Goal: Task Accomplishment & Management: Manage account settings

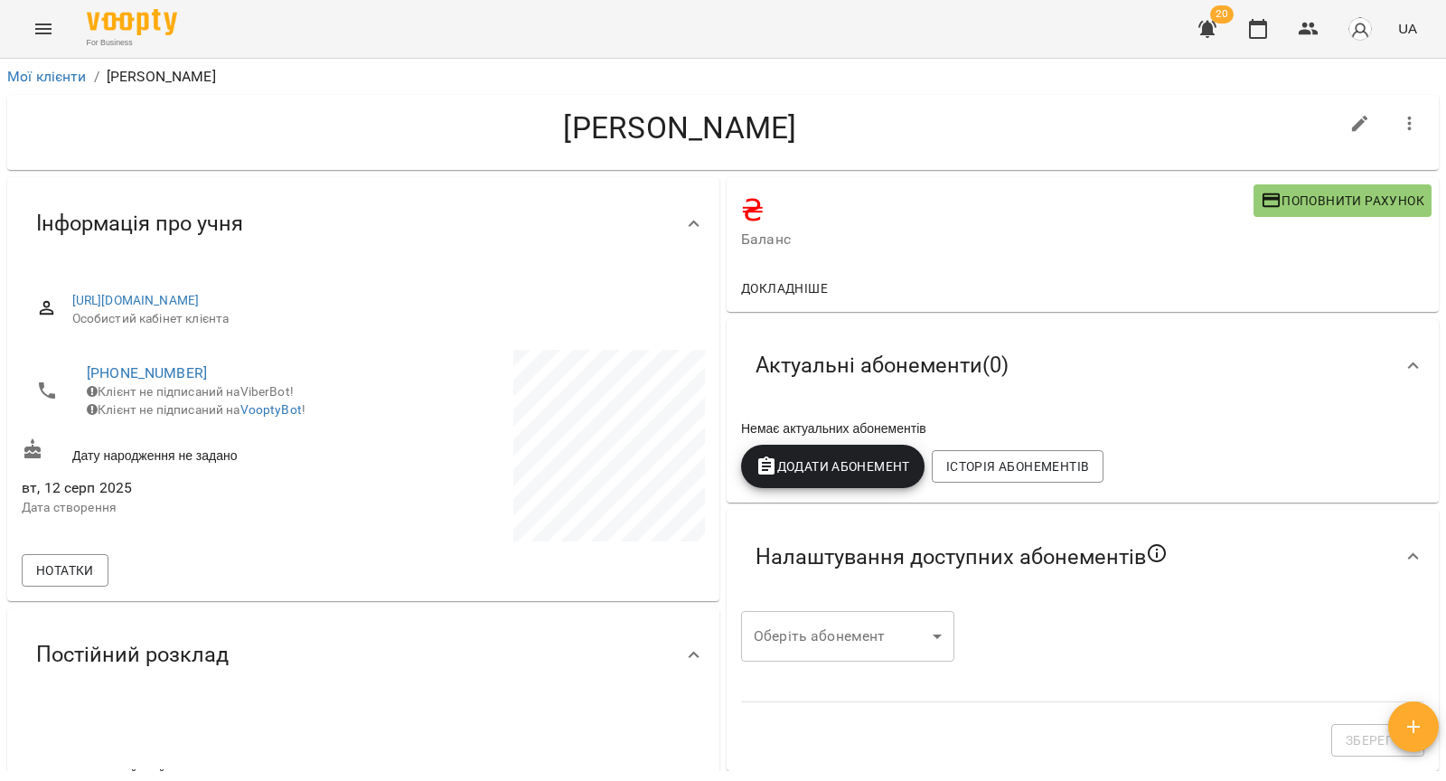
click at [1349, 119] on icon "button" at bounding box center [1360, 124] width 22 height 22
select select "**"
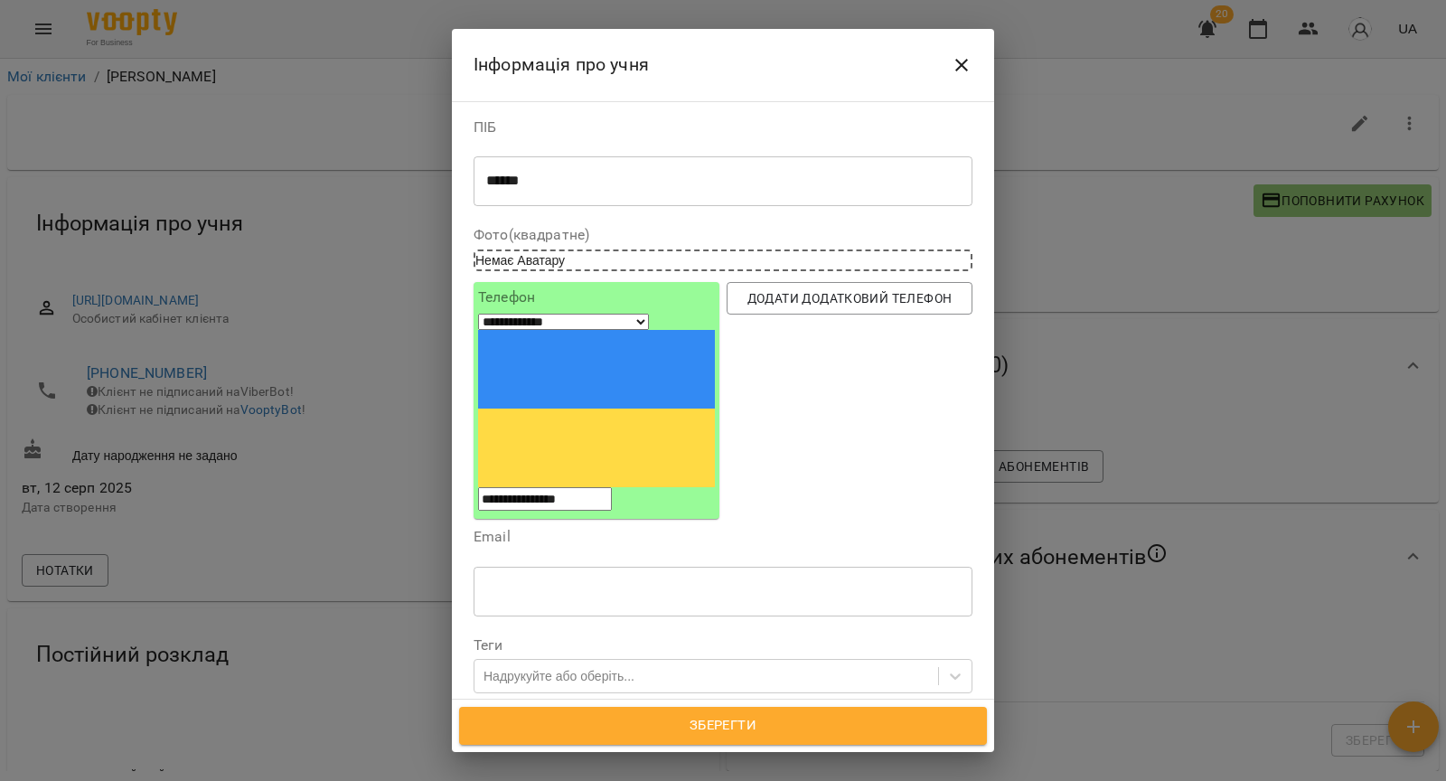
click at [623, 183] on textarea "******" at bounding box center [723, 181] width 474 height 17
type textarea "******"
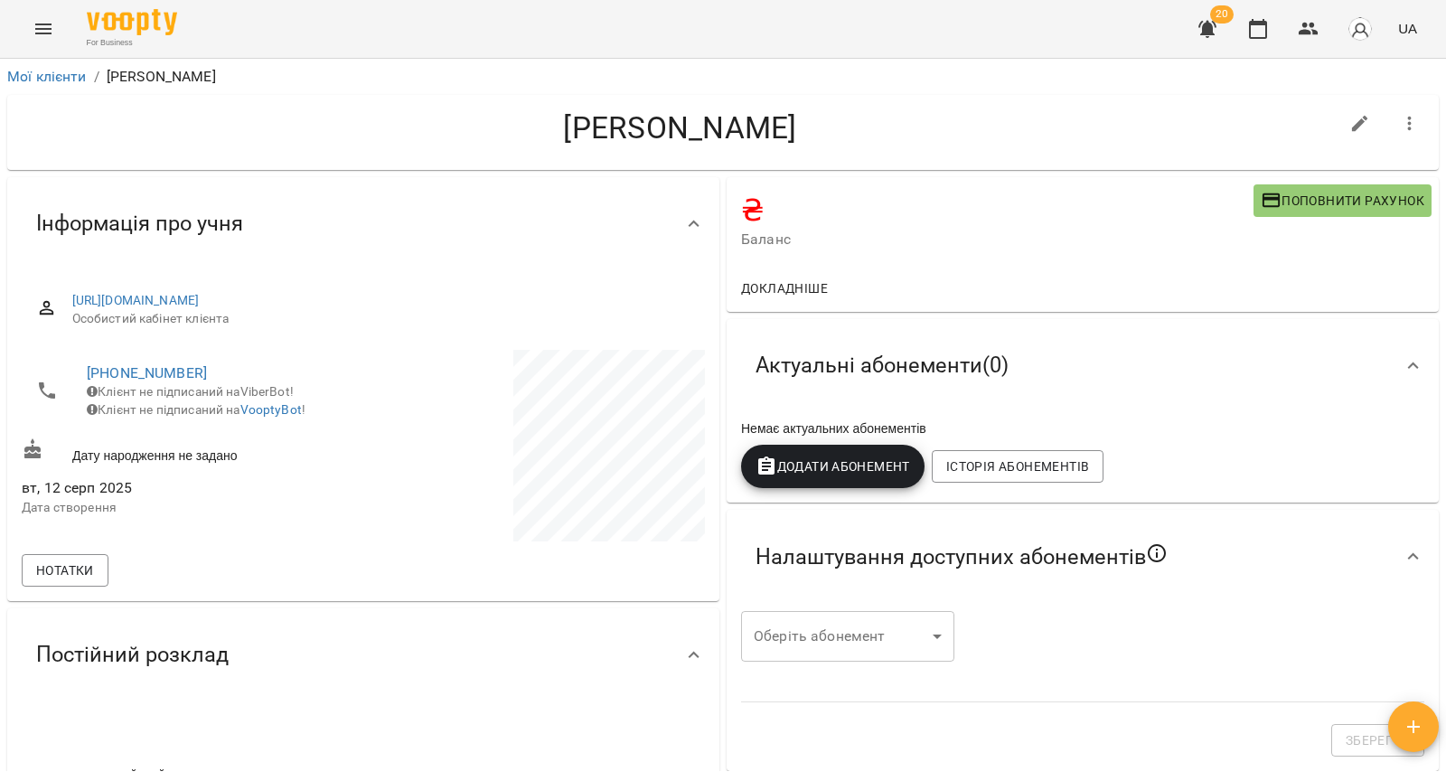
click at [42, 29] on icon "Menu" at bounding box center [43, 29] width 16 height 11
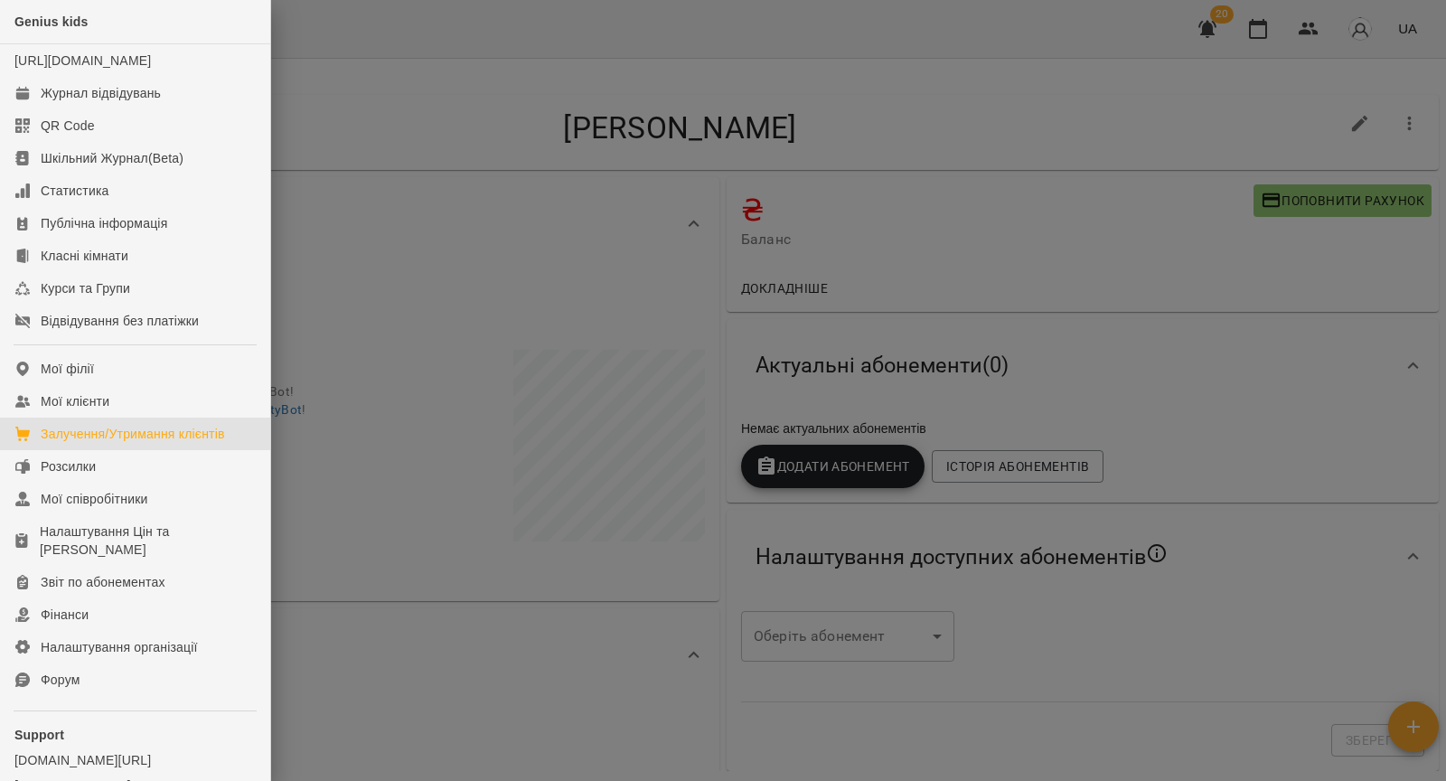
click at [124, 443] on div "Залучення/Утримання клієнтів" at bounding box center [133, 434] width 184 height 18
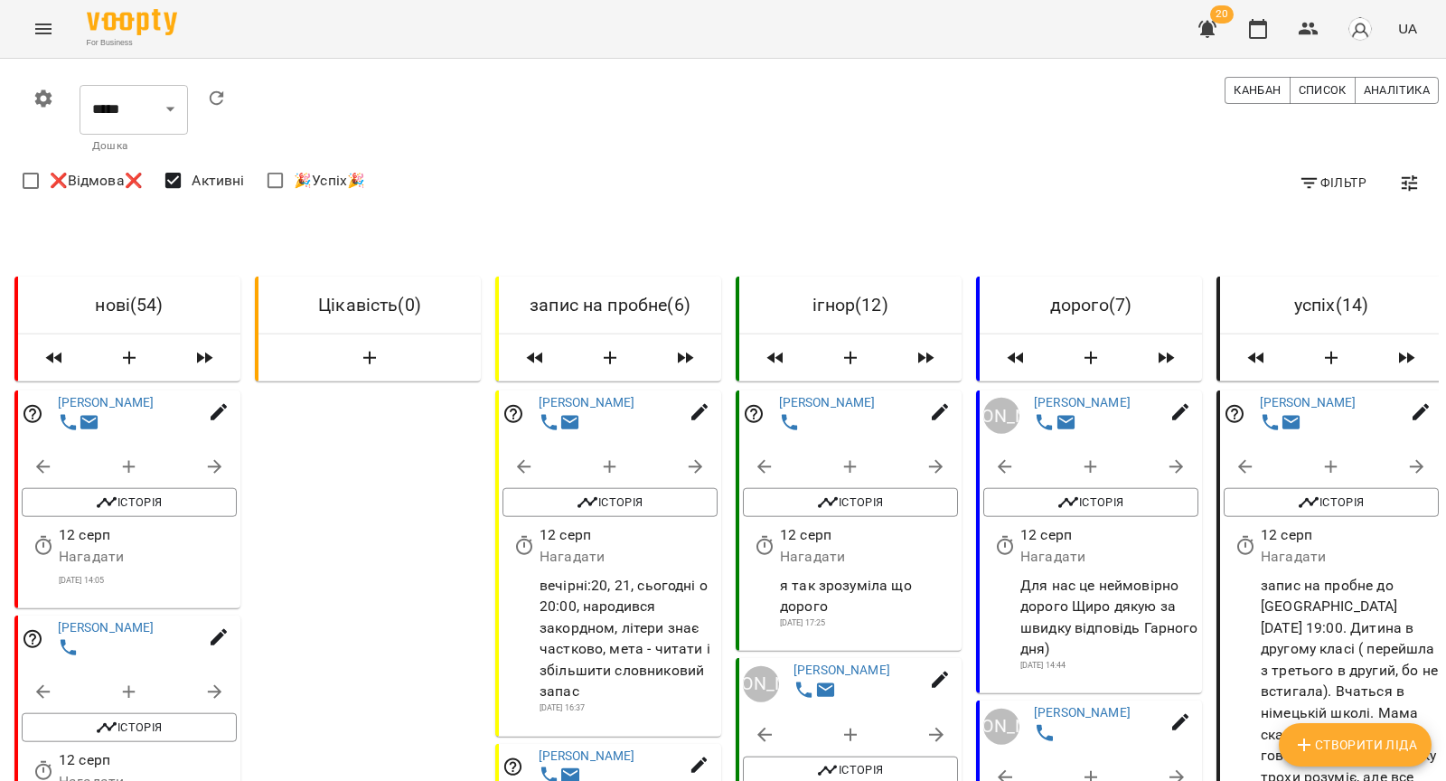
scroll to position [898, 0]
click at [1314, 38] on icon "button" at bounding box center [1309, 29] width 22 height 22
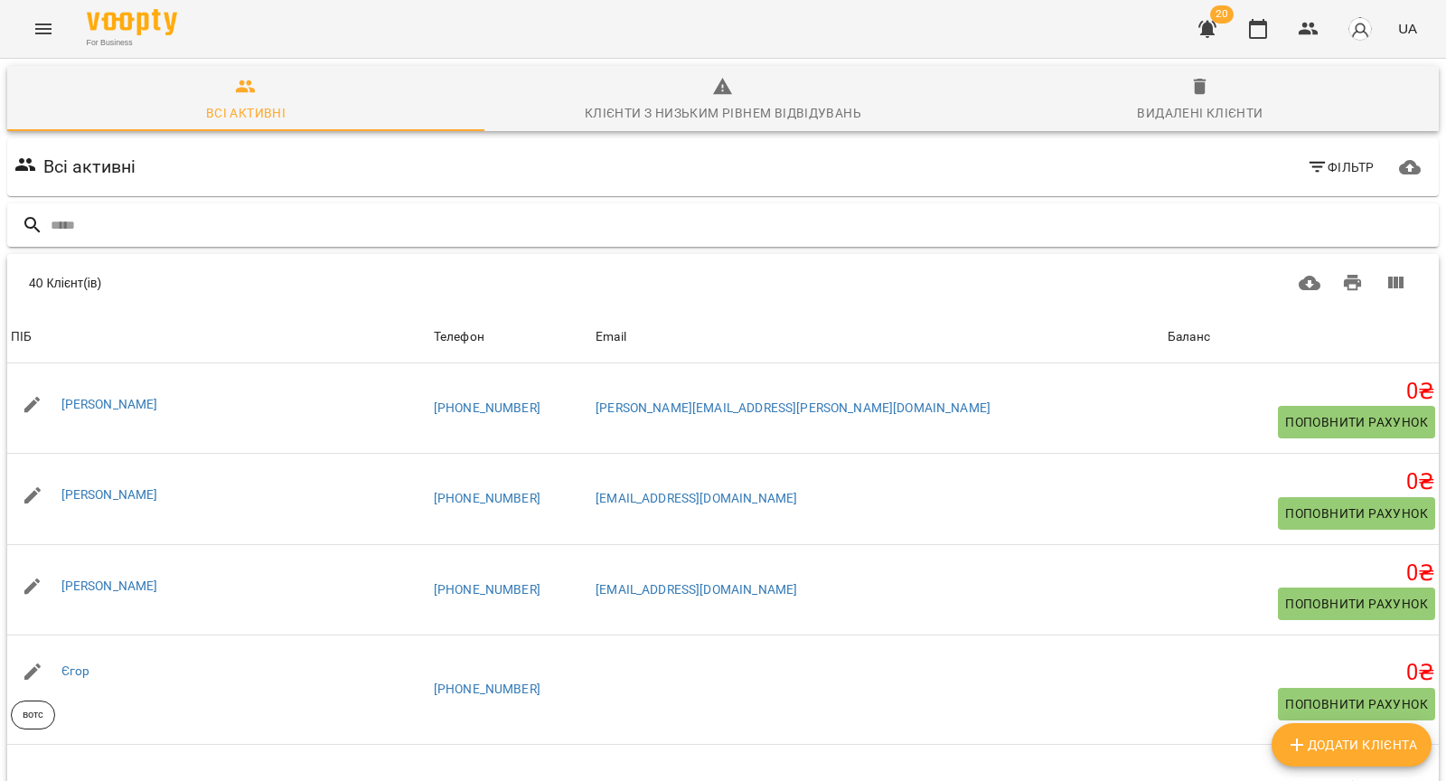
click at [608, 218] on input "text" at bounding box center [741, 226] width 1381 height 30
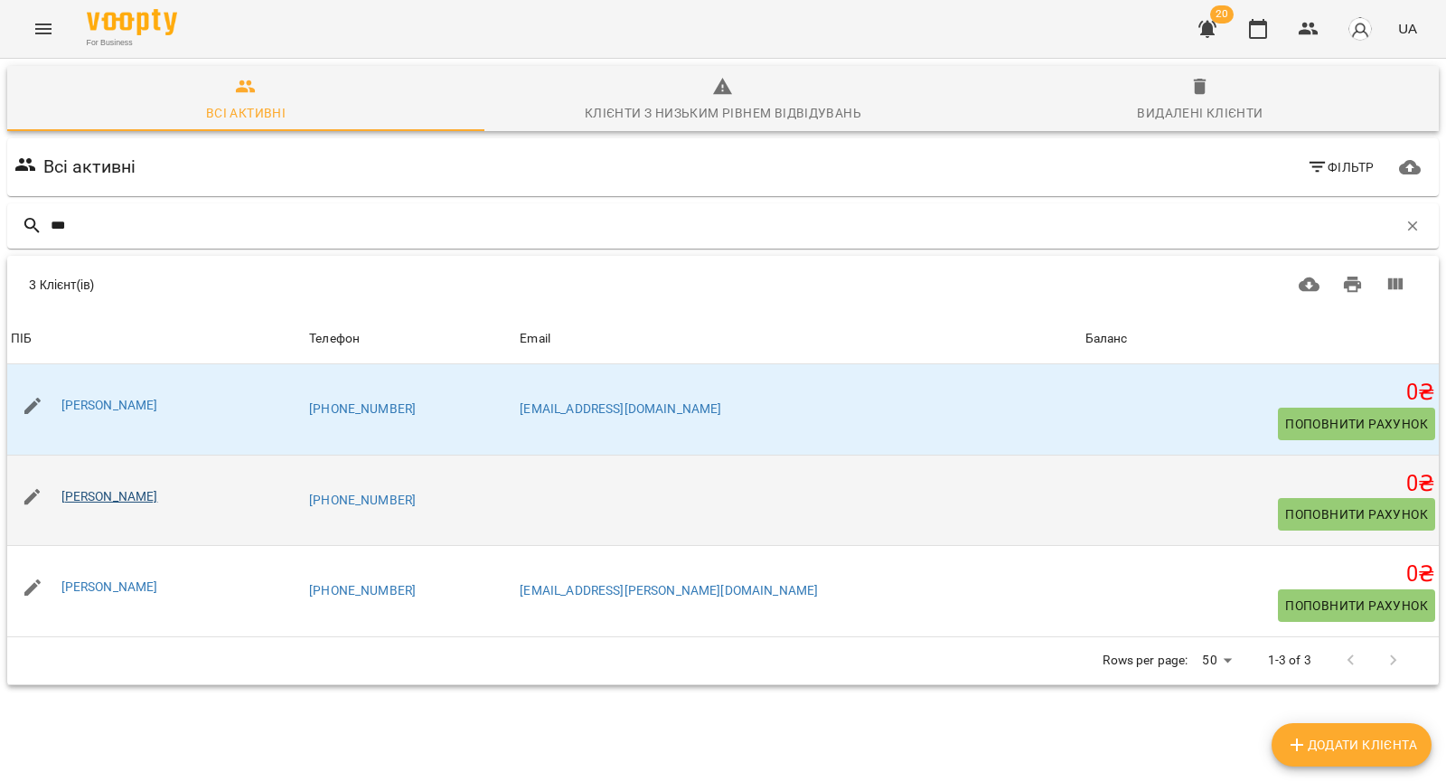
type input "***"
click at [80, 498] on link "[PERSON_NAME]" at bounding box center [109, 496] width 97 height 14
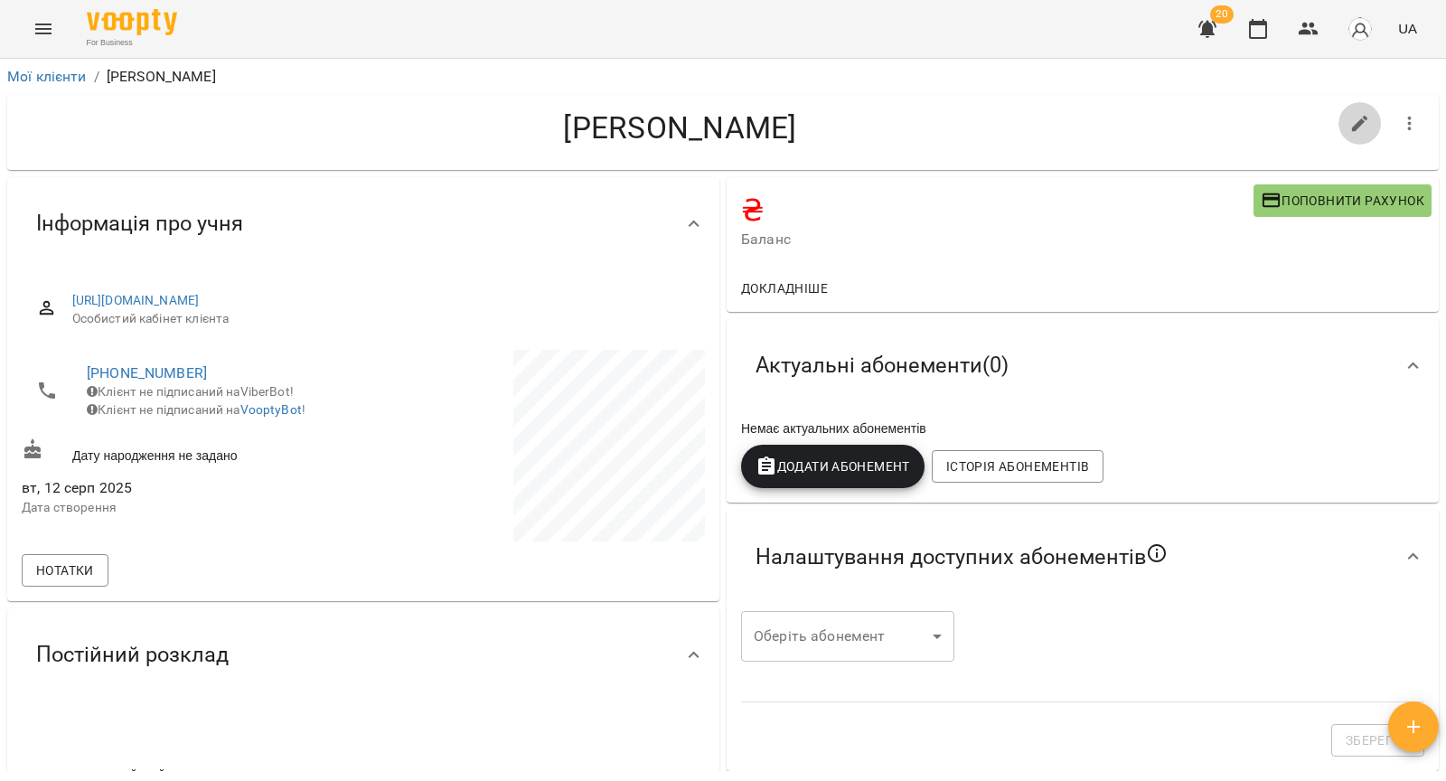
click at [1363, 132] on icon "button" at bounding box center [1360, 124] width 22 height 22
select select "**"
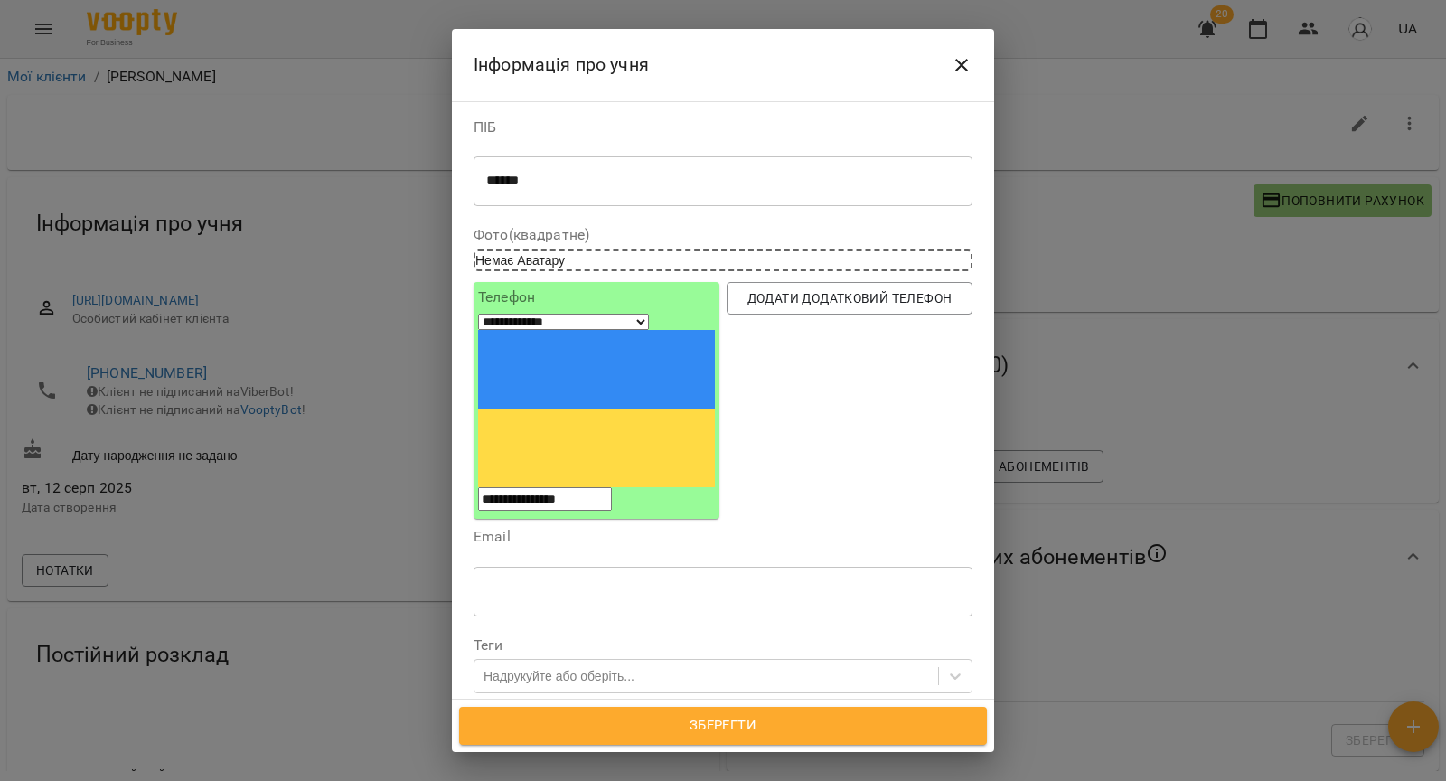
click at [652, 195] on div "****** * ​" at bounding box center [723, 180] width 499 height 51
click at [623, 181] on textarea "******" at bounding box center [723, 181] width 474 height 17
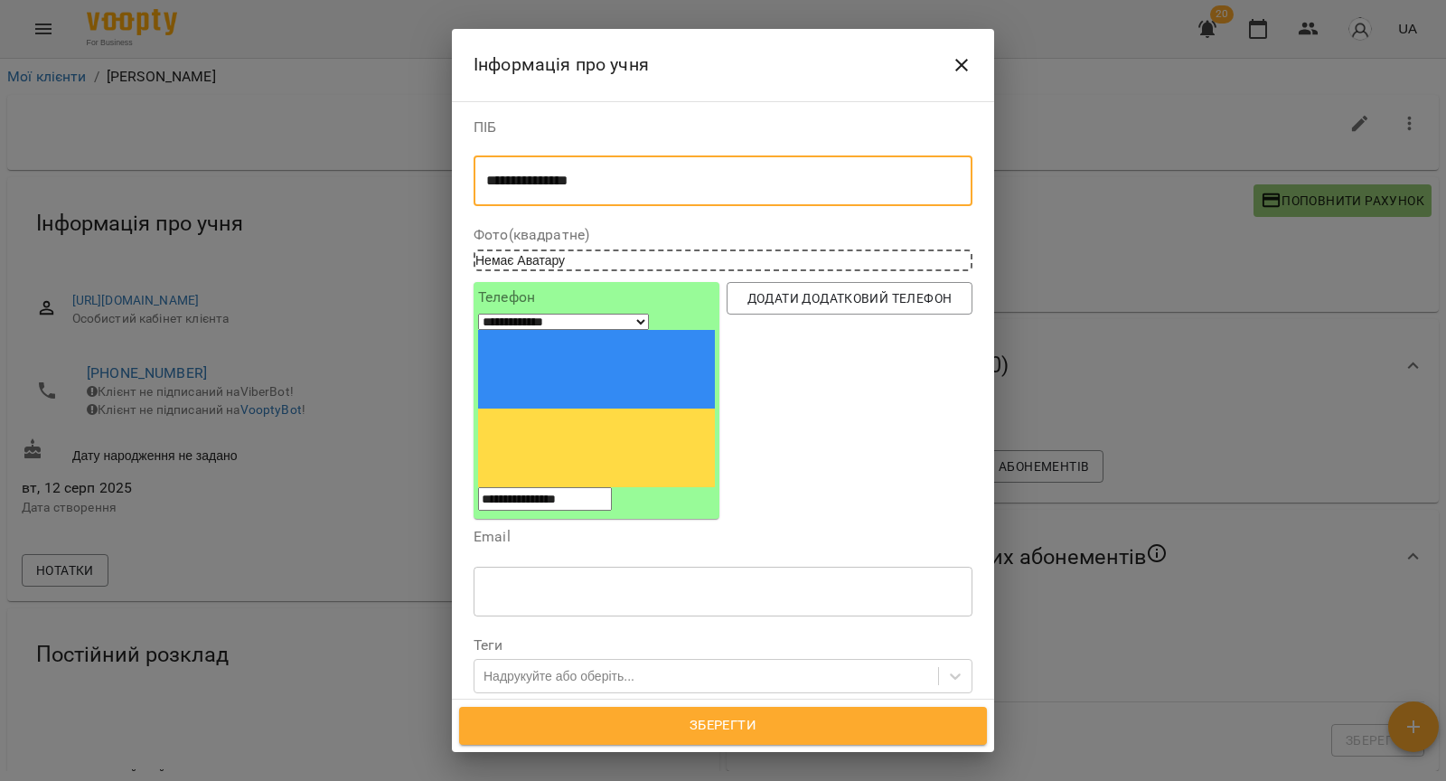
type textarea "**********"
click at [679, 733] on span "Зберегти" at bounding box center [723, 726] width 488 height 24
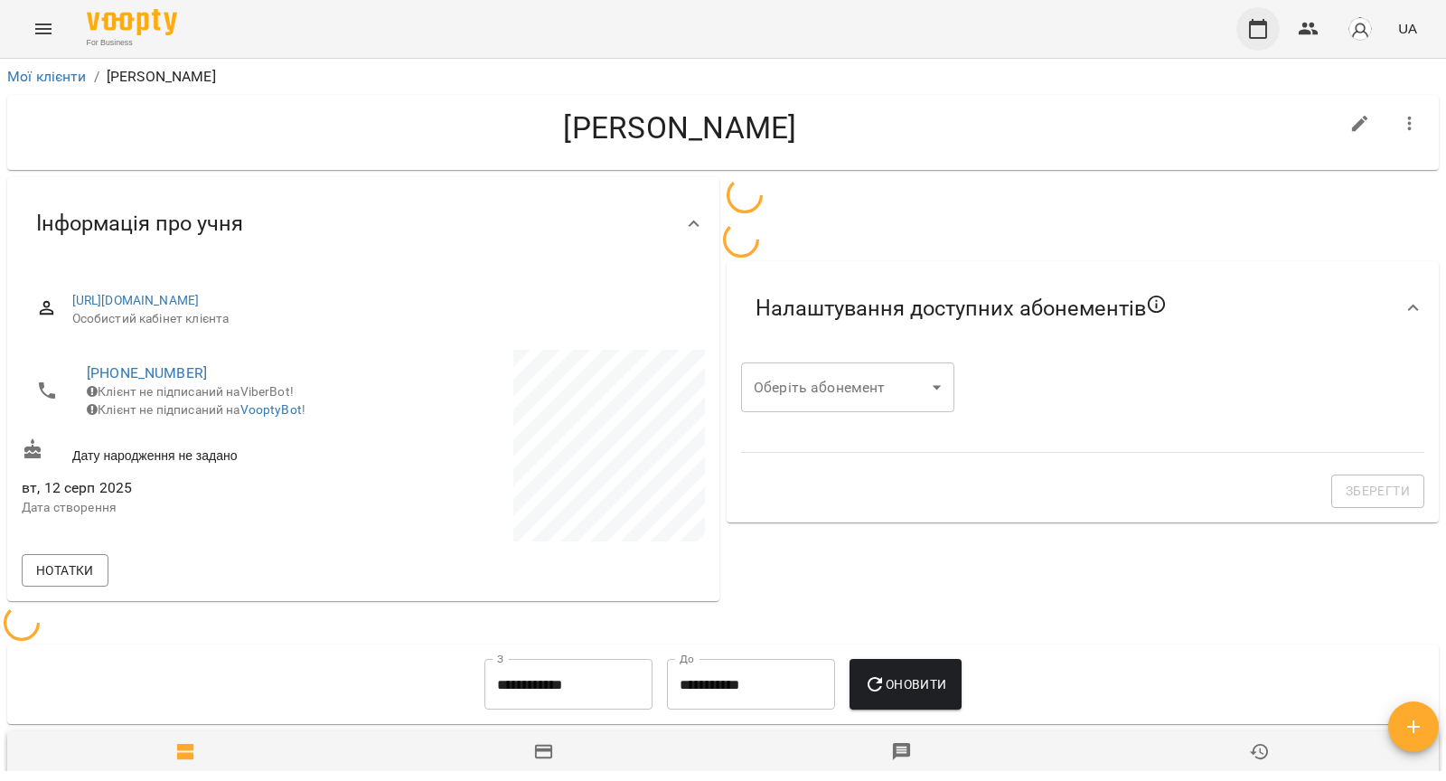
click at [1254, 32] on icon "button" at bounding box center [1258, 29] width 22 height 22
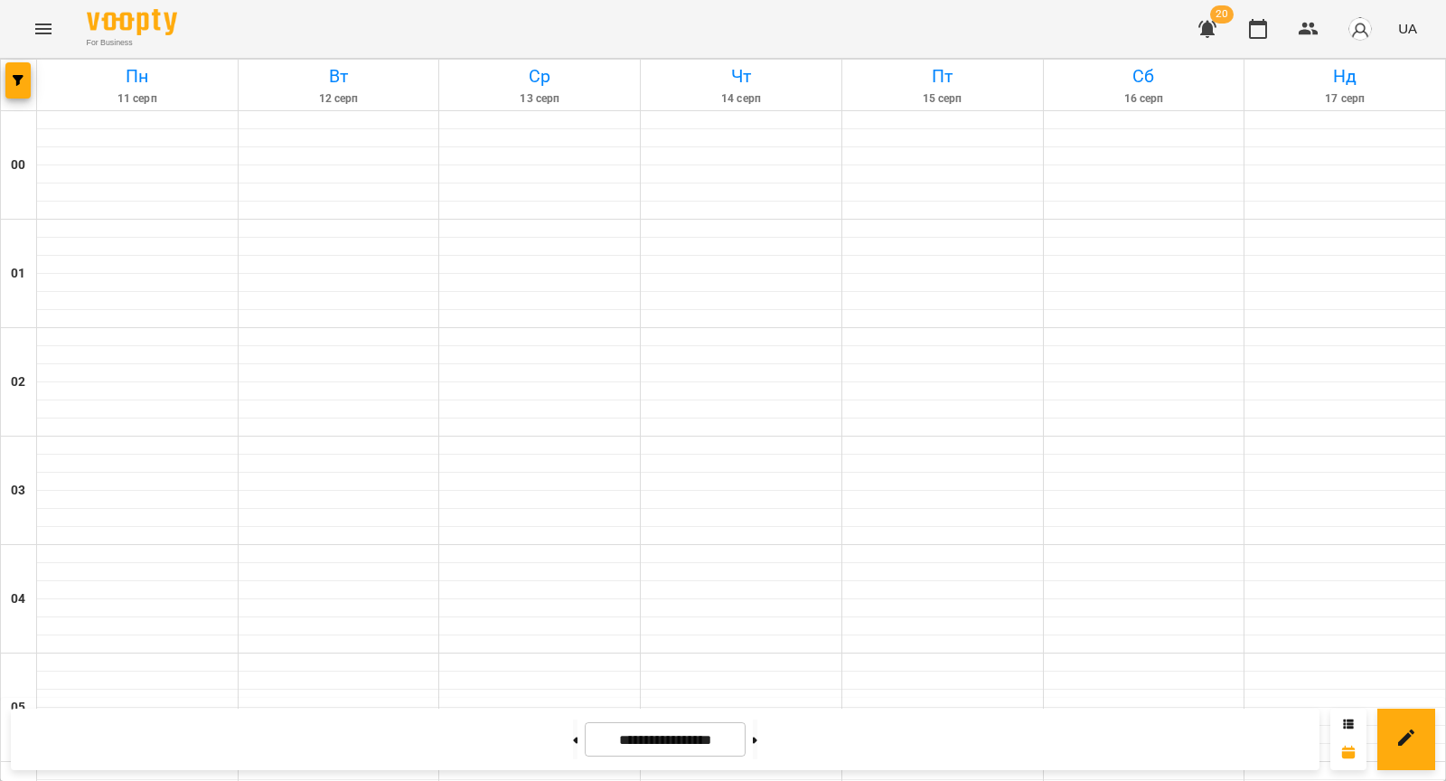
scroll to position [1193, 0]
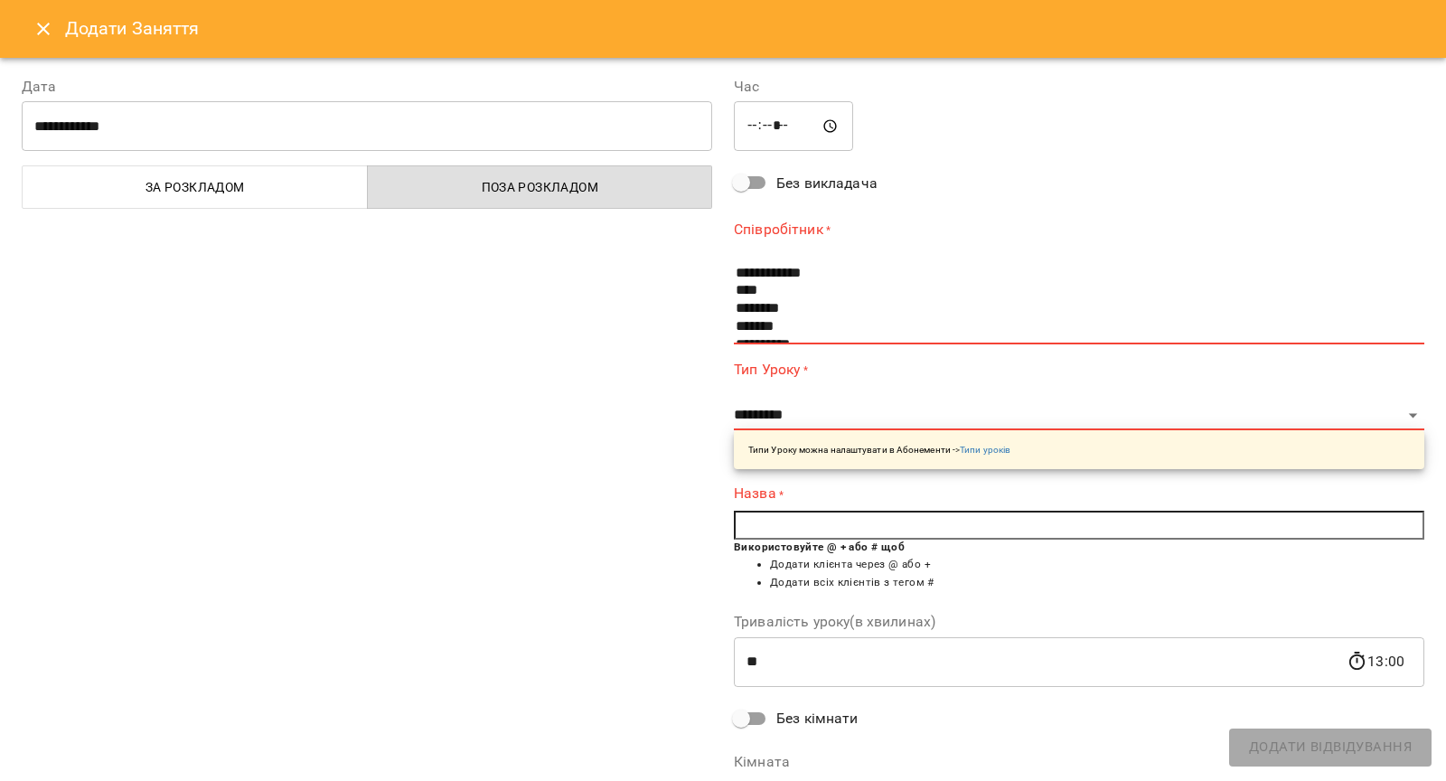
scroll to position [18, 0]
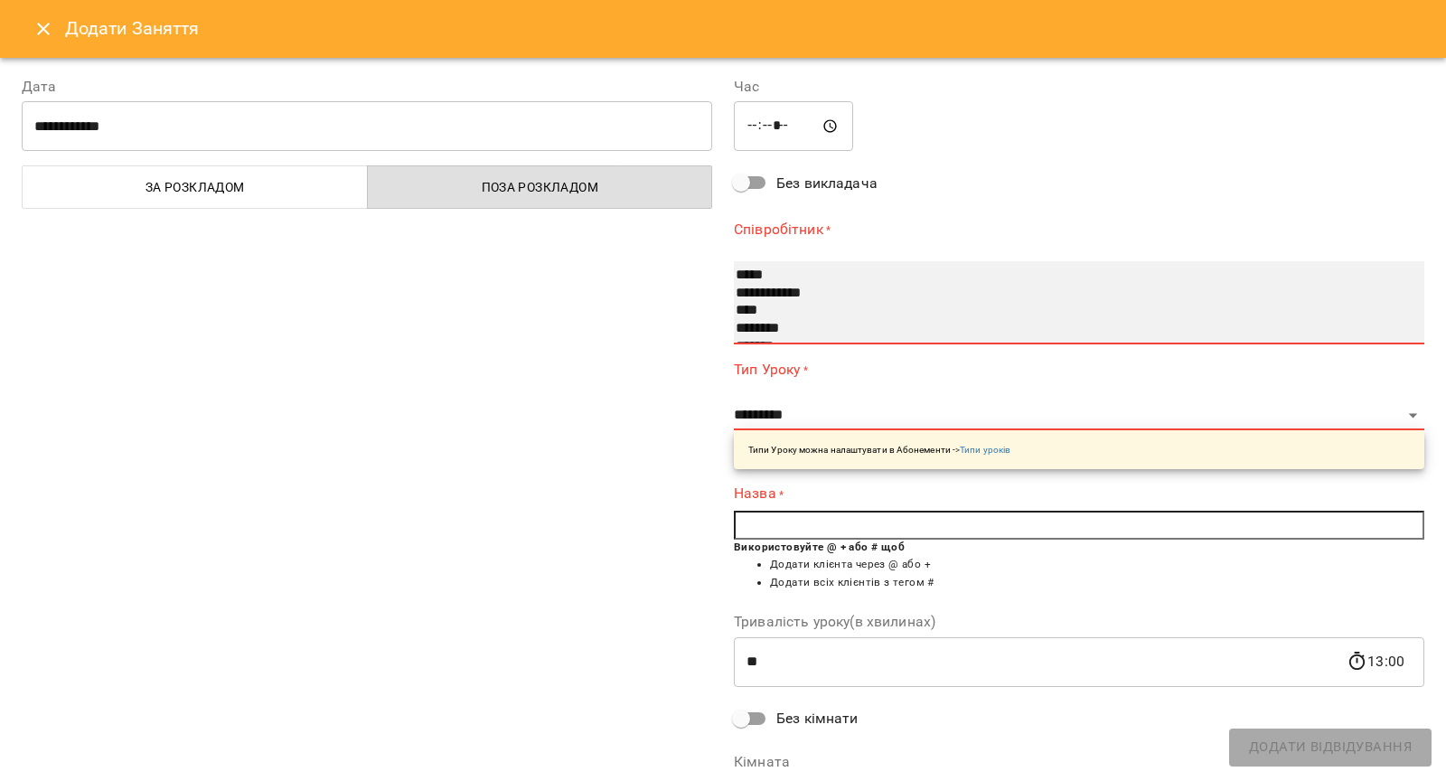
select select "**********"
click at [750, 311] on option "****" at bounding box center [1068, 311] width 669 height 18
select select "*****"
type input "**"
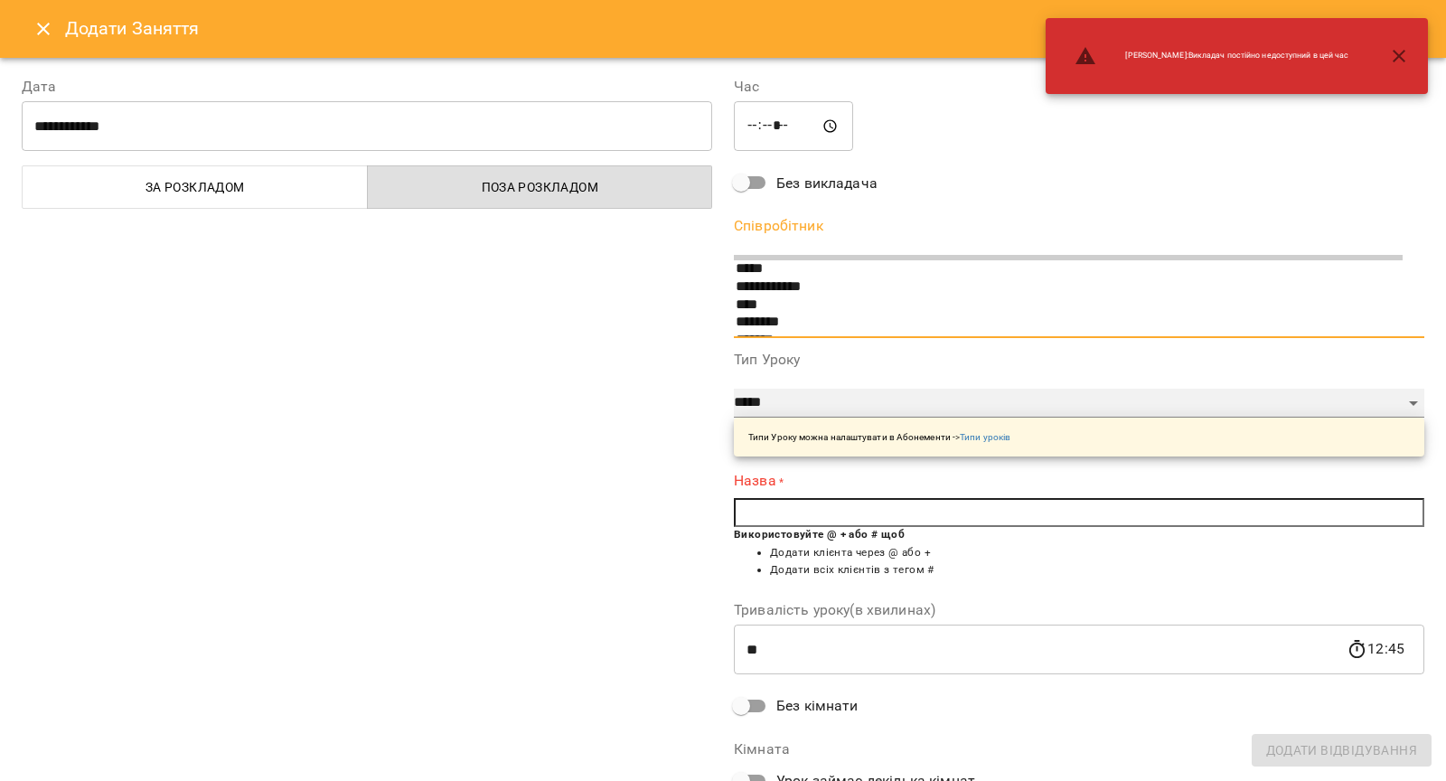
click at [782, 410] on select "**********" at bounding box center [1079, 403] width 691 height 29
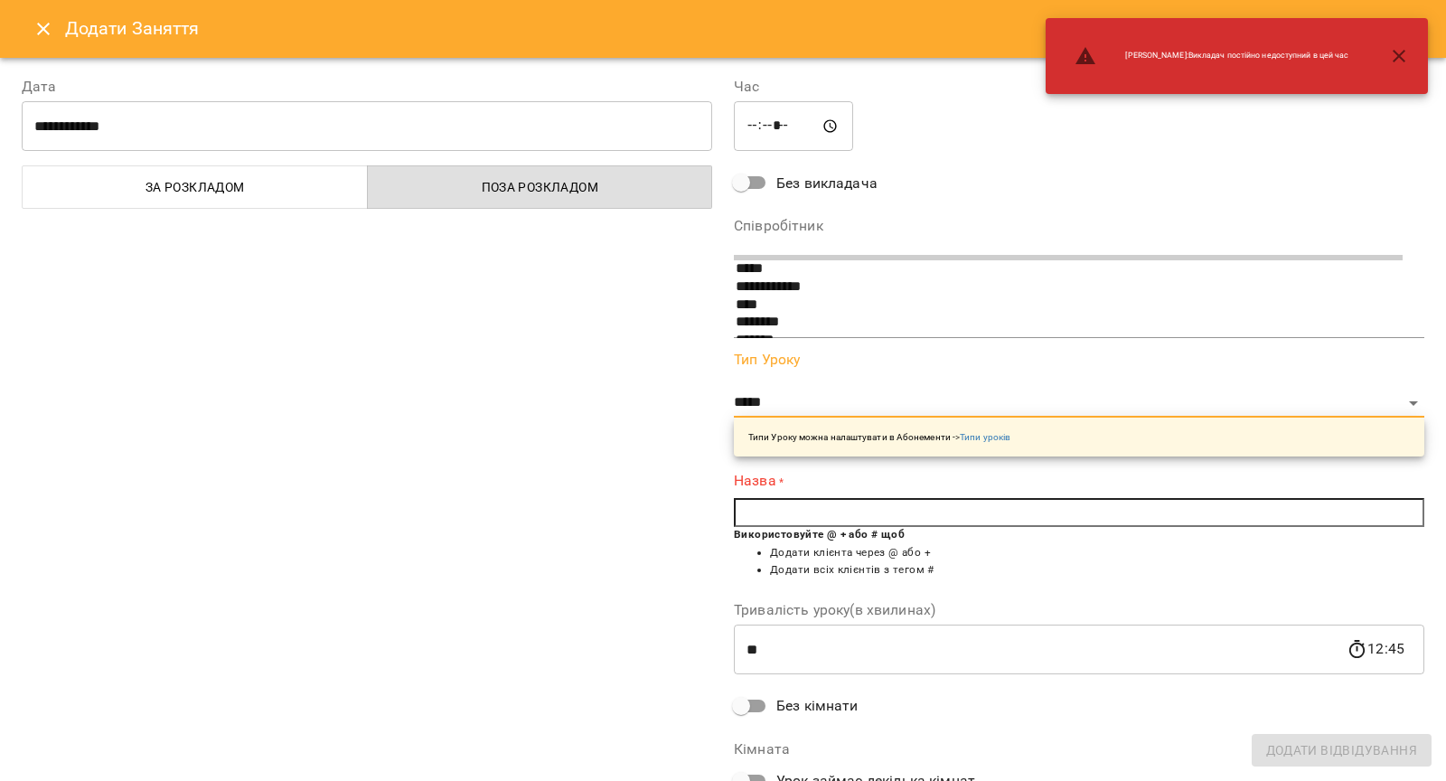
click at [766, 526] on input "text" at bounding box center [1079, 512] width 691 height 29
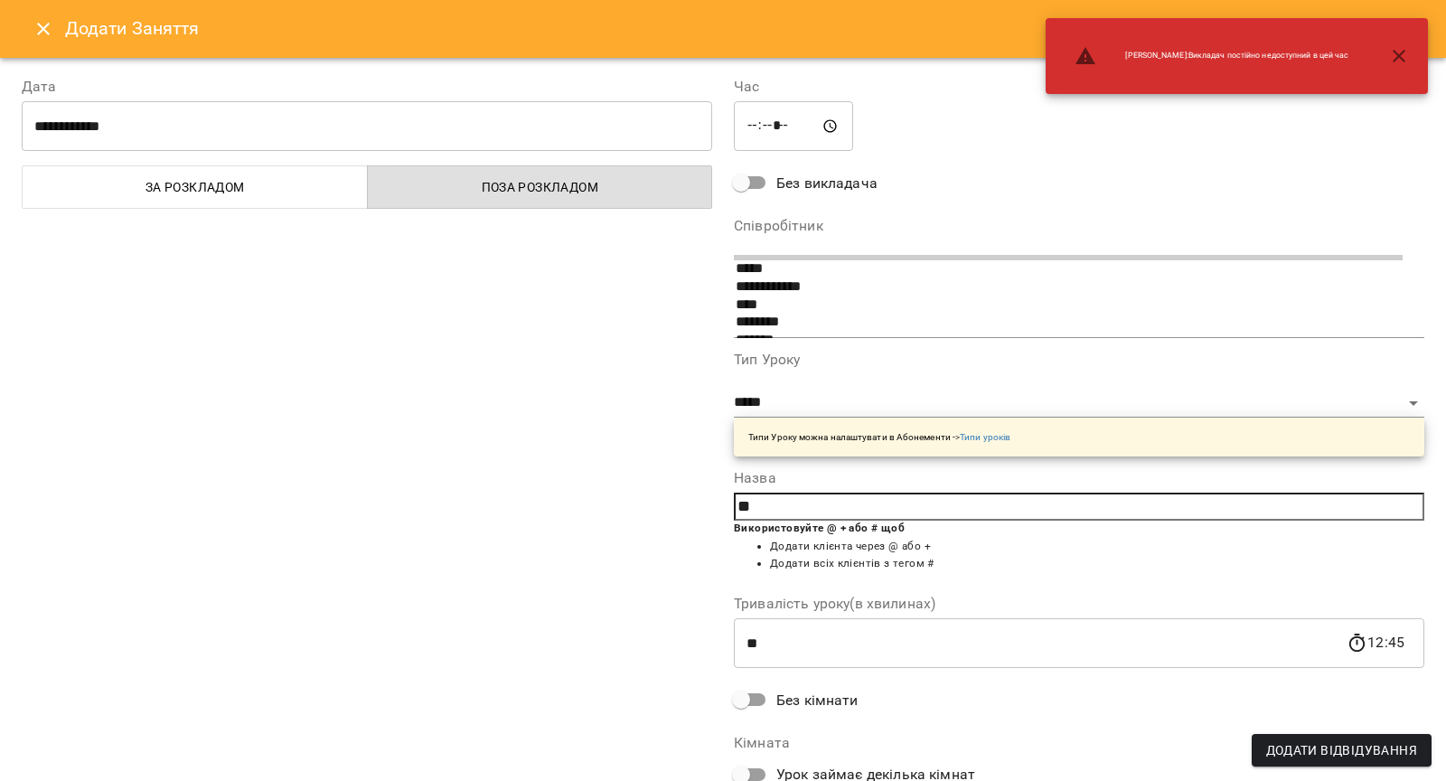
type input "*"
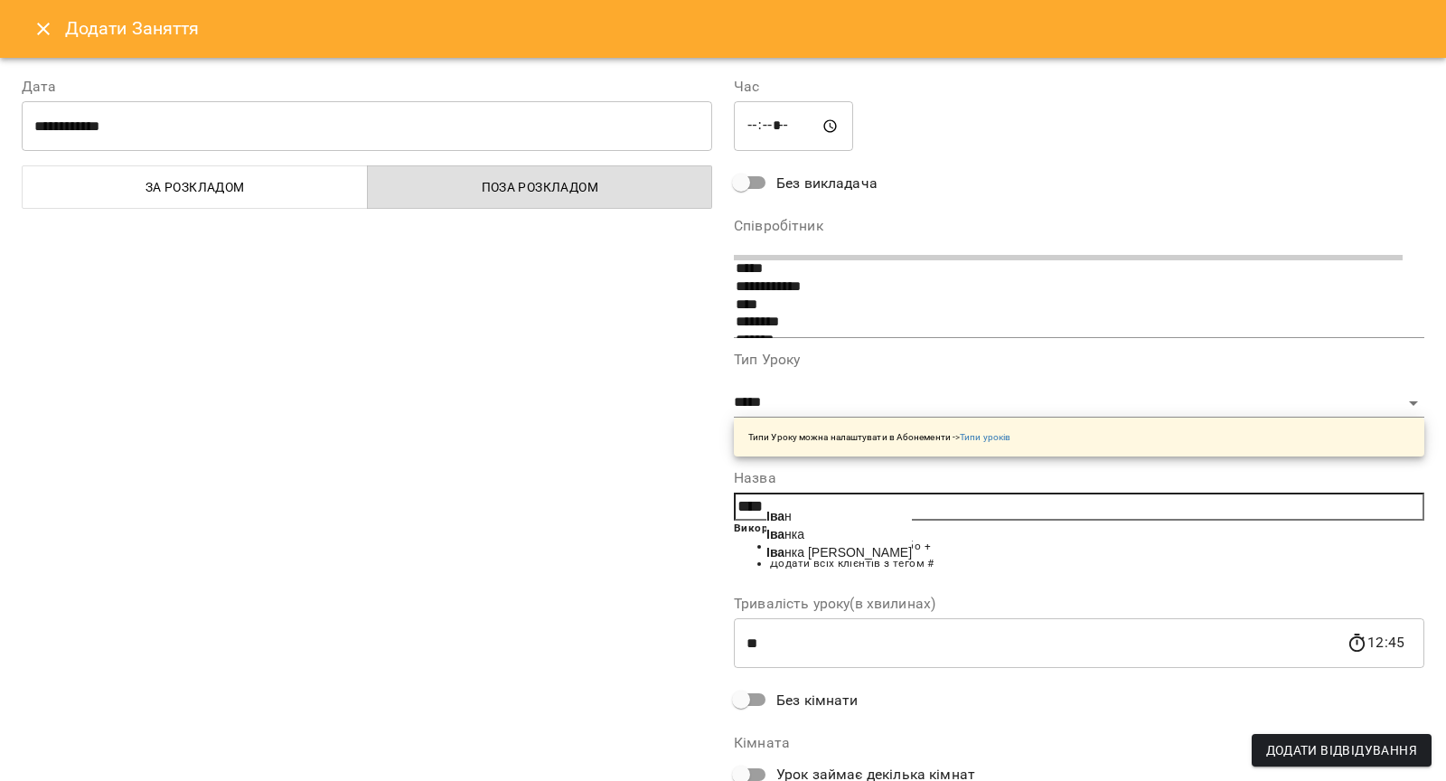
click at [803, 559] on span "Іва нка Антосина" at bounding box center [839, 552] width 146 height 14
type input "**********"
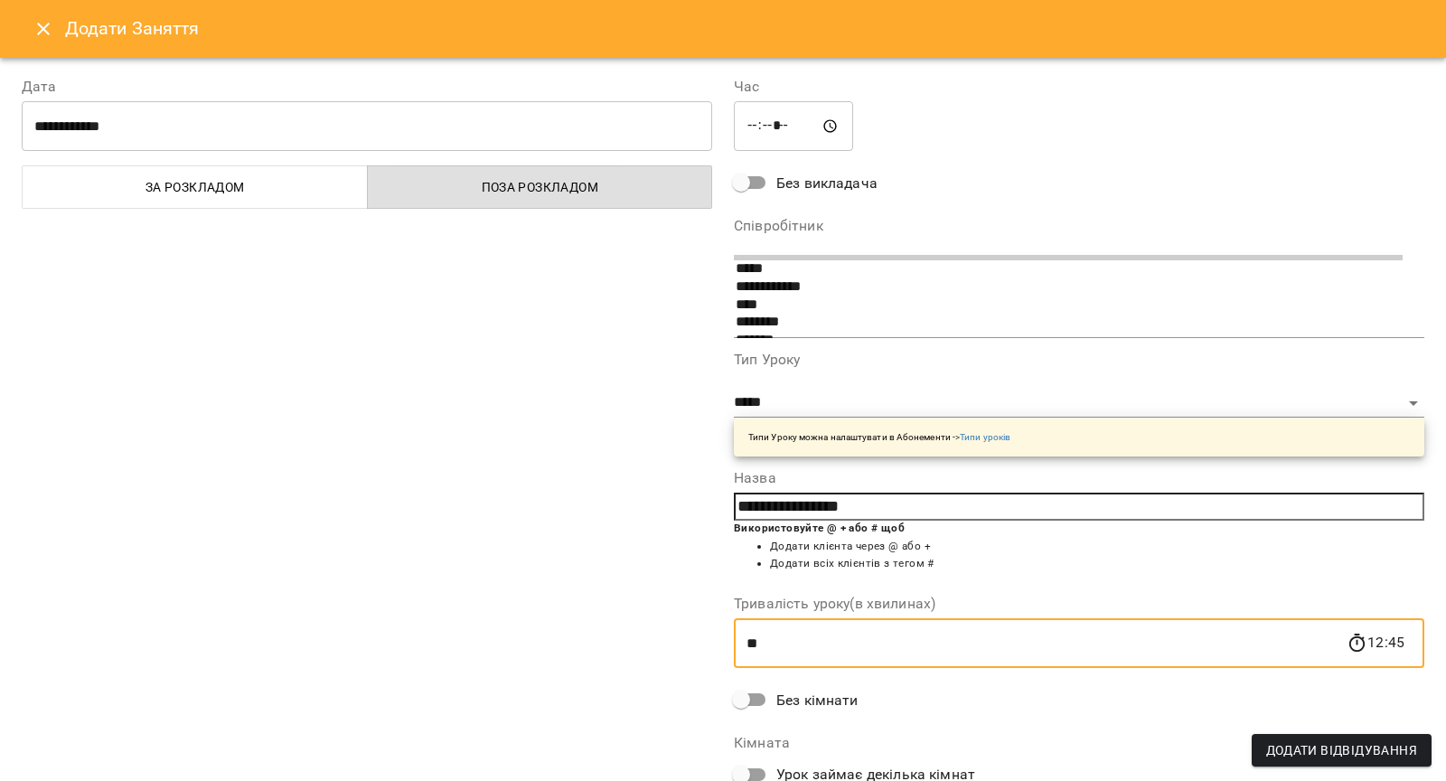
click at [788, 649] on input "**" at bounding box center [1040, 643] width 613 height 51
type input "*"
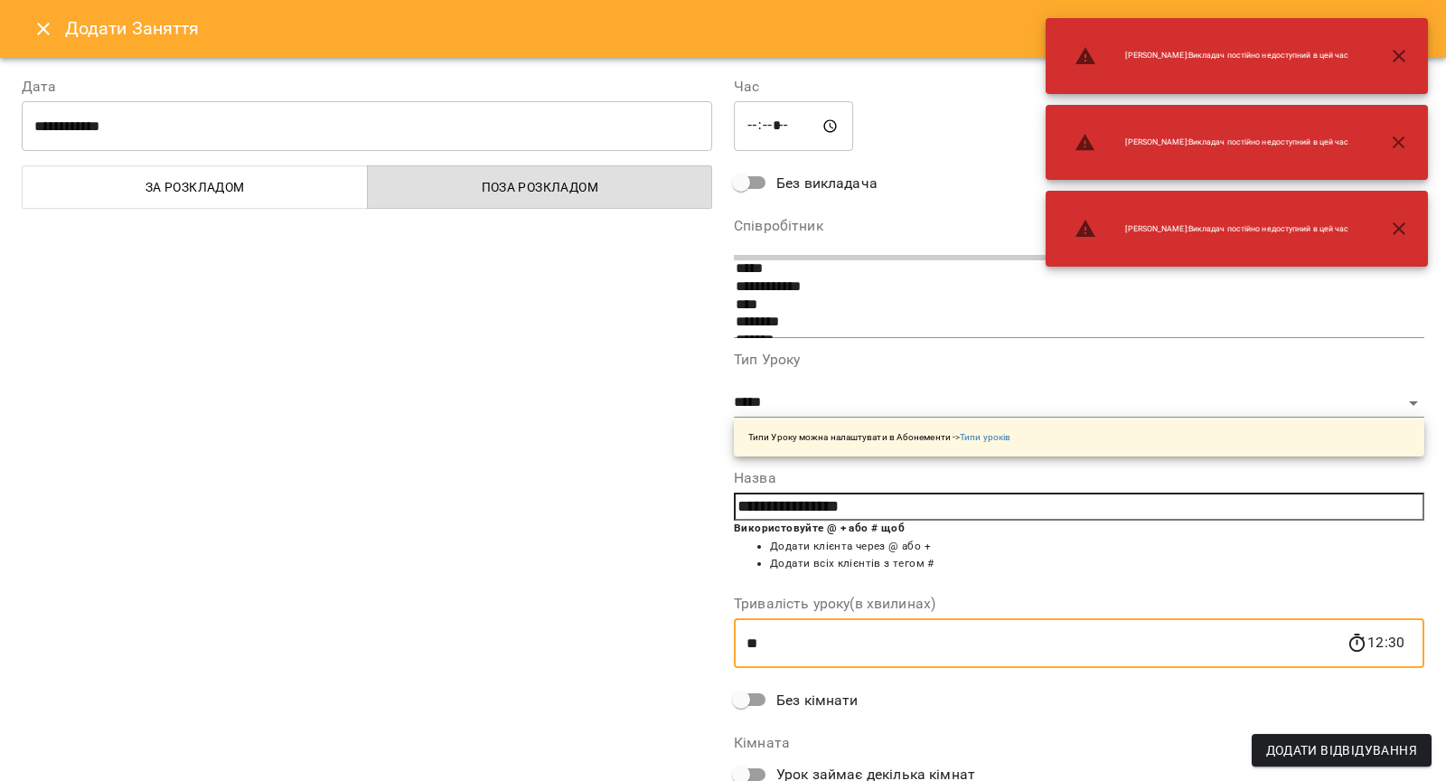
type input "**"
click at [1292, 751] on span "Додати Відвідування" at bounding box center [1341, 750] width 151 height 22
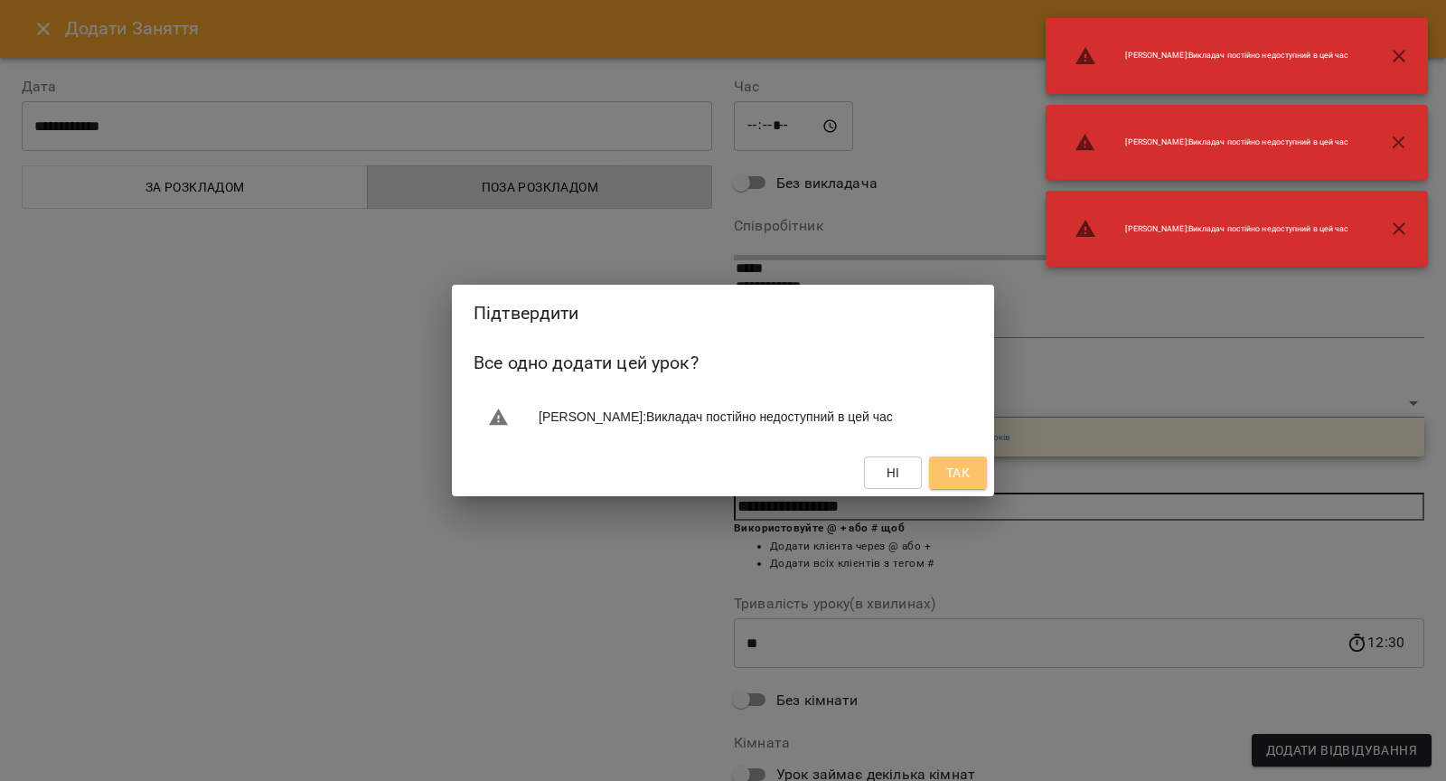
click at [975, 470] on button "Так" at bounding box center [958, 472] width 58 height 33
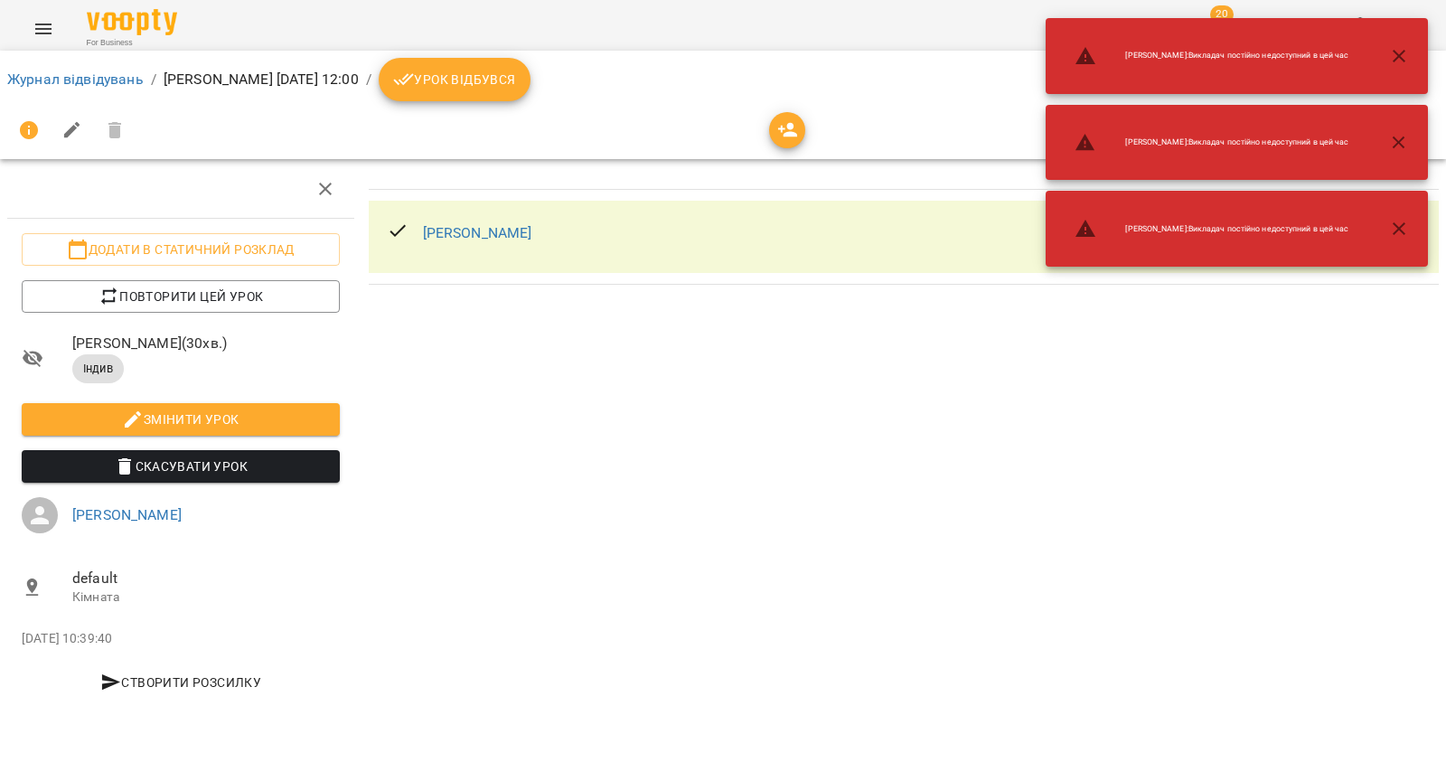
click at [1392, 237] on icon "button" at bounding box center [1399, 229] width 22 height 22
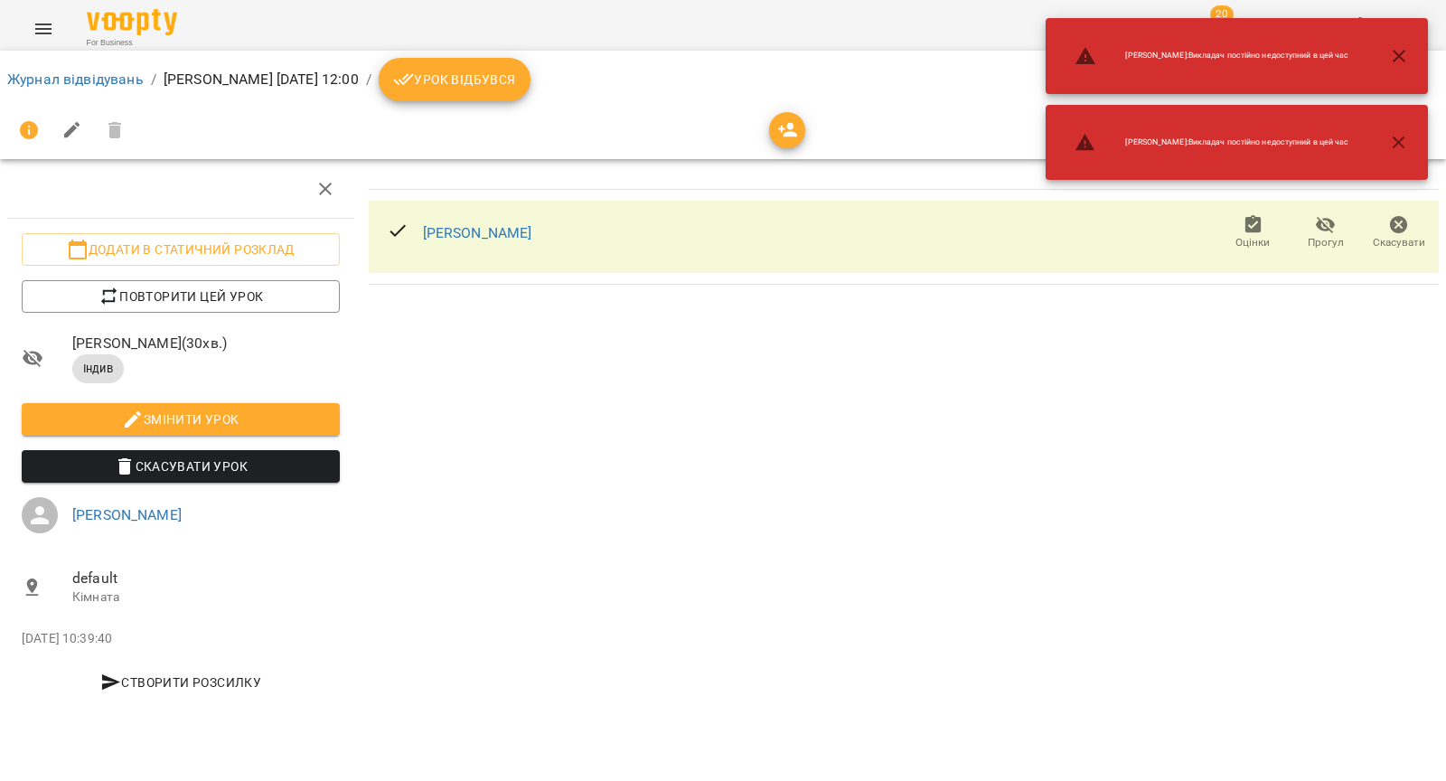
click at [1405, 116] on div "Анна : Викладач постійно недоступний в цей час" at bounding box center [1237, 143] width 382 height 76
click at [1409, 58] on icon "button" at bounding box center [1399, 56] width 22 height 22
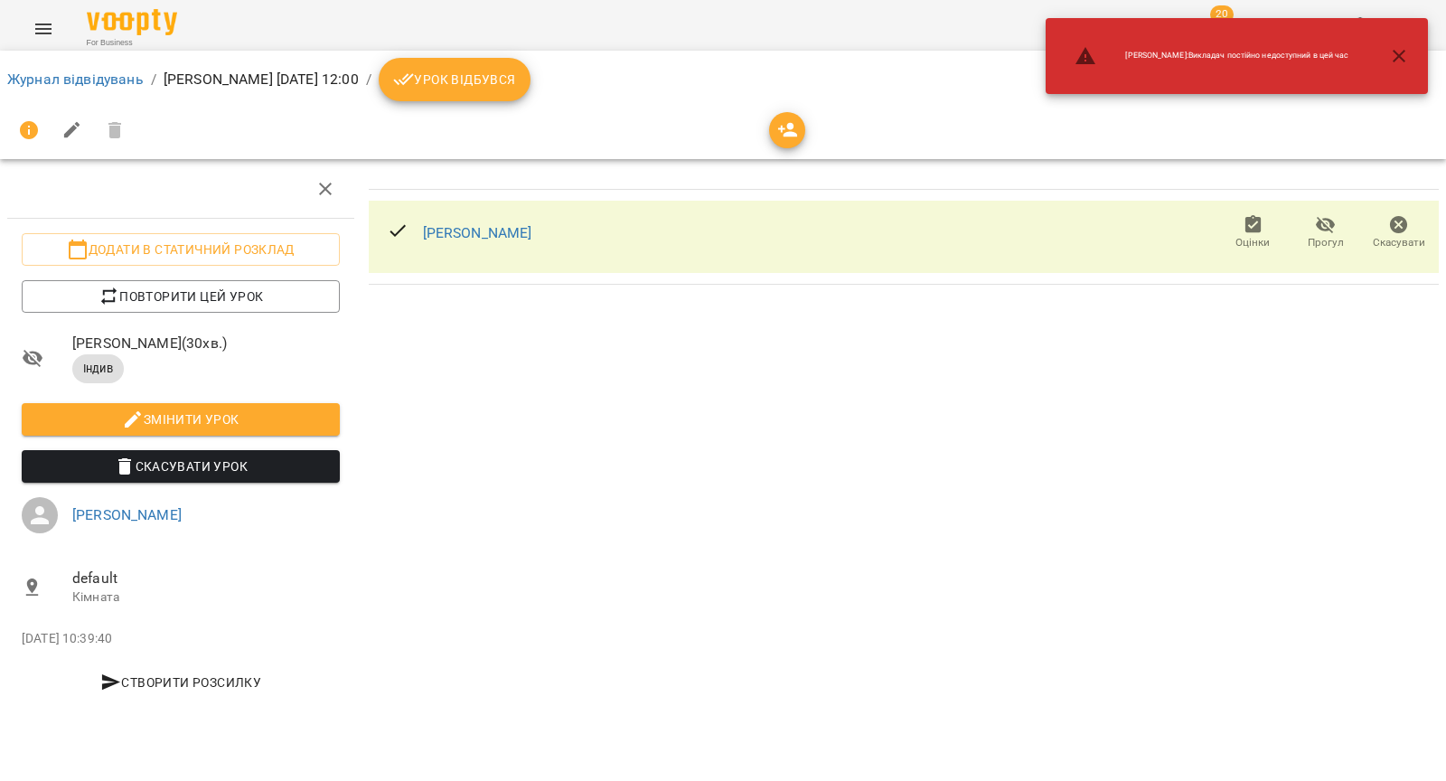
click at [1402, 49] on icon "button" at bounding box center [1399, 56] width 22 height 22
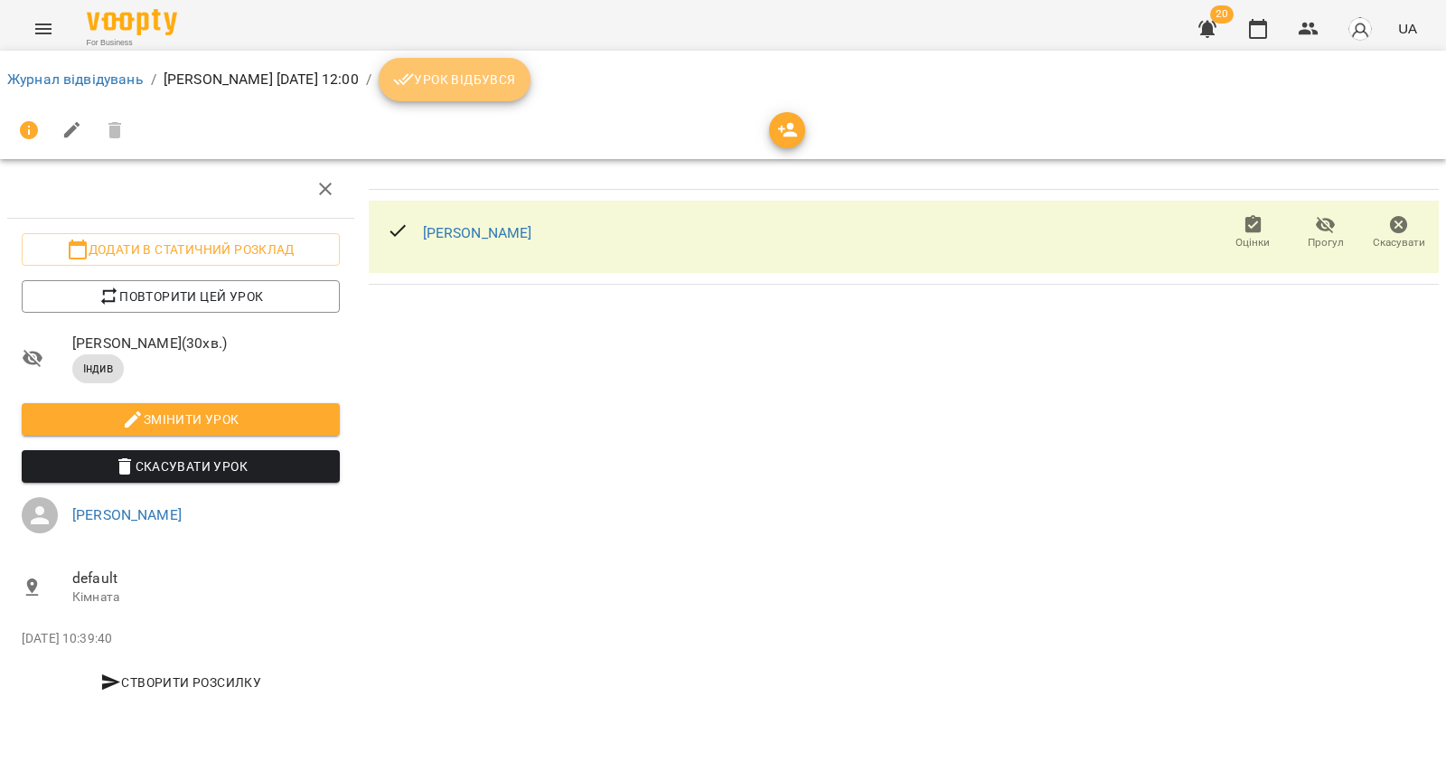
click at [516, 80] on span "Урок відбувся" at bounding box center [454, 80] width 123 height 22
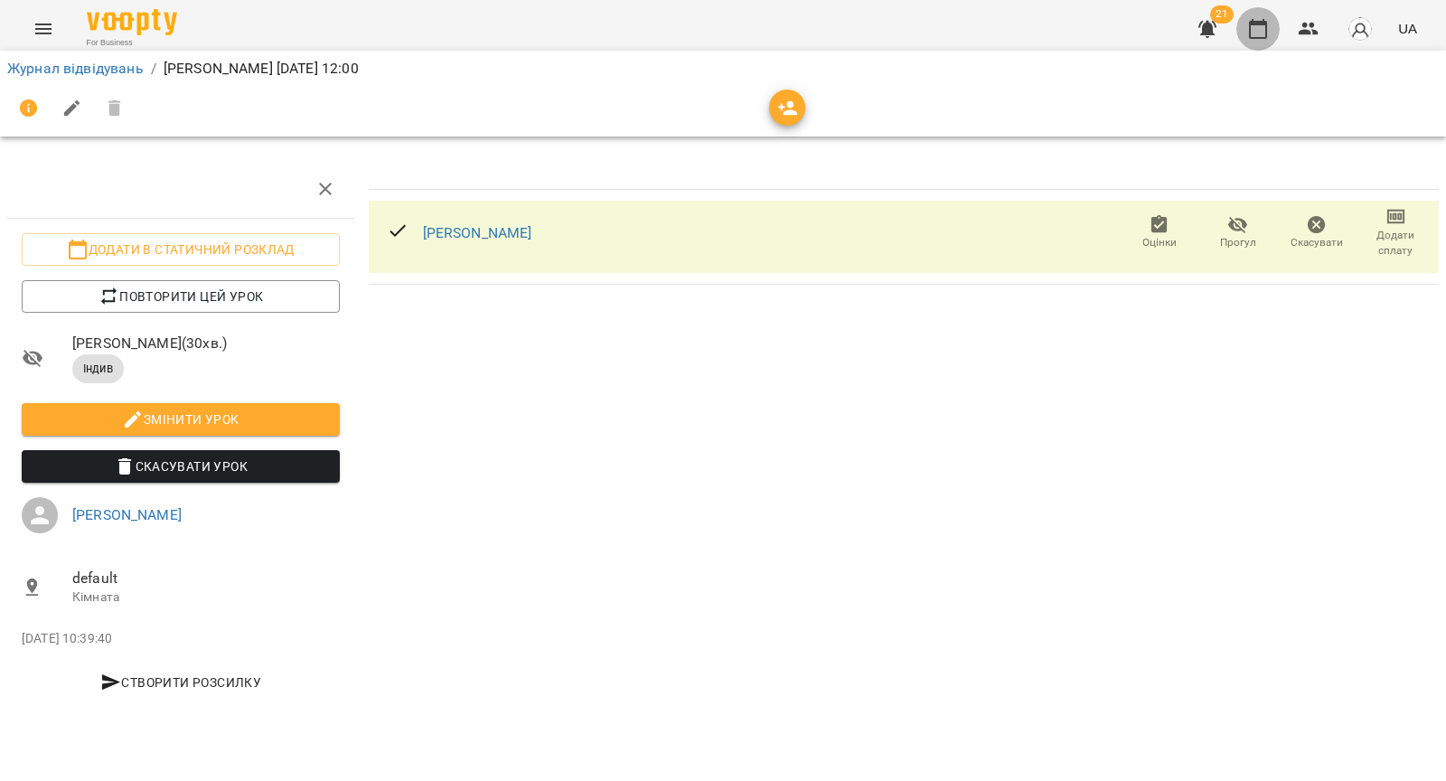
click at [1259, 33] on icon "button" at bounding box center [1258, 29] width 22 height 22
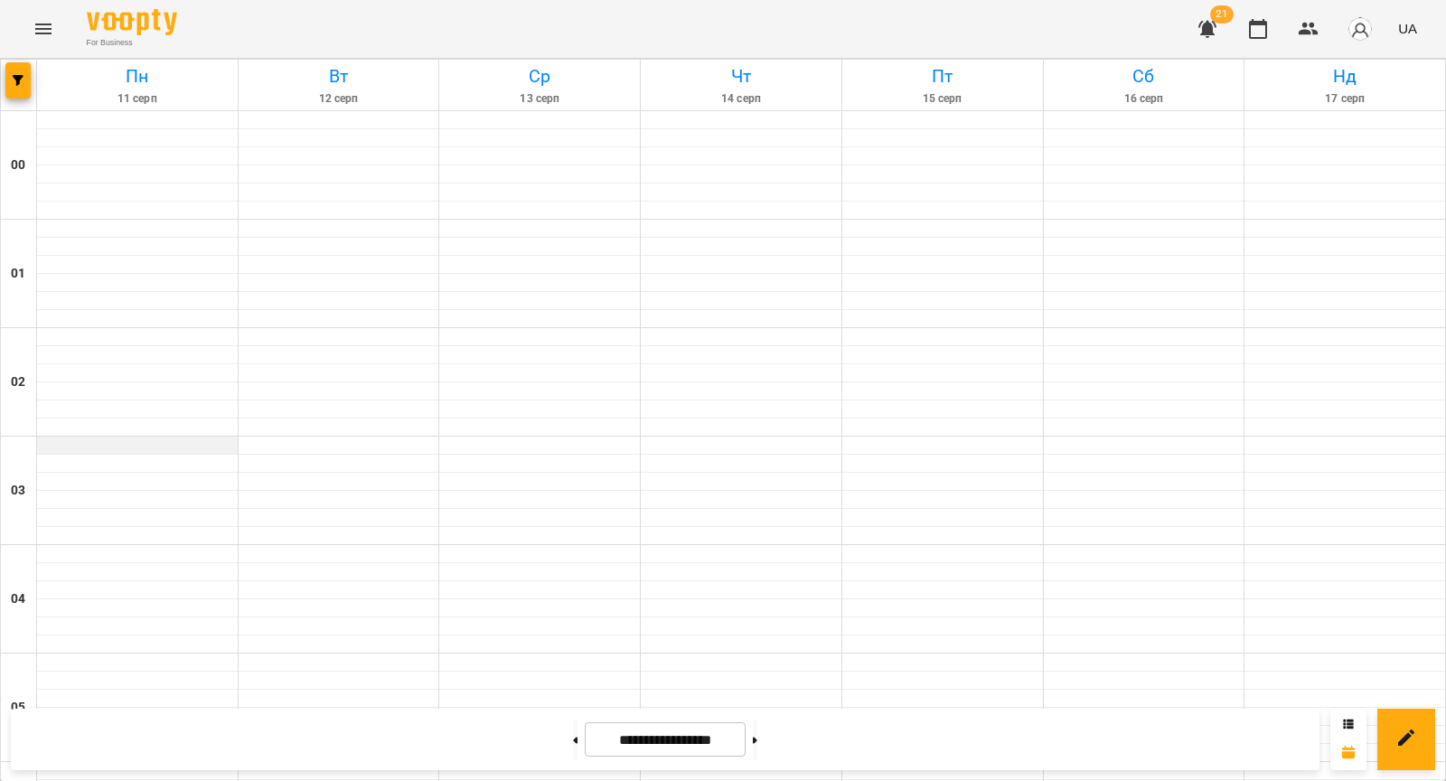
scroll to position [1146, 0]
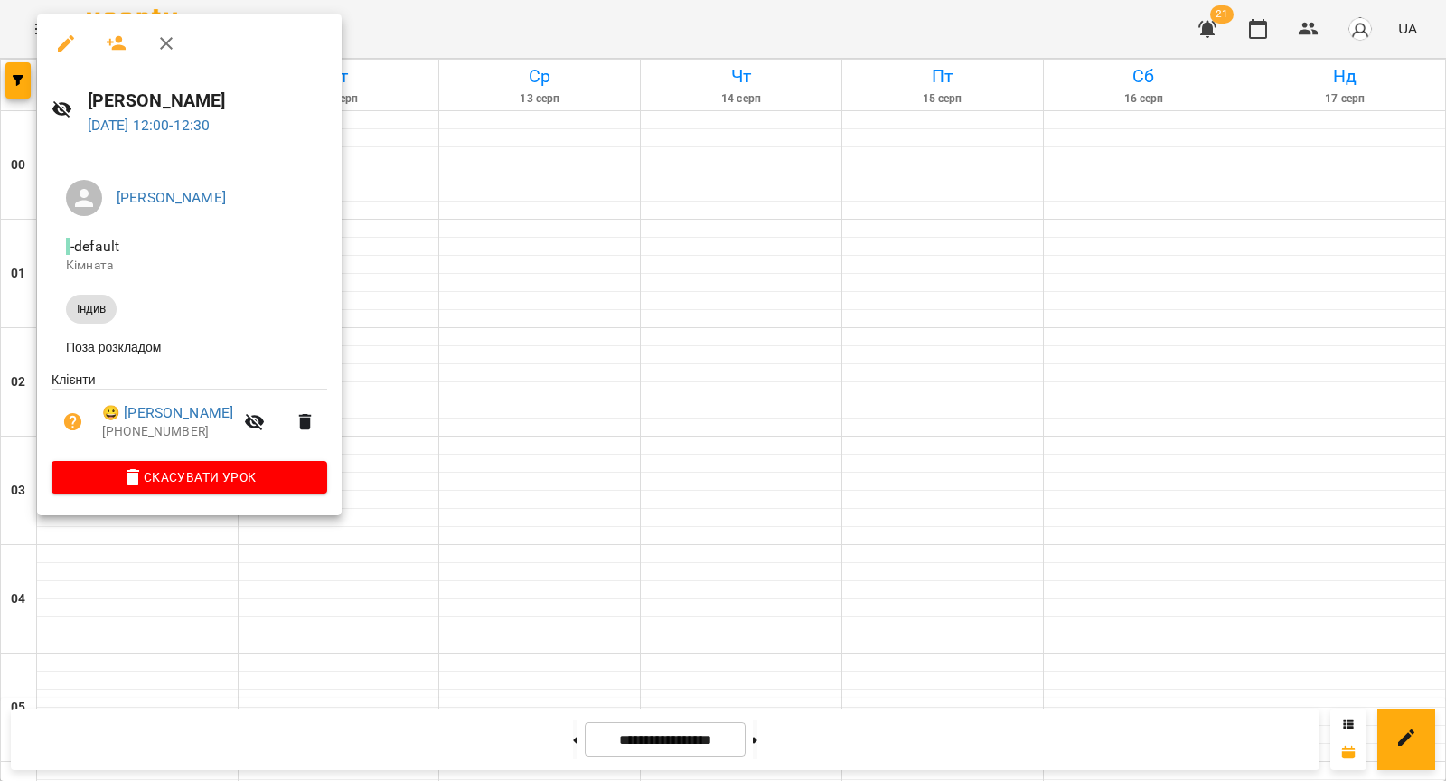
click at [476, 286] on div at bounding box center [723, 390] width 1446 height 781
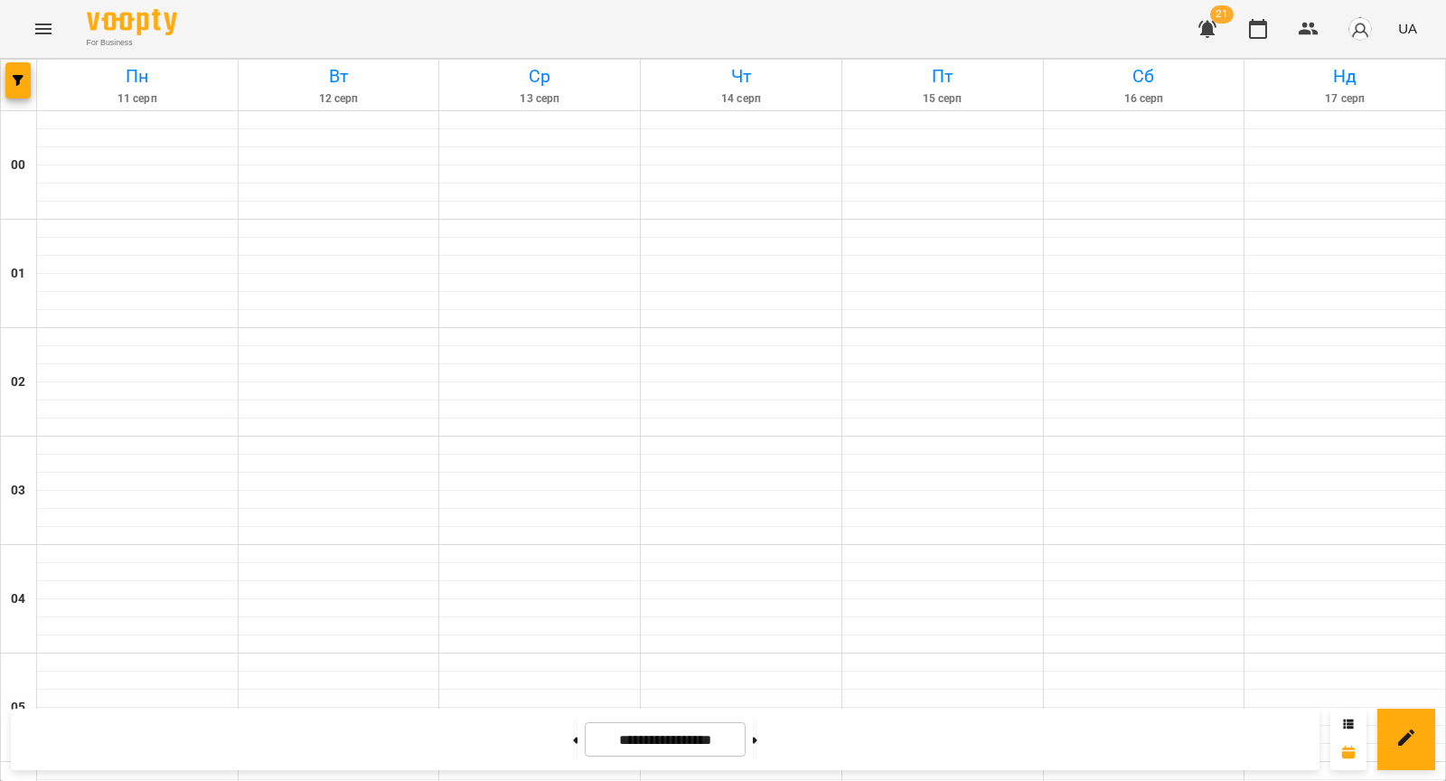
scroll to position [1415, 0]
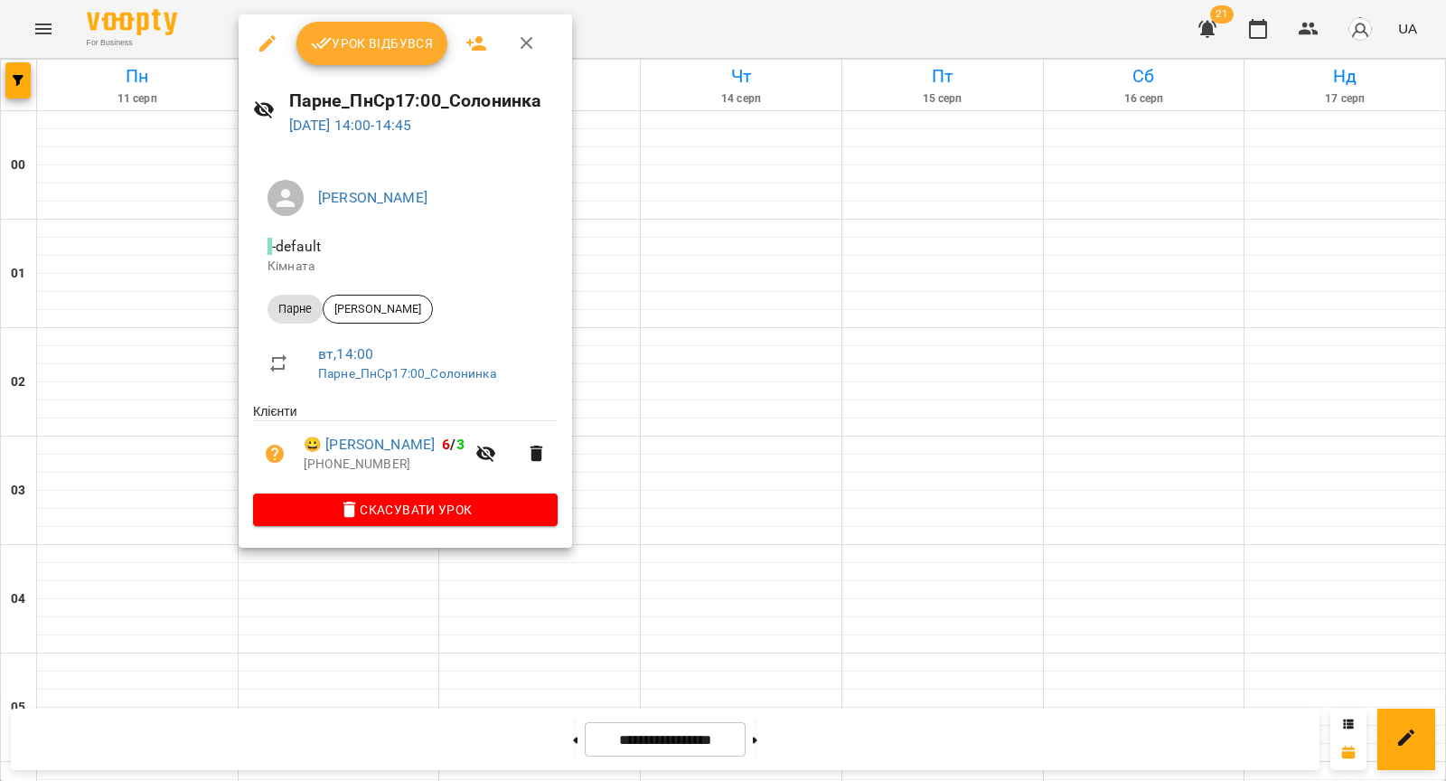
click at [200, 303] on div at bounding box center [723, 390] width 1446 height 781
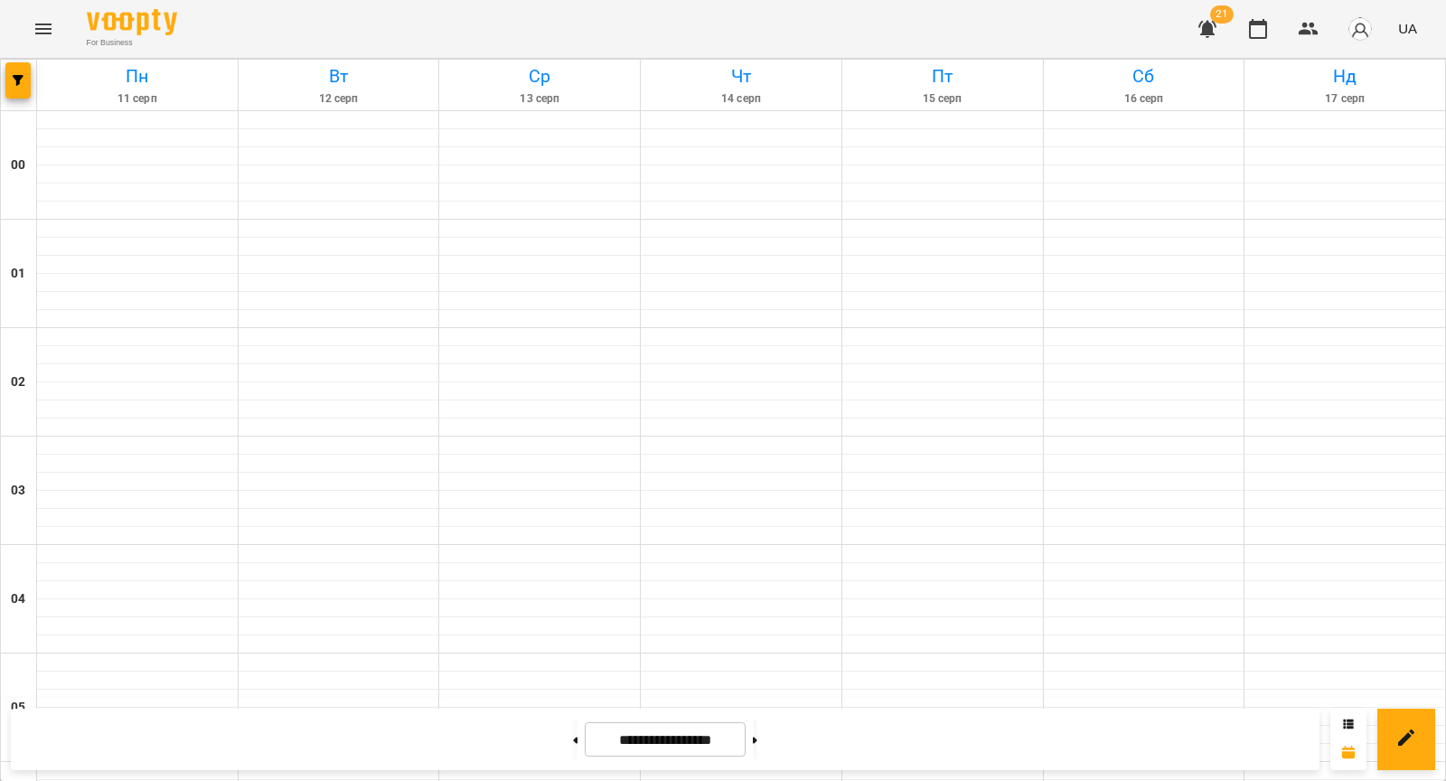
scroll to position [1619, 0]
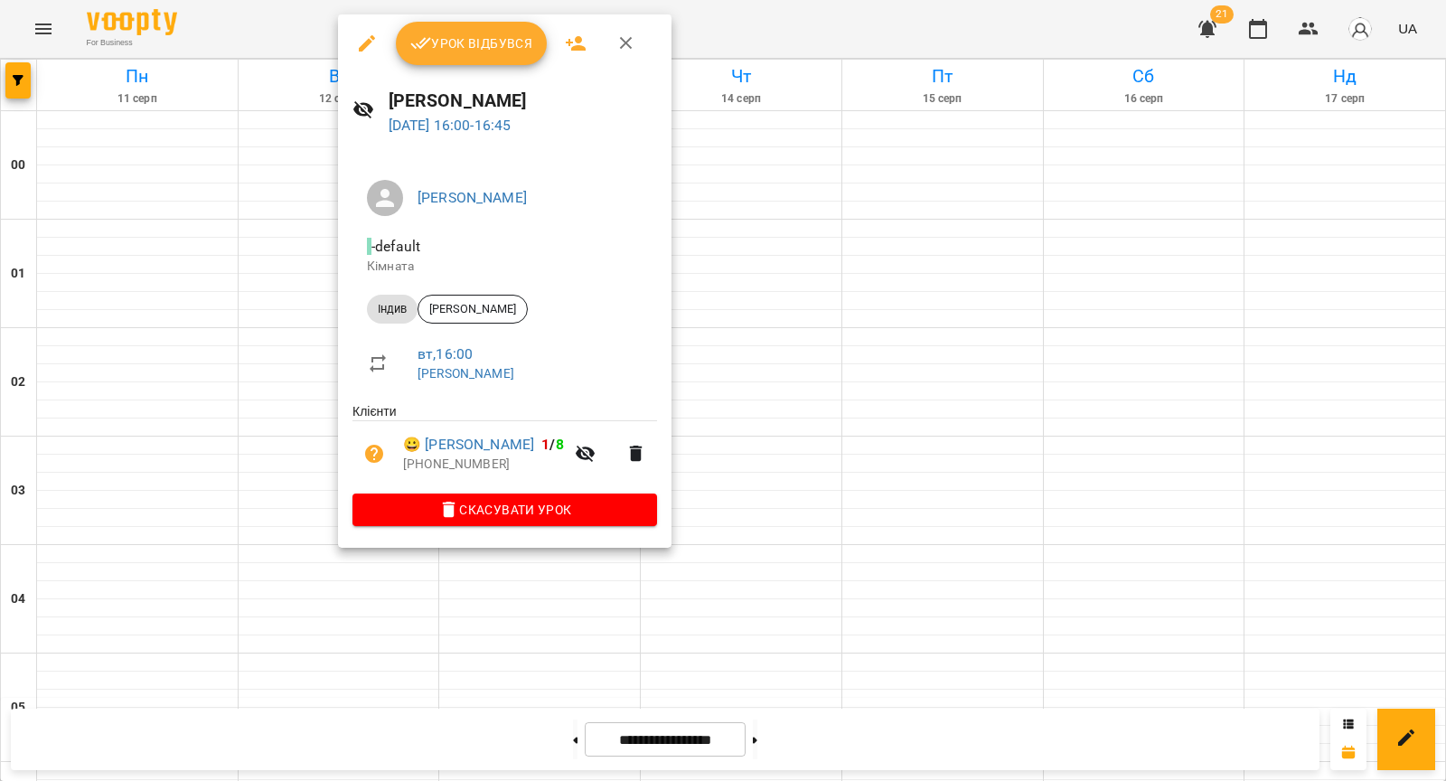
click at [627, 450] on button "button" at bounding box center [636, 453] width 43 height 43
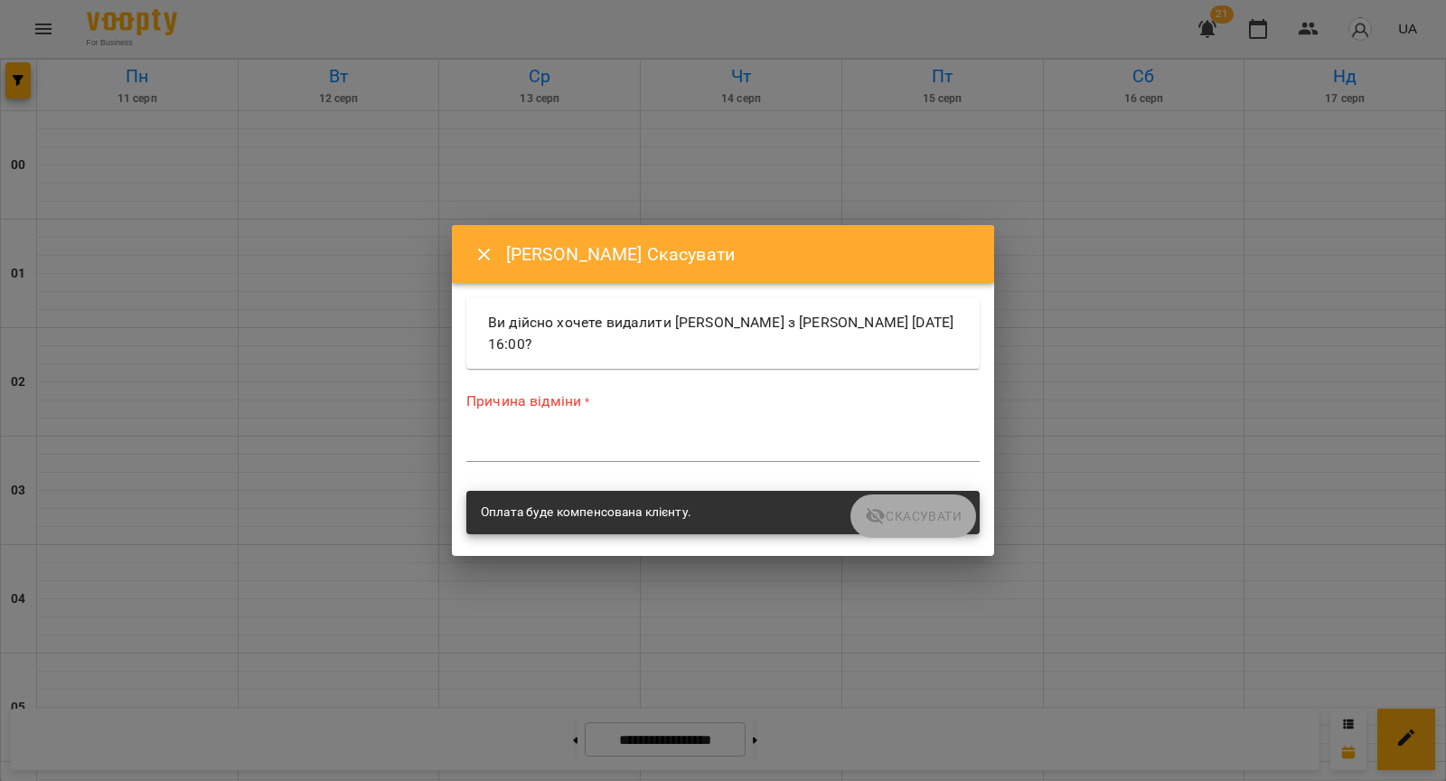
click at [710, 438] on textarea at bounding box center [722, 446] width 513 height 17
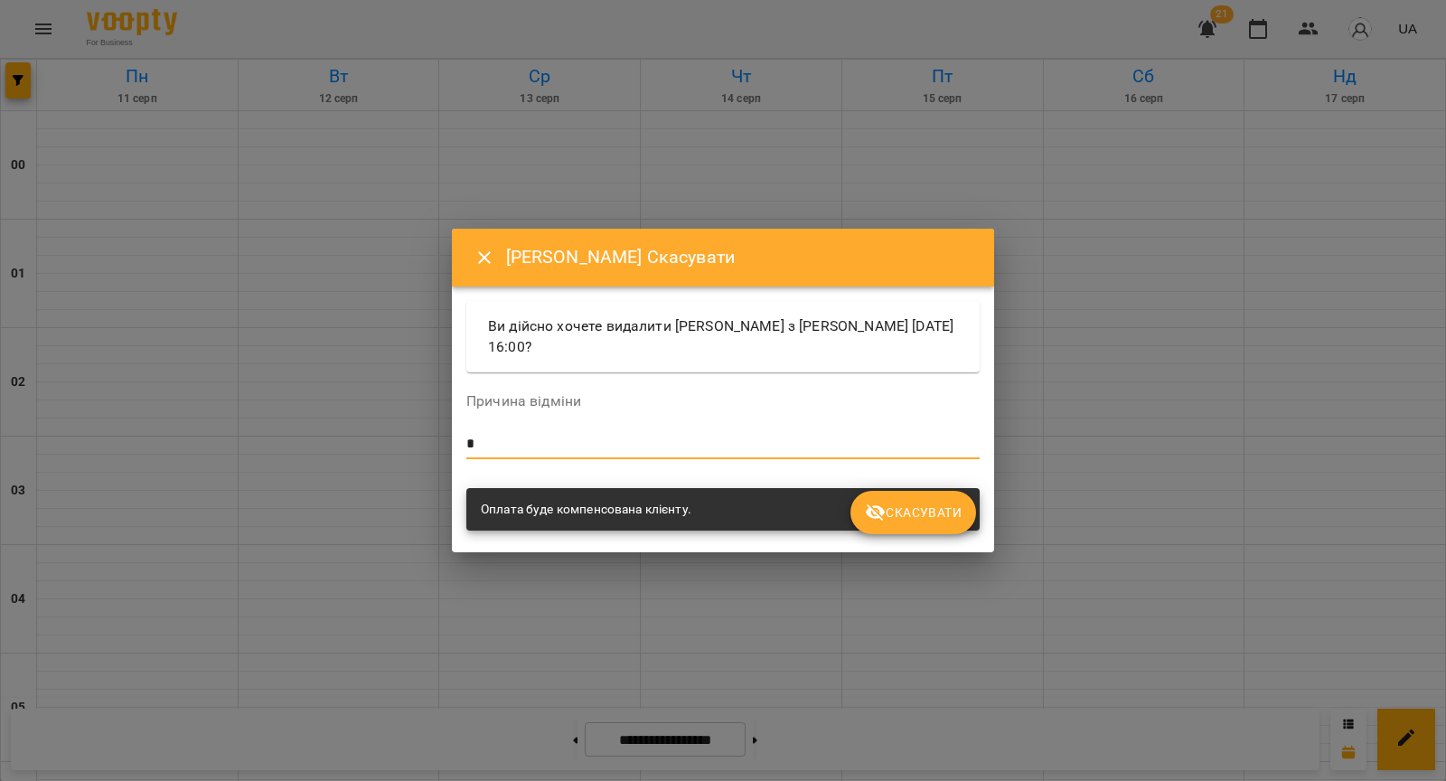
type textarea "*"
click at [933, 502] on span "Скасувати" at bounding box center [913, 513] width 97 height 22
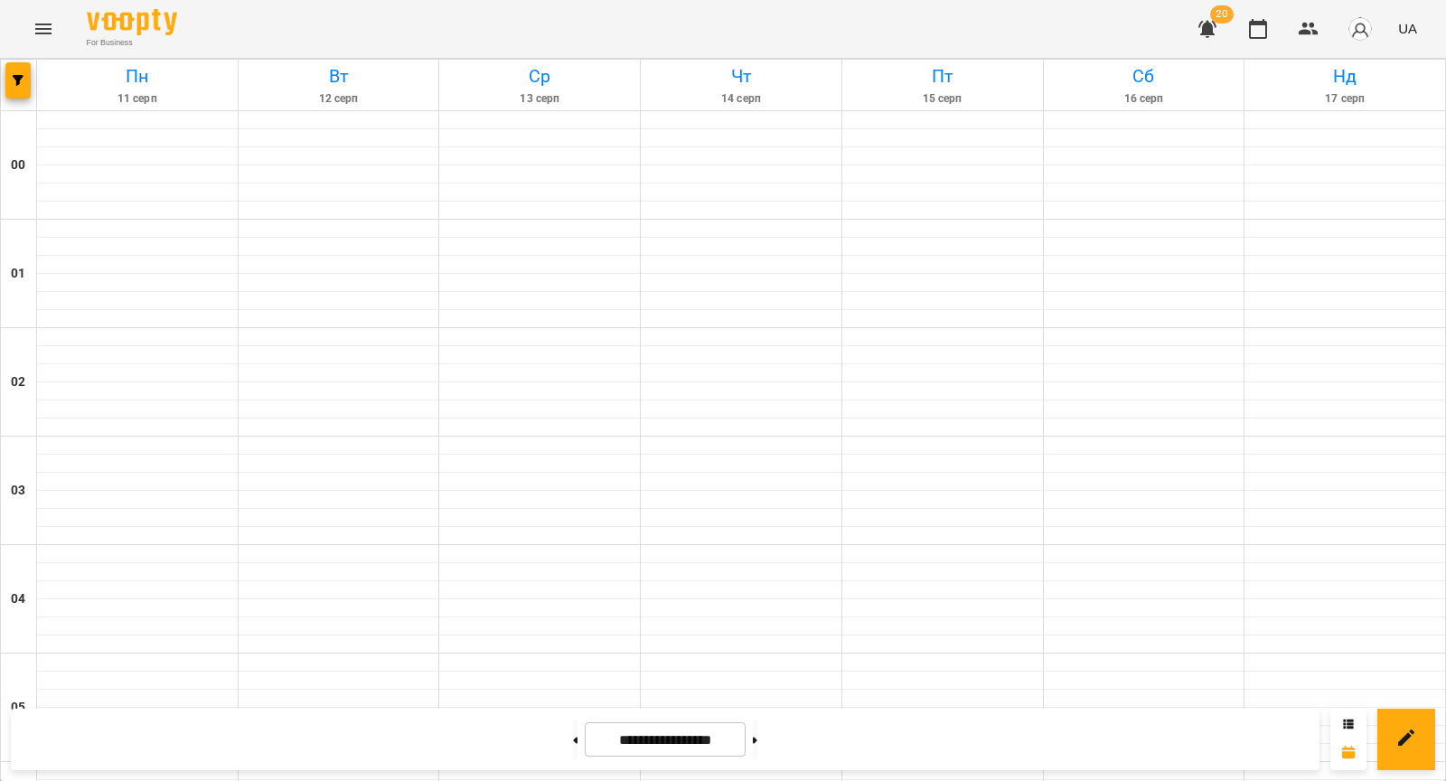
scroll to position [1633, 0]
click at [573, 734] on button at bounding box center [575, 739] width 5 height 40
click at [573, 727] on button at bounding box center [575, 739] width 5 height 40
click at [23, 92] on button "button" at bounding box center [17, 80] width 25 height 36
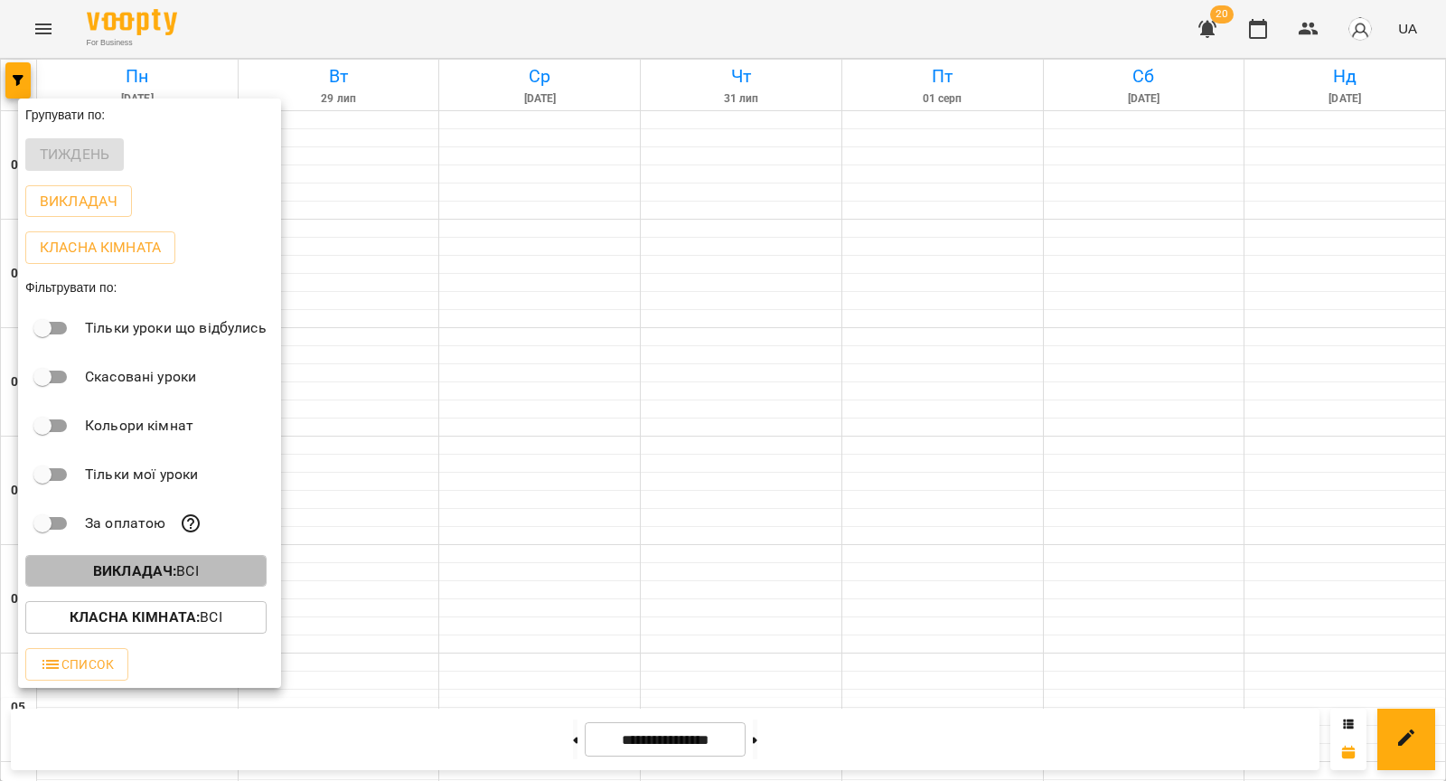
click at [130, 564] on b "Викладач :" at bounding box center [134, 570] width 83 height 17
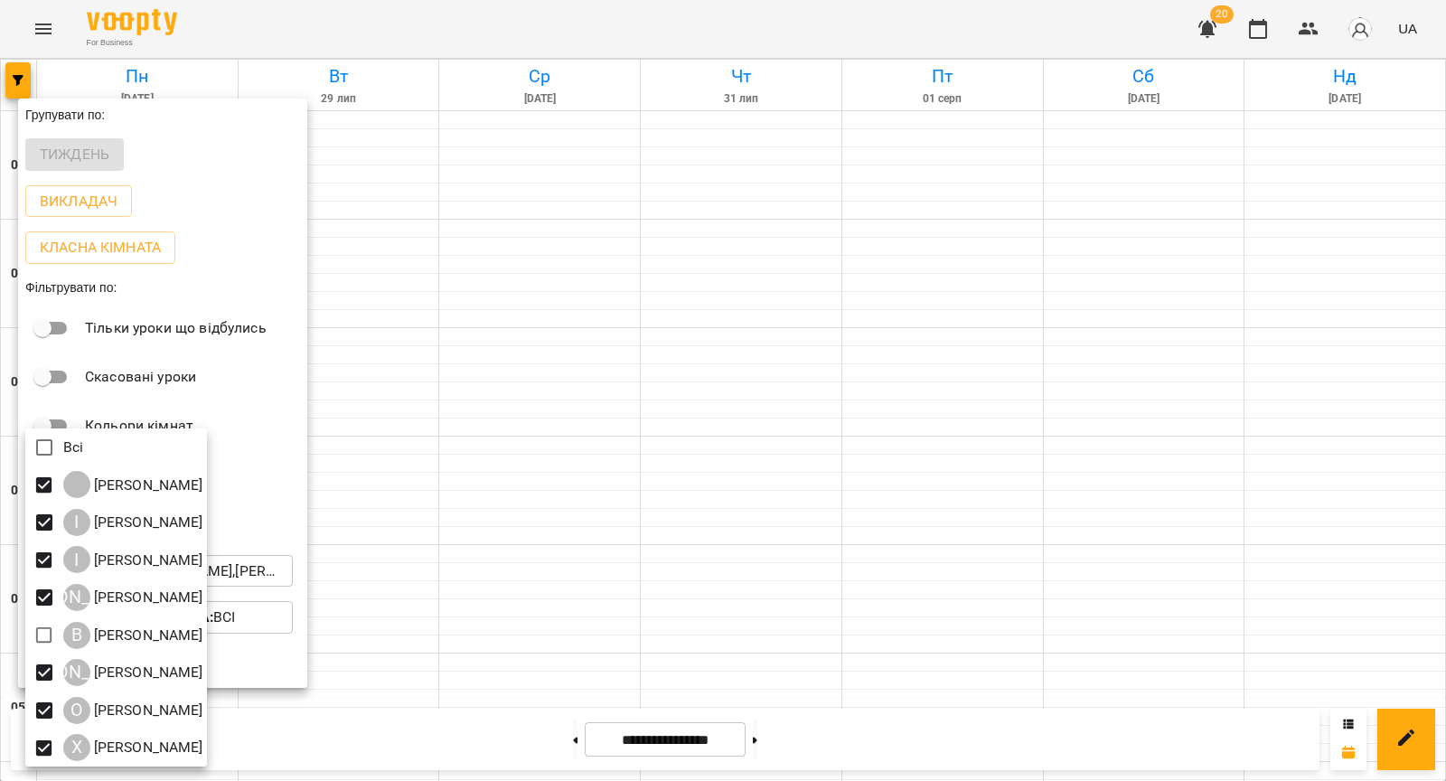
click at [588, 486] on div at bounding box center [723, 390] width 1446 height 781
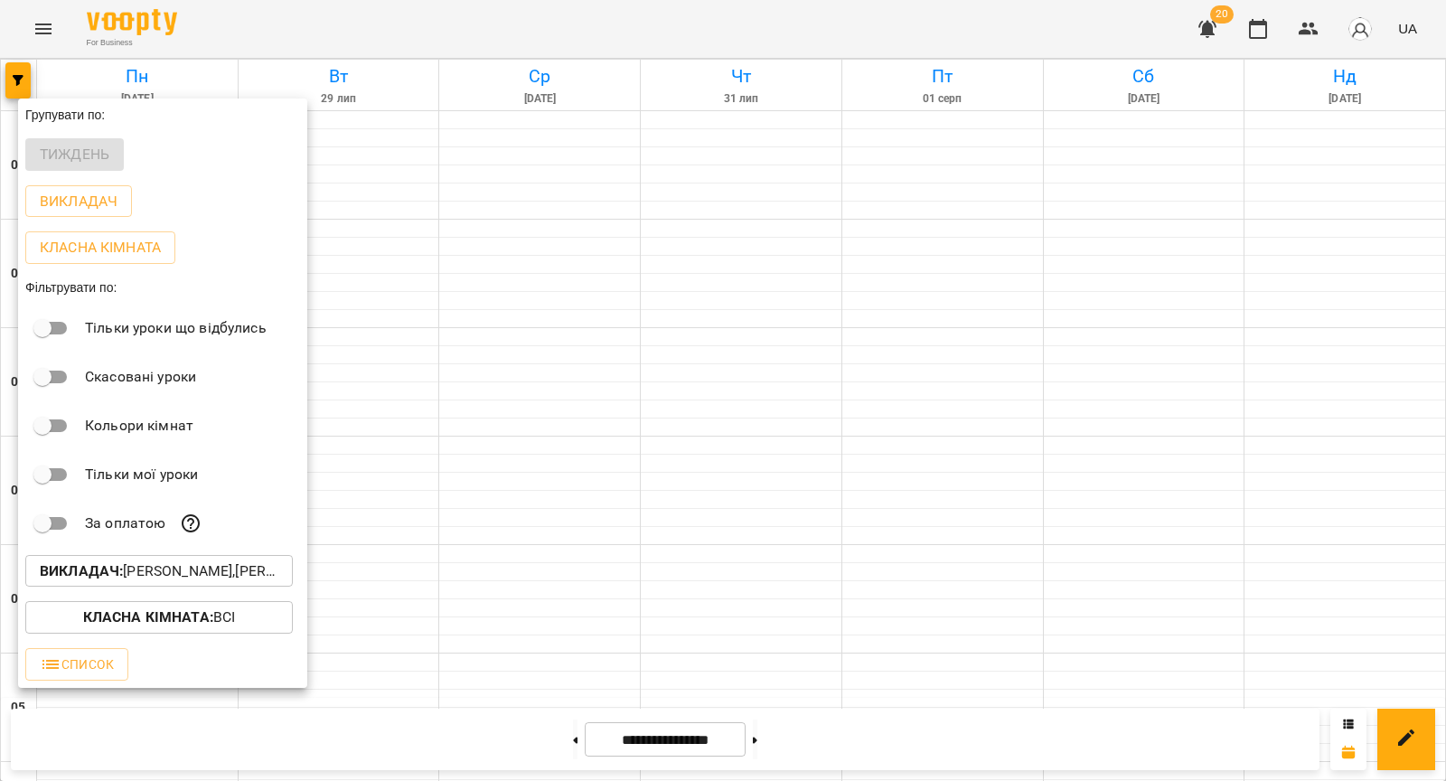
click at [688, 387] on div at bounding box center [723, 390] width 1446 height 781
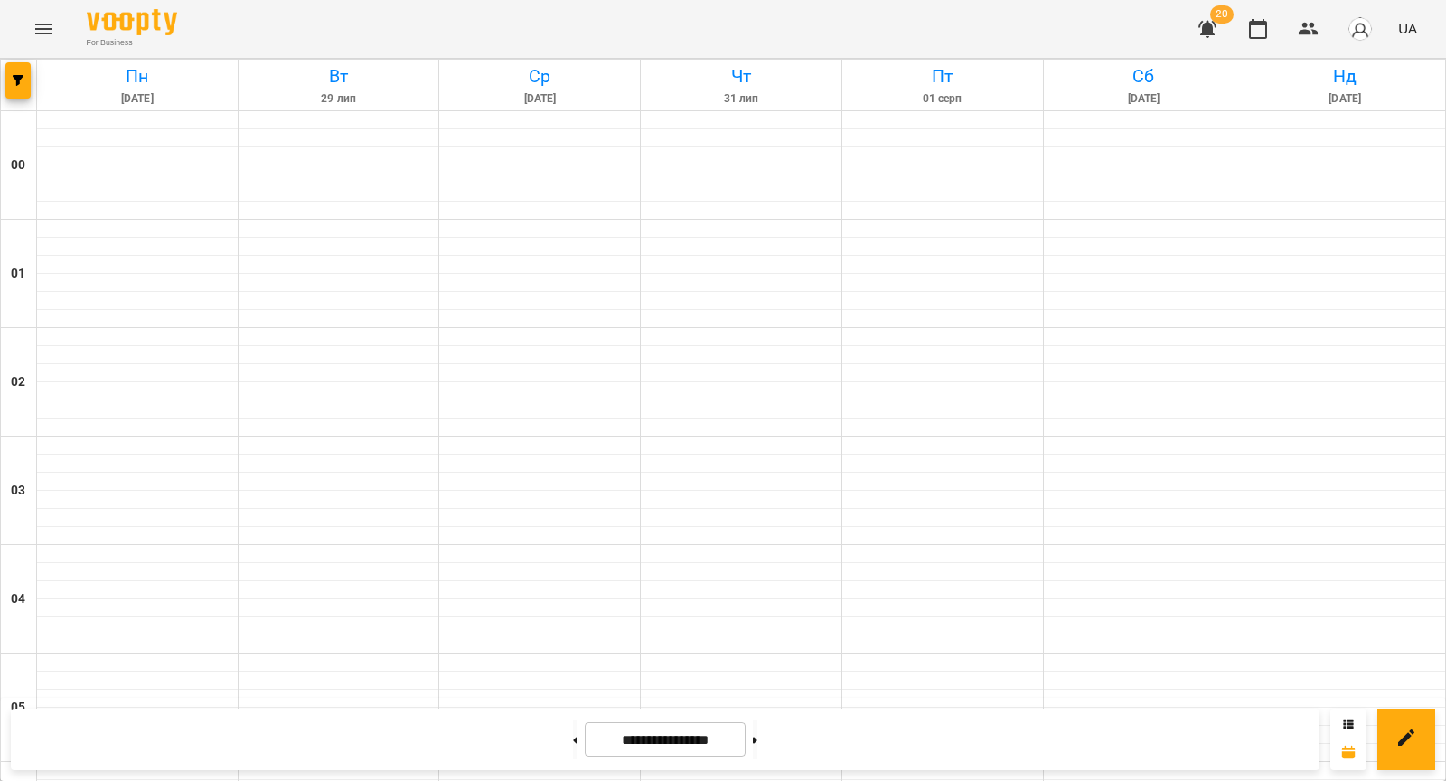
scroll to position [1661, 0]
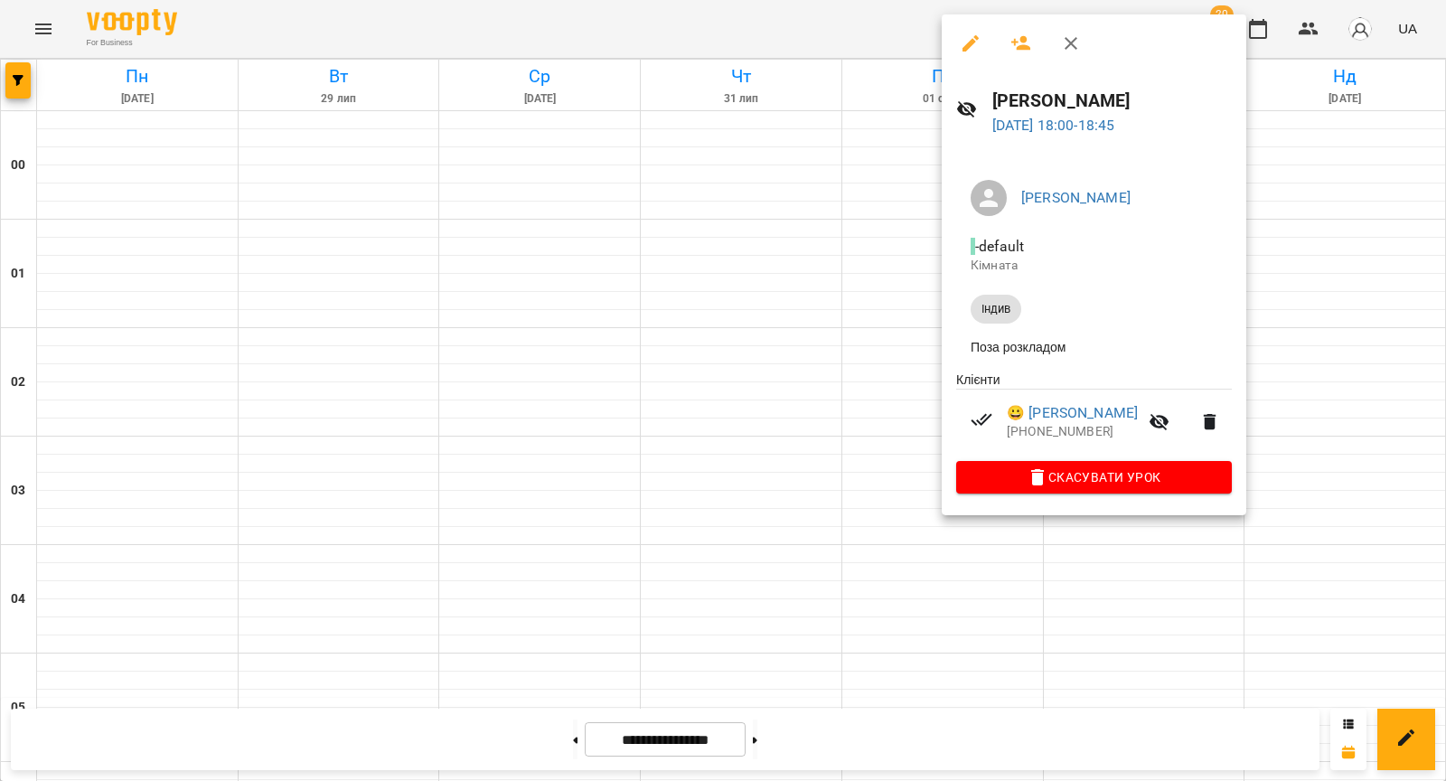
click at [837, 396] on div at bounding box center [723, 390] width 1446 height 781
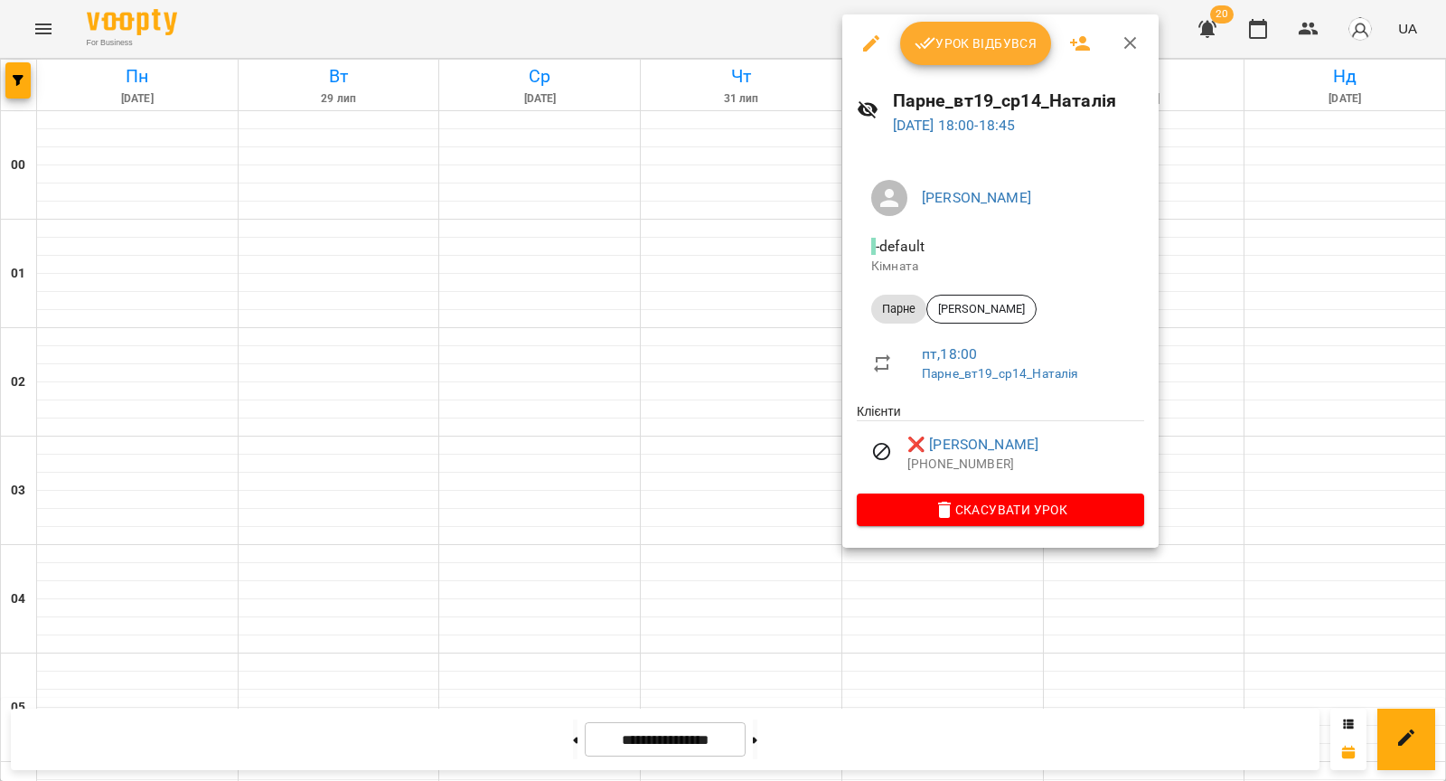
click at [724, 436] on div at bounding box center [723, 390] width 1446 height 781
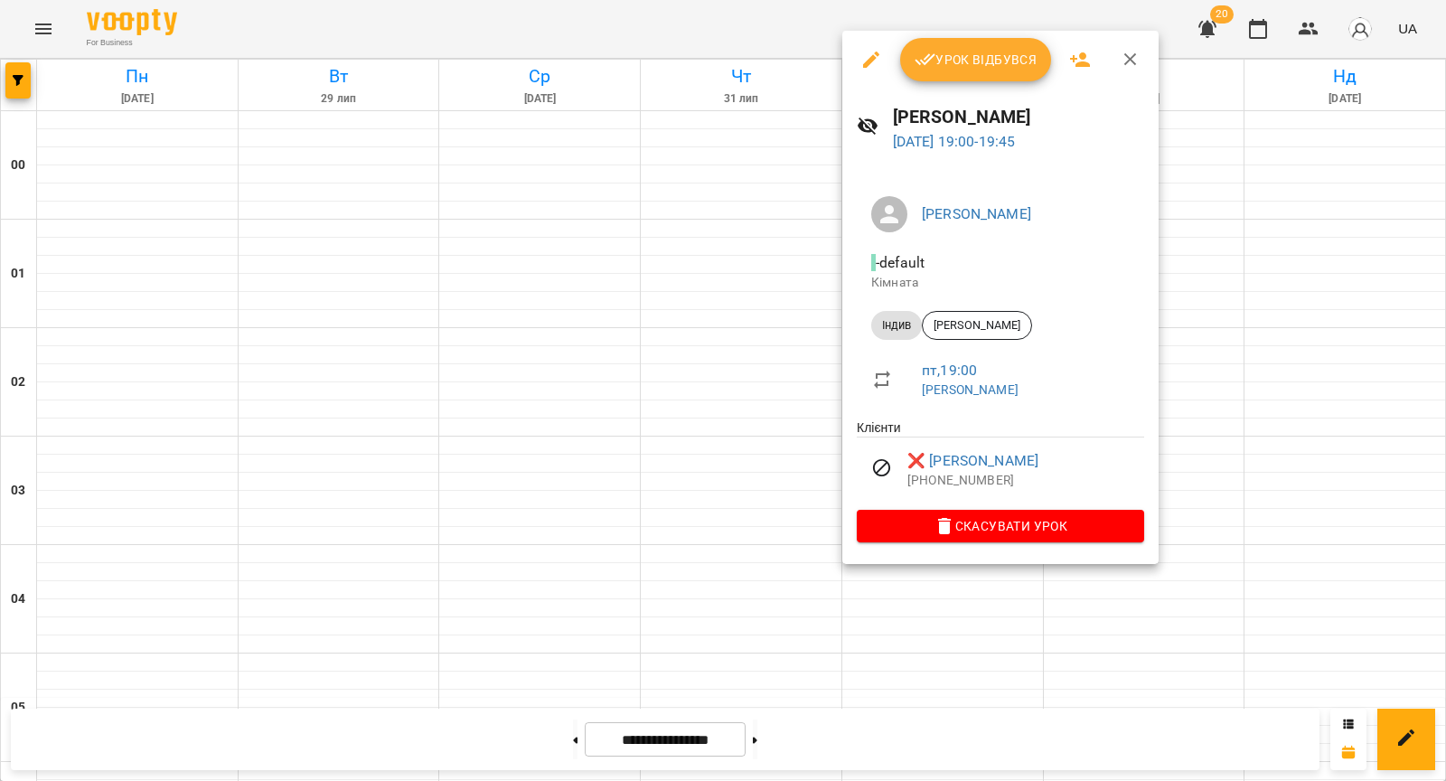
click at [766, 482] on div at bounding box center [723, 390] width 1446 height 781
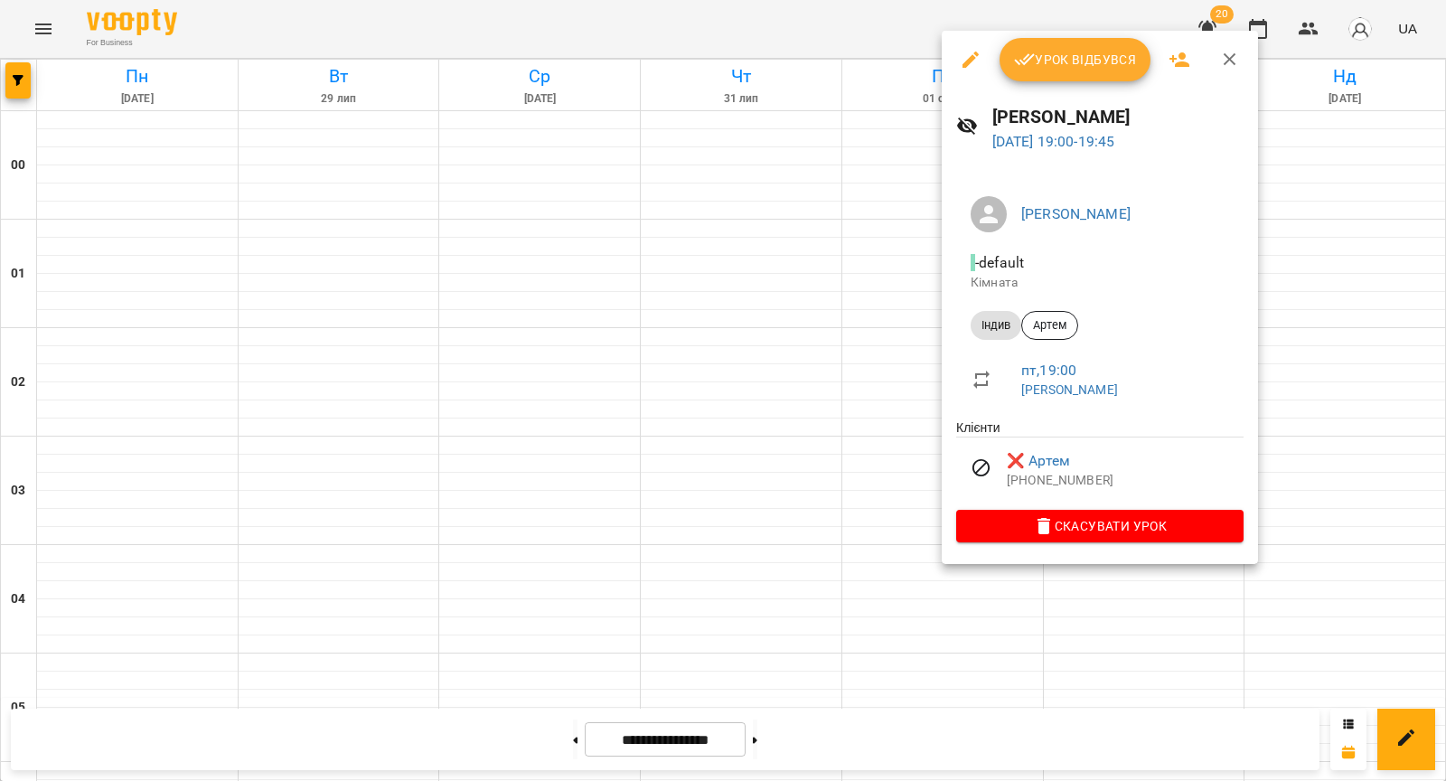
click at [787, 484] on div at bounding box center [723, 390] width 1446 height 781
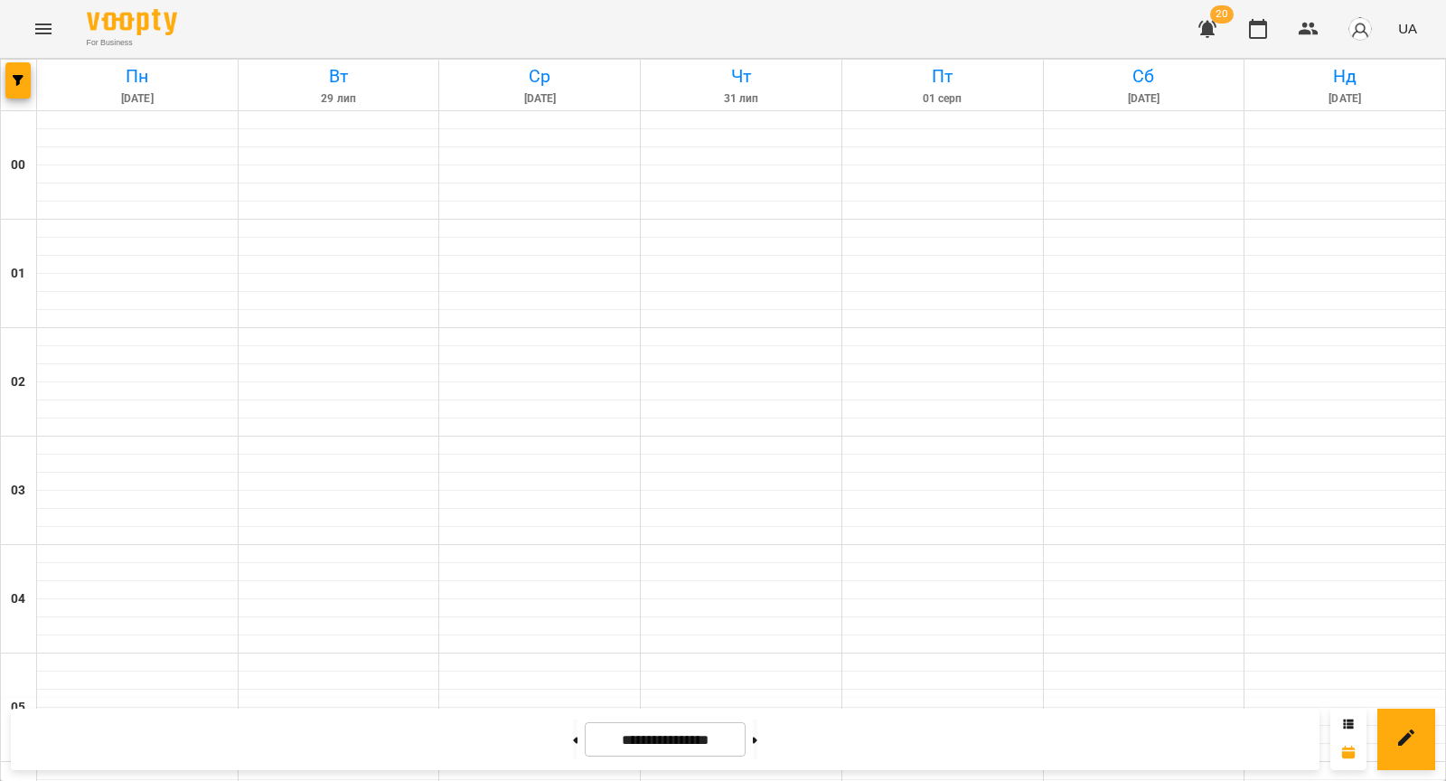
scroll to position [1048, 0]
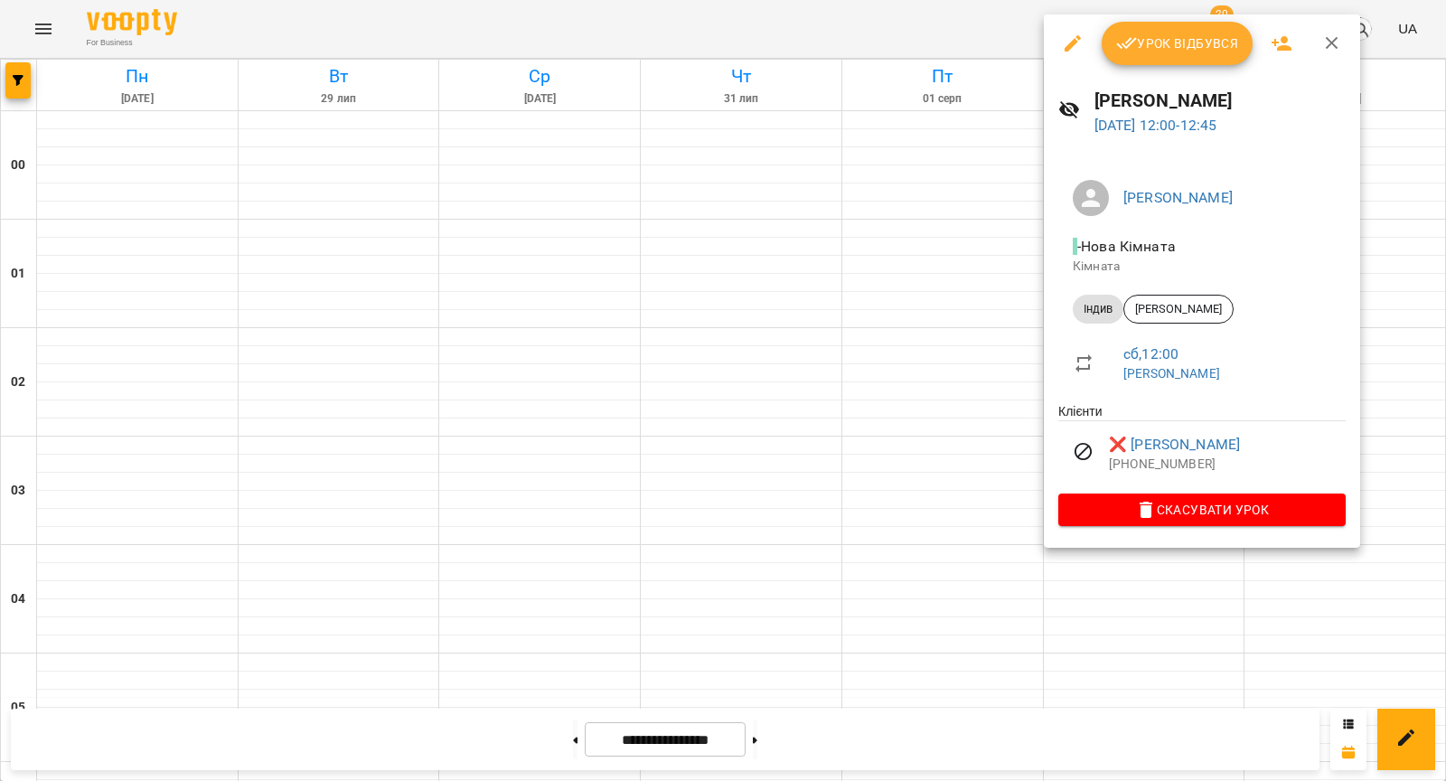
click at [928, 413] on div at bounding box center [723, 390] width 1446 height 781
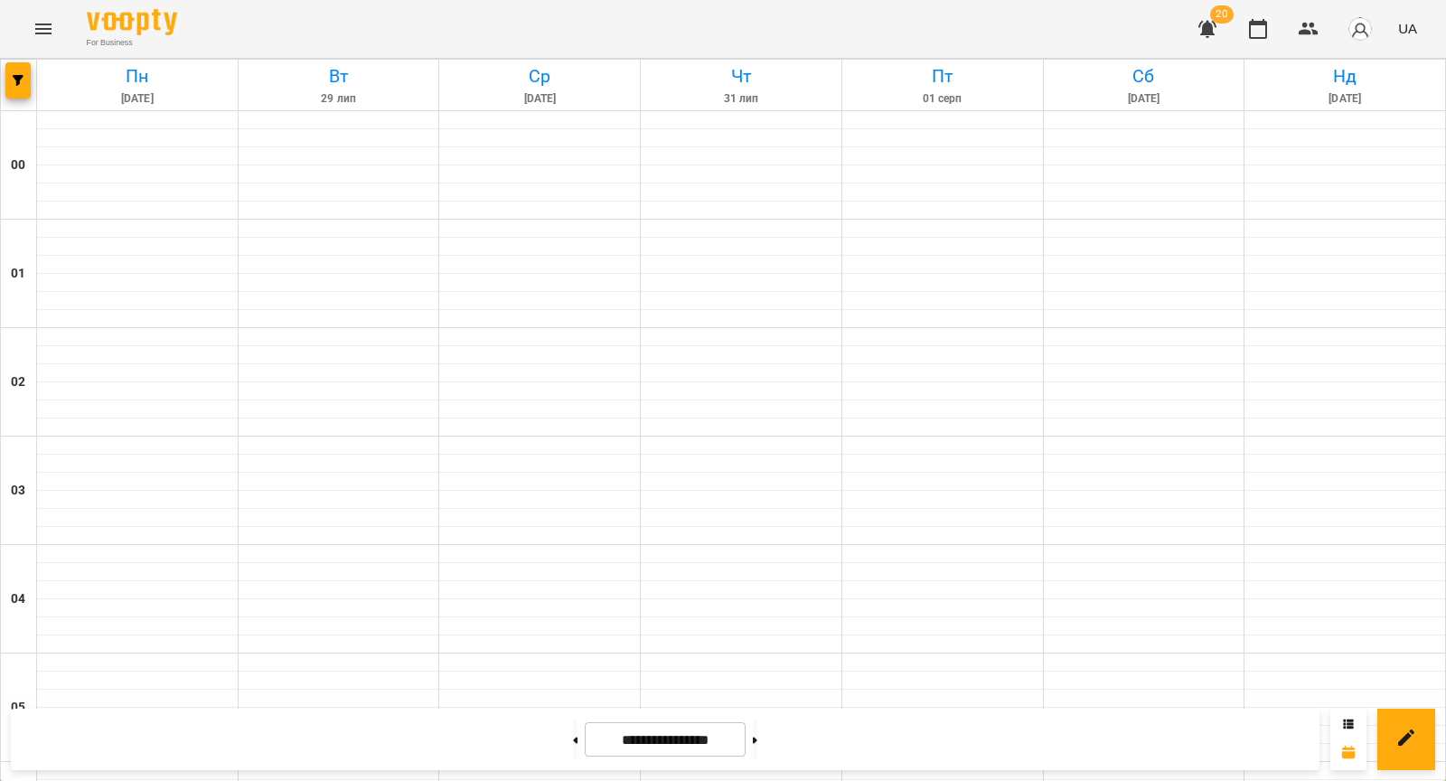
scroll to position [1661, 0]
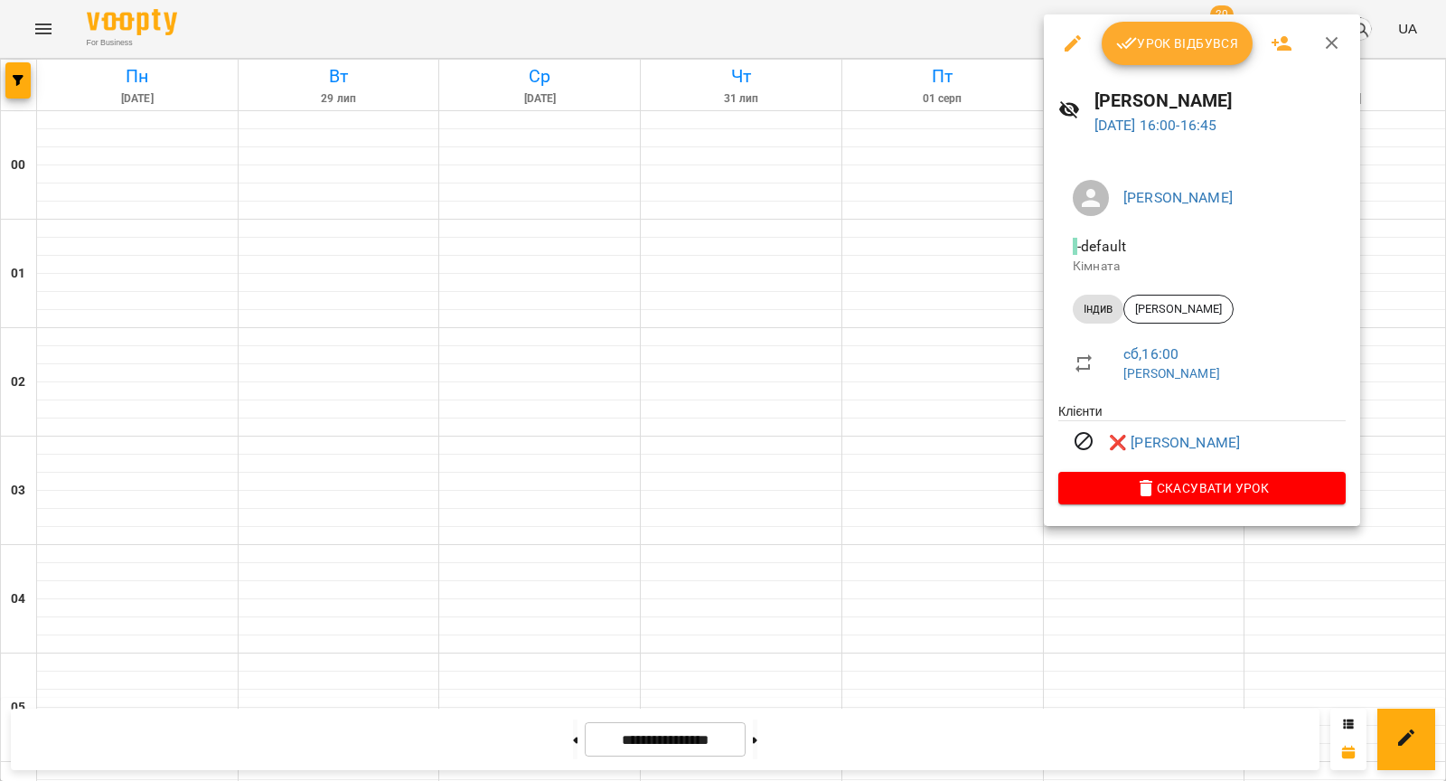
click at [1011, 266] on div at bounding box center [723, 390] width 1446 height 781
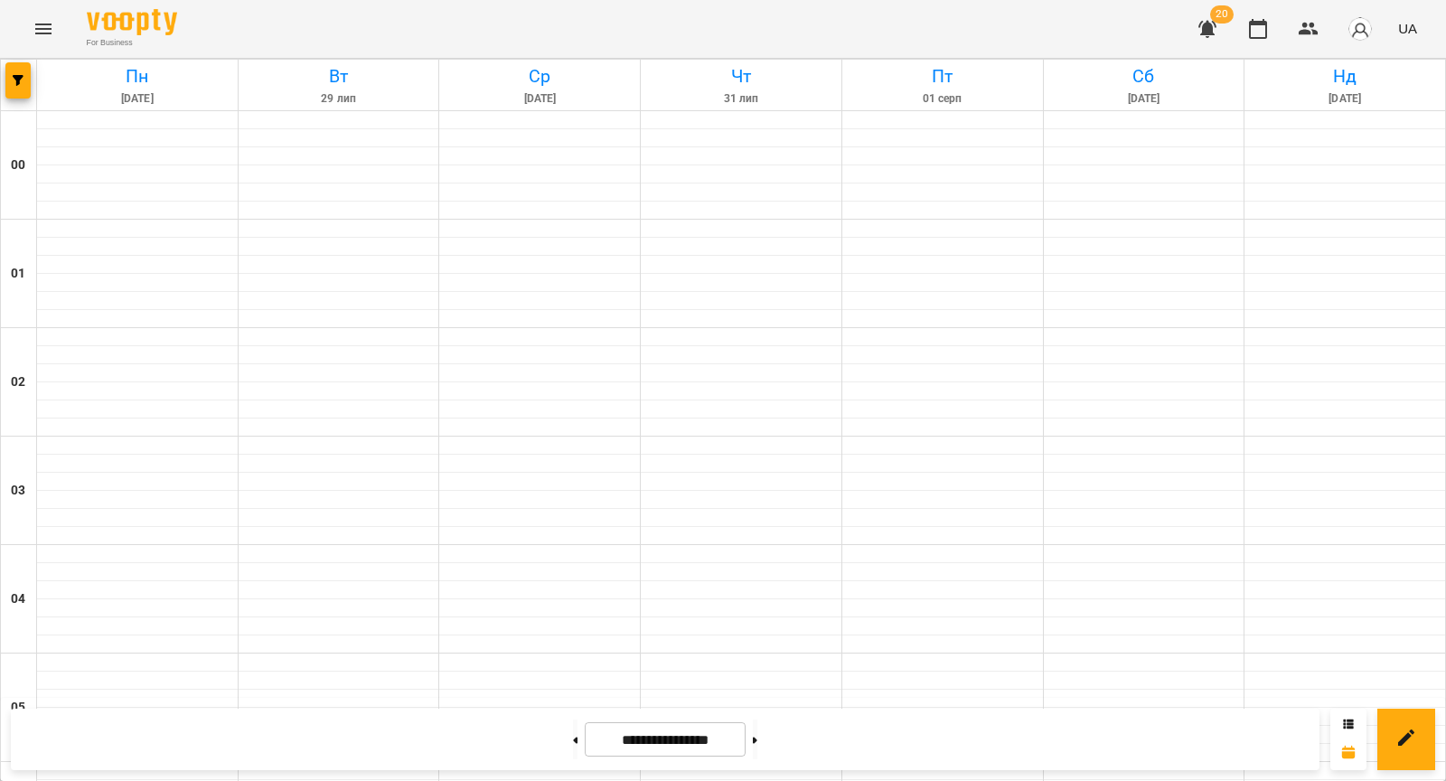
scroll to position [817, 0]
click at [757, 734] on button at bounding box center [755, 739] width 5 height 40
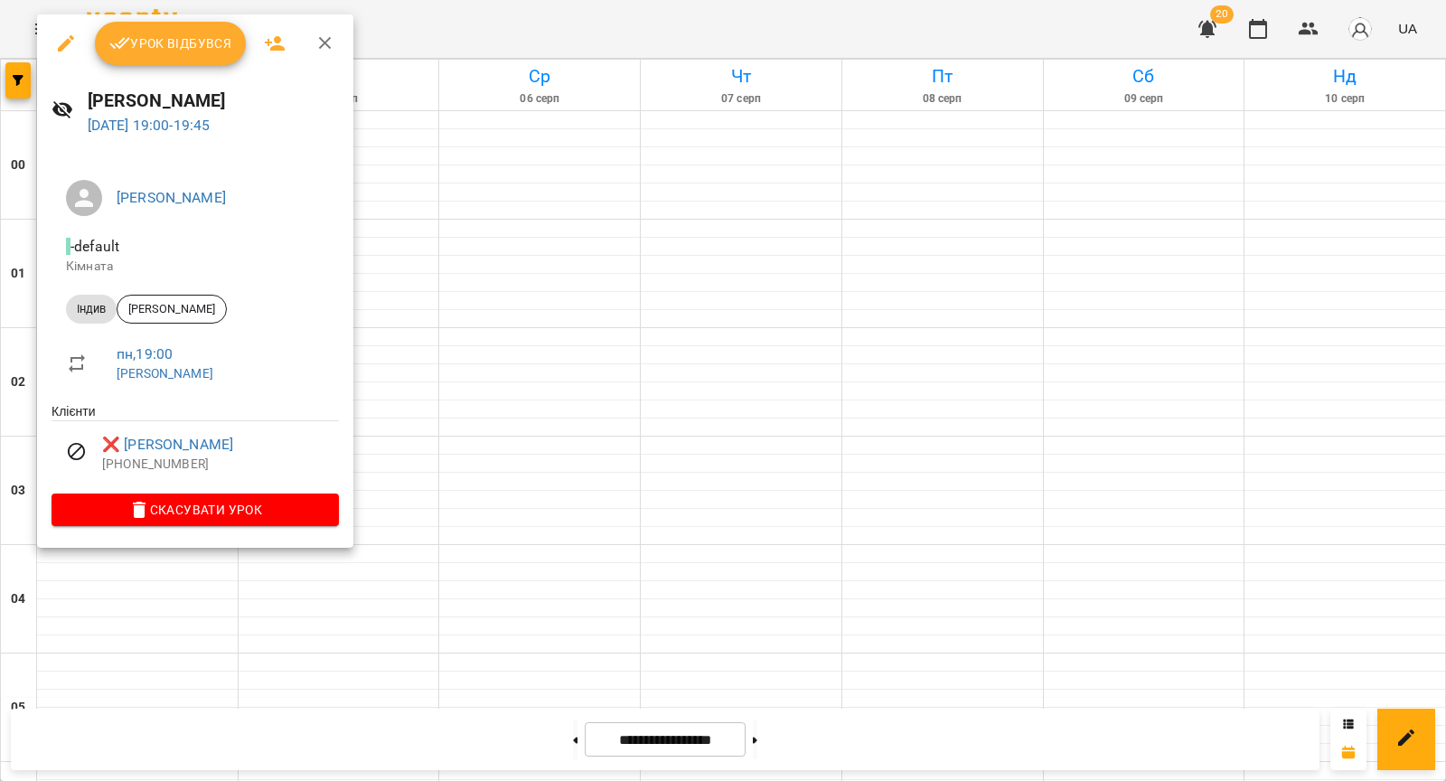
click at [381, 353] on div at bounding box center [723, 390] width 1446 height 781
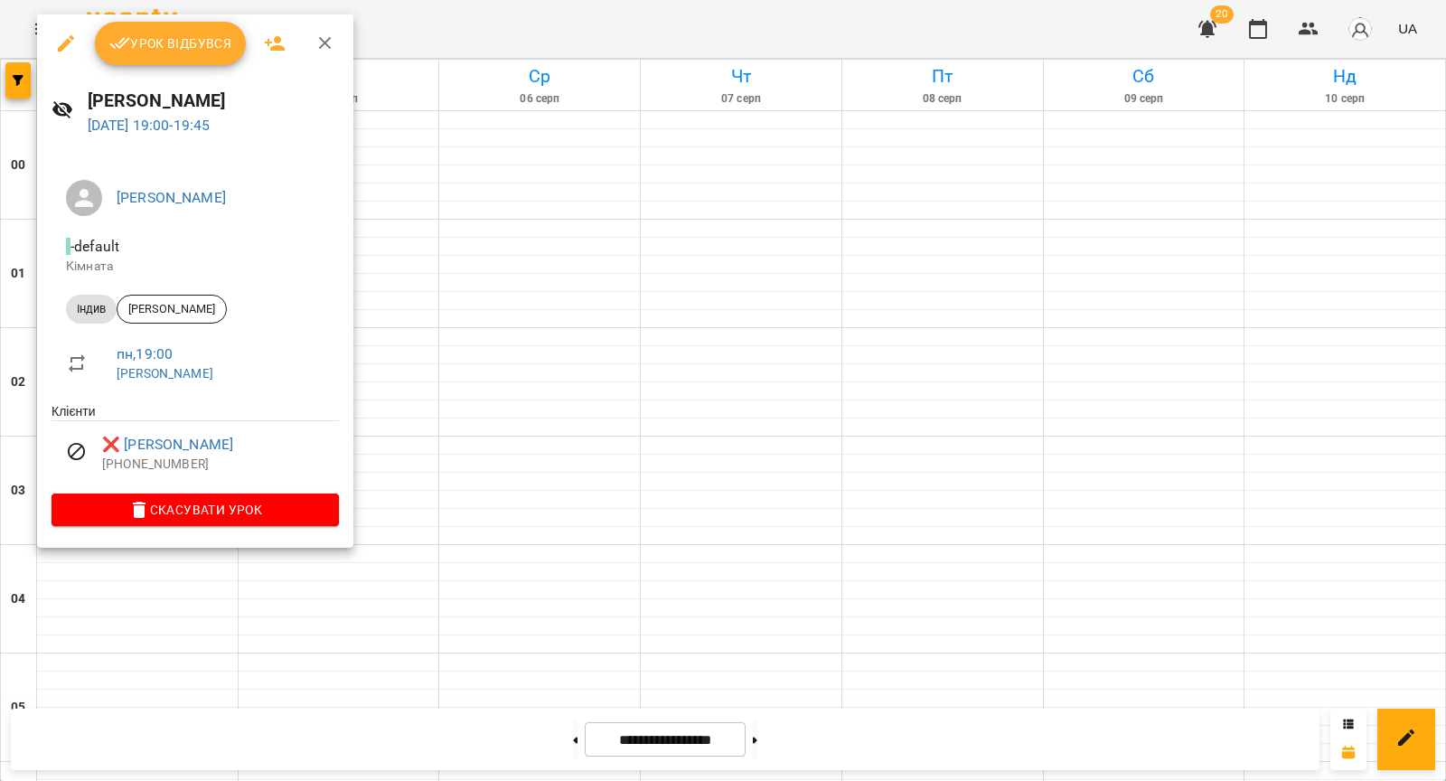
click at [473, 388] on div at bounding box center [723, 390] width 1446 height 781
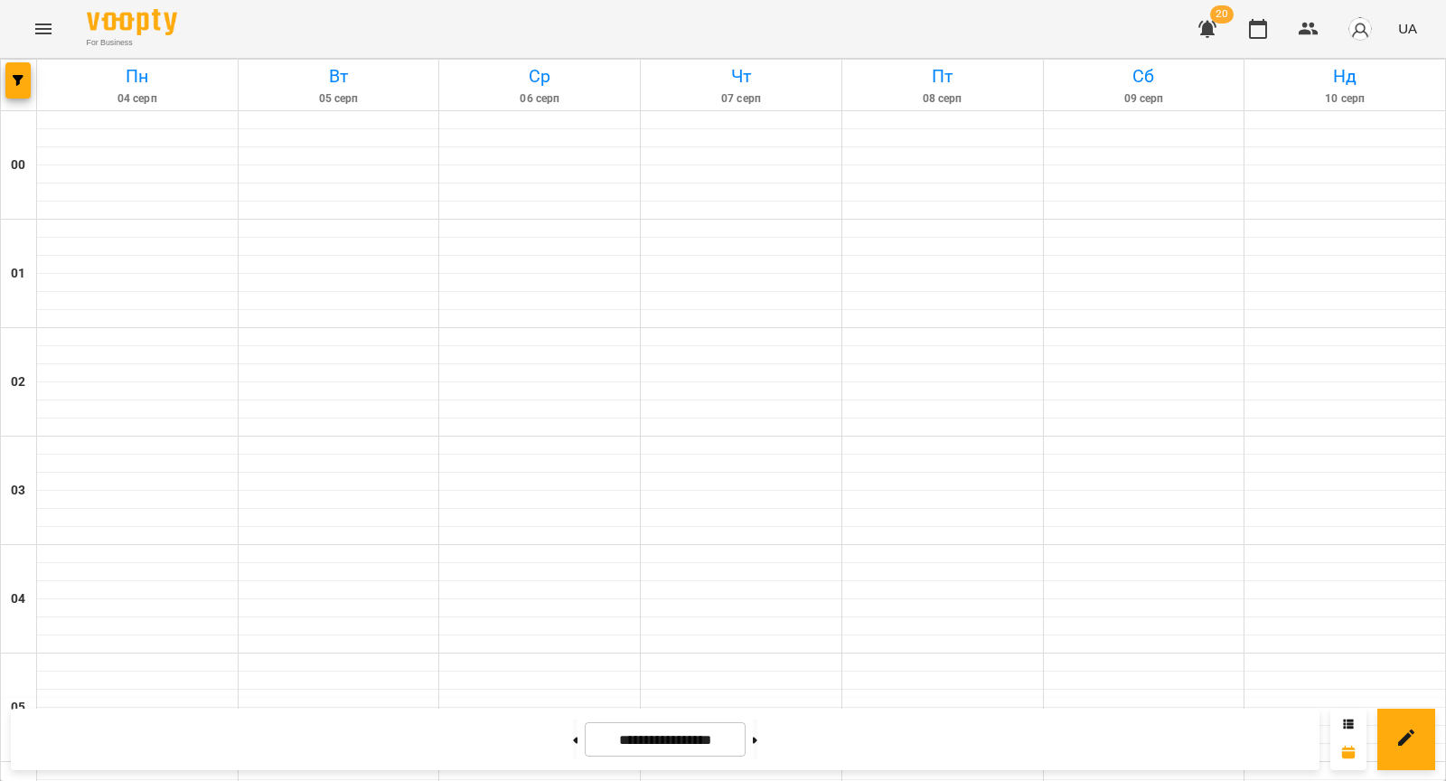
scroll to position [1664, 0]
click at [573, 748] on button at bounding box center [575, 739] width 5 height 40
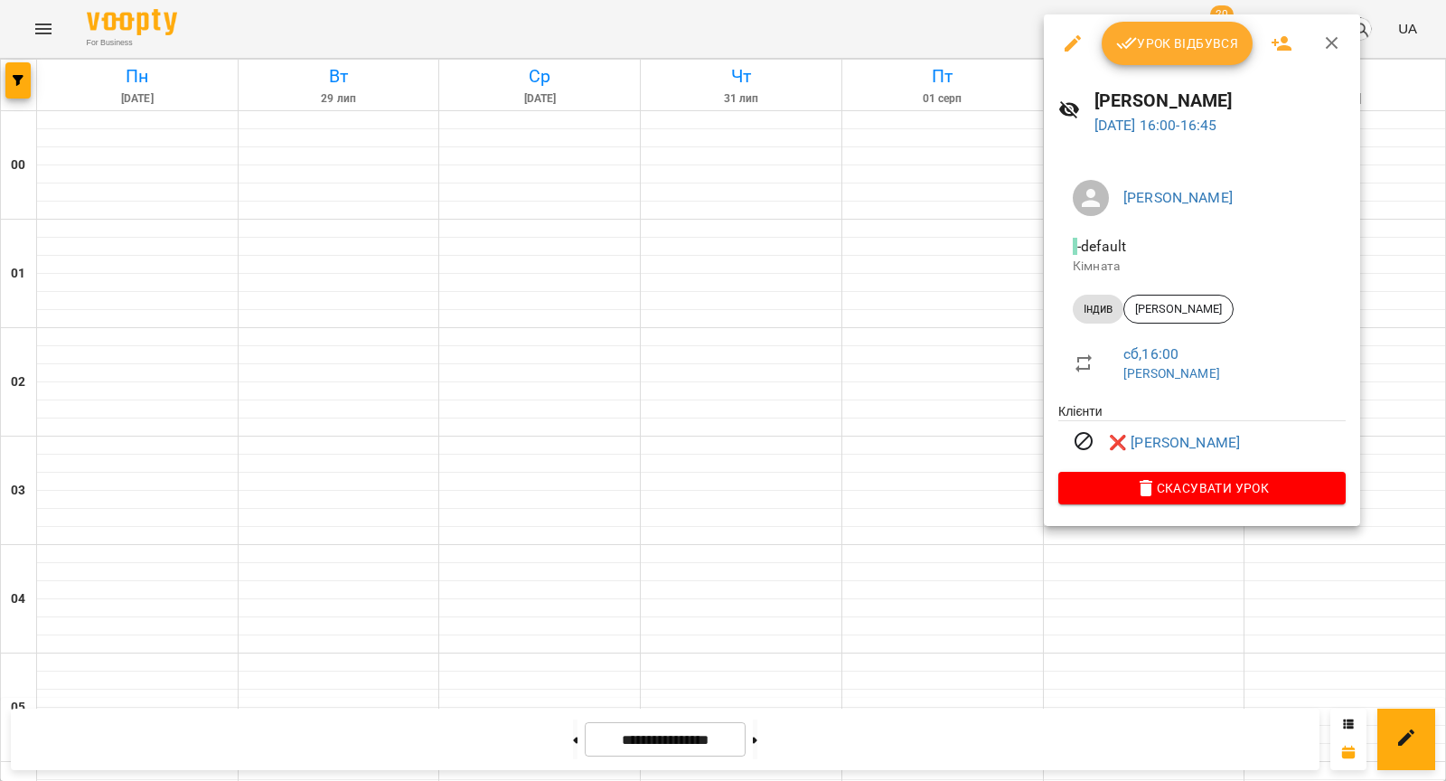
click at [927, 351] on div at bounding box center [723, 390] width 1446 height 781
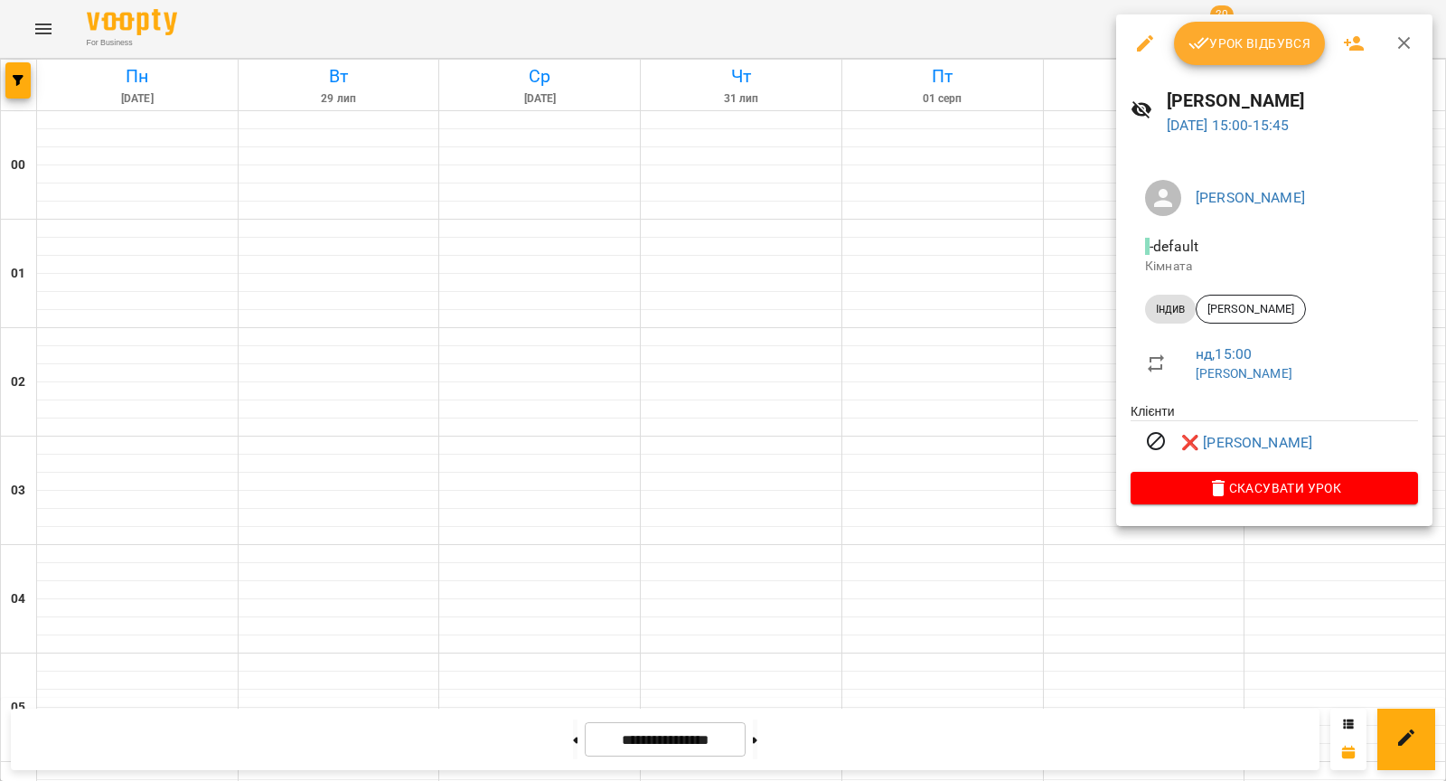
click at [1048, 278] on div at bounding box center [723, 390] width 1446 height 781
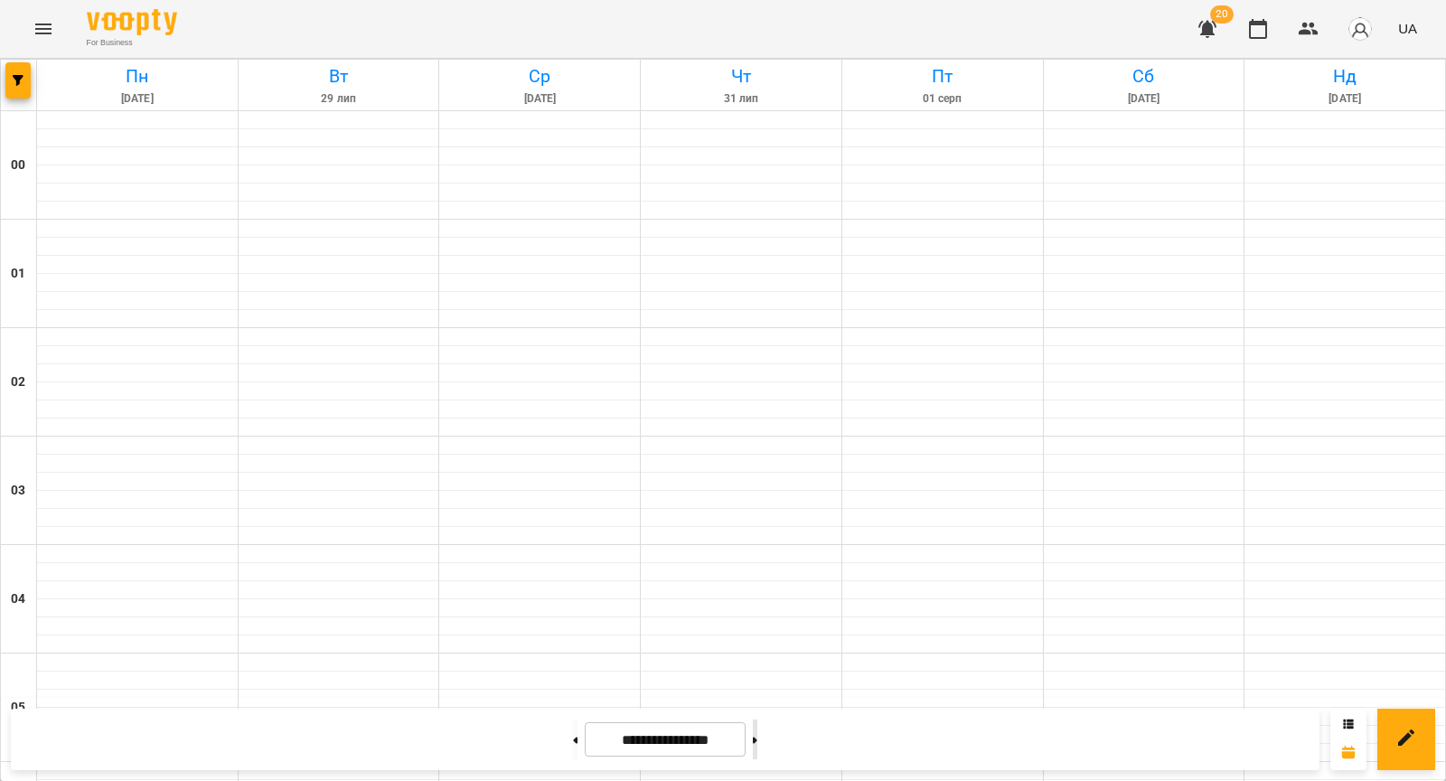
click at [757, 747] on button at bounding box center [755, 739] width 5 height 40
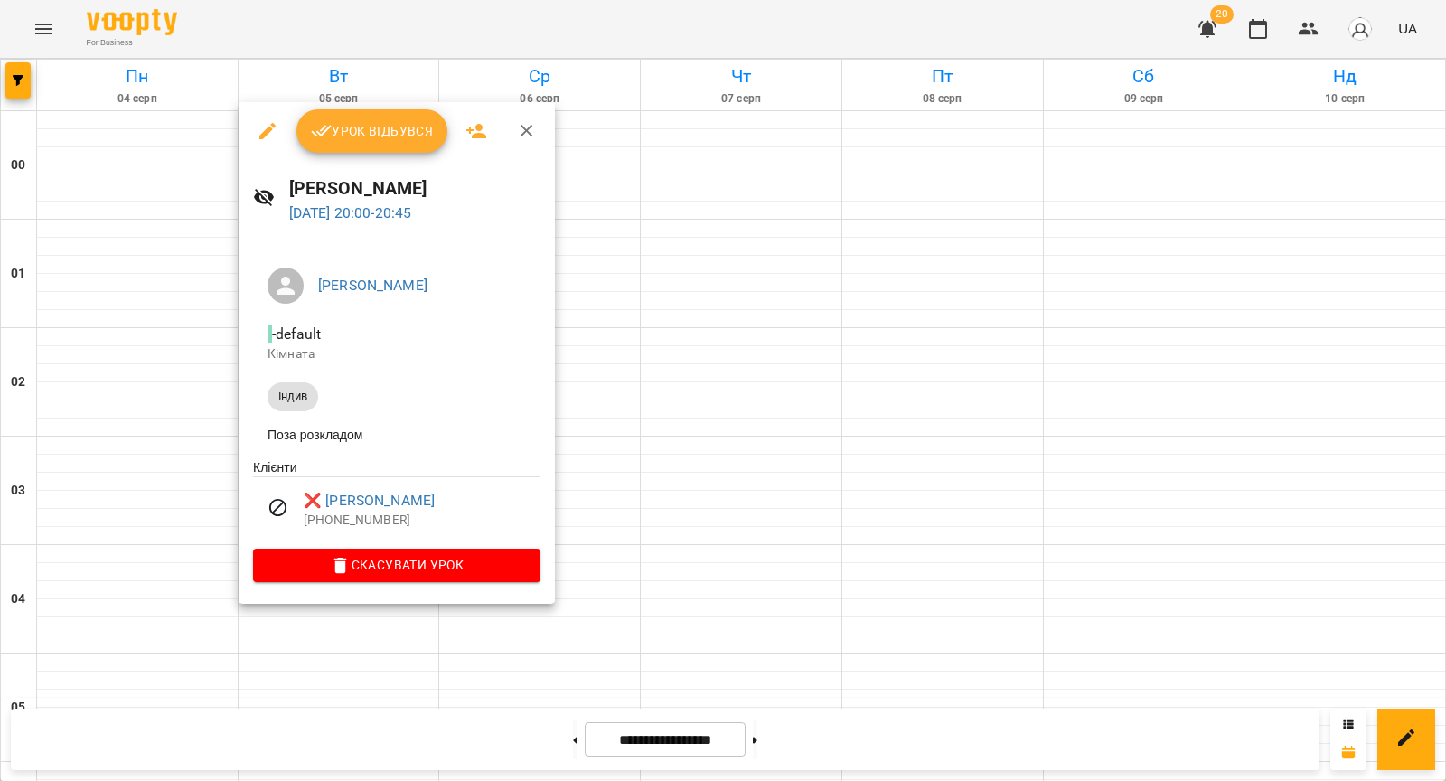
click at [202, 544] on div at bounding box center [723, 390] width 1446 height 781
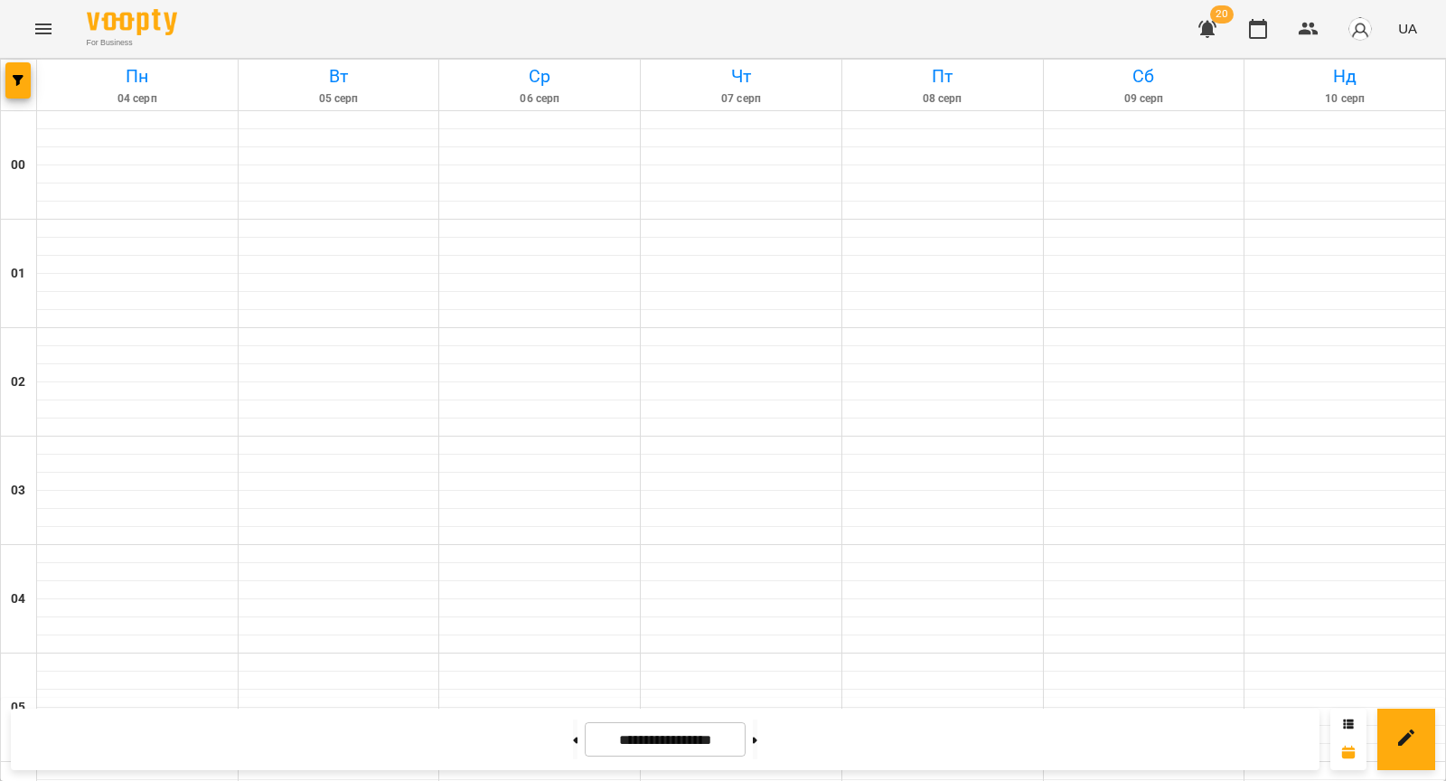
scroll to position [1460, 0]
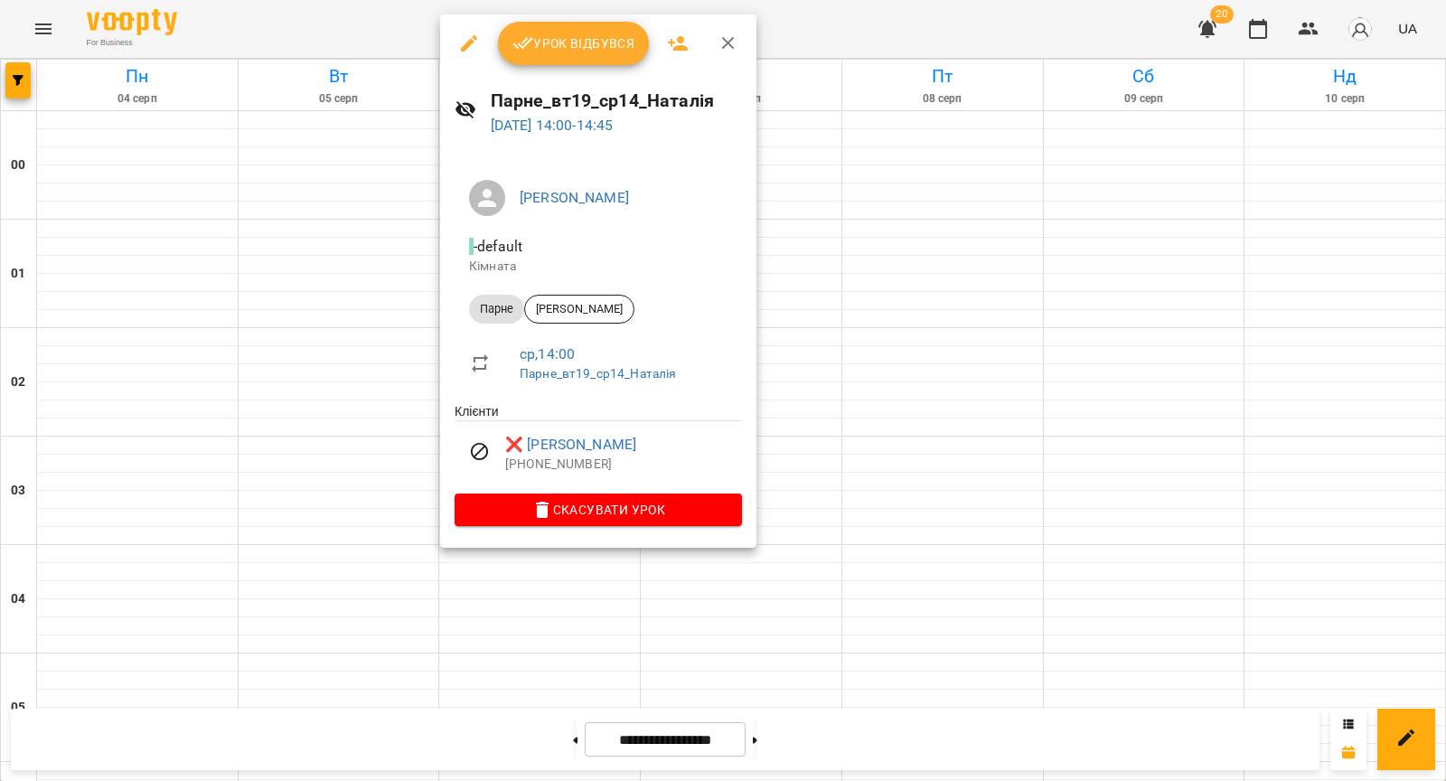
click at [365, 279] on div at bounding box center [723, 390] width 1446 height 781
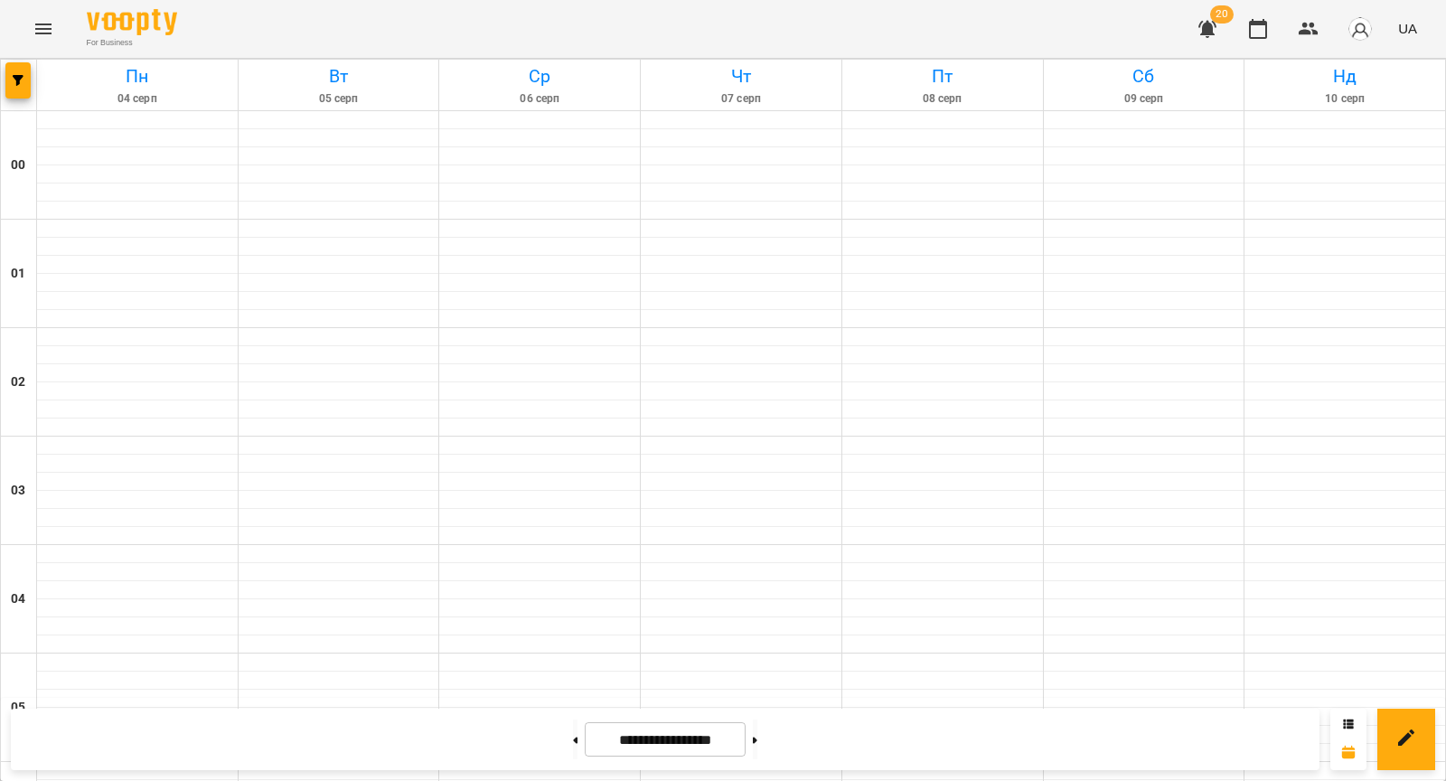
scroll to position [1723, 0]
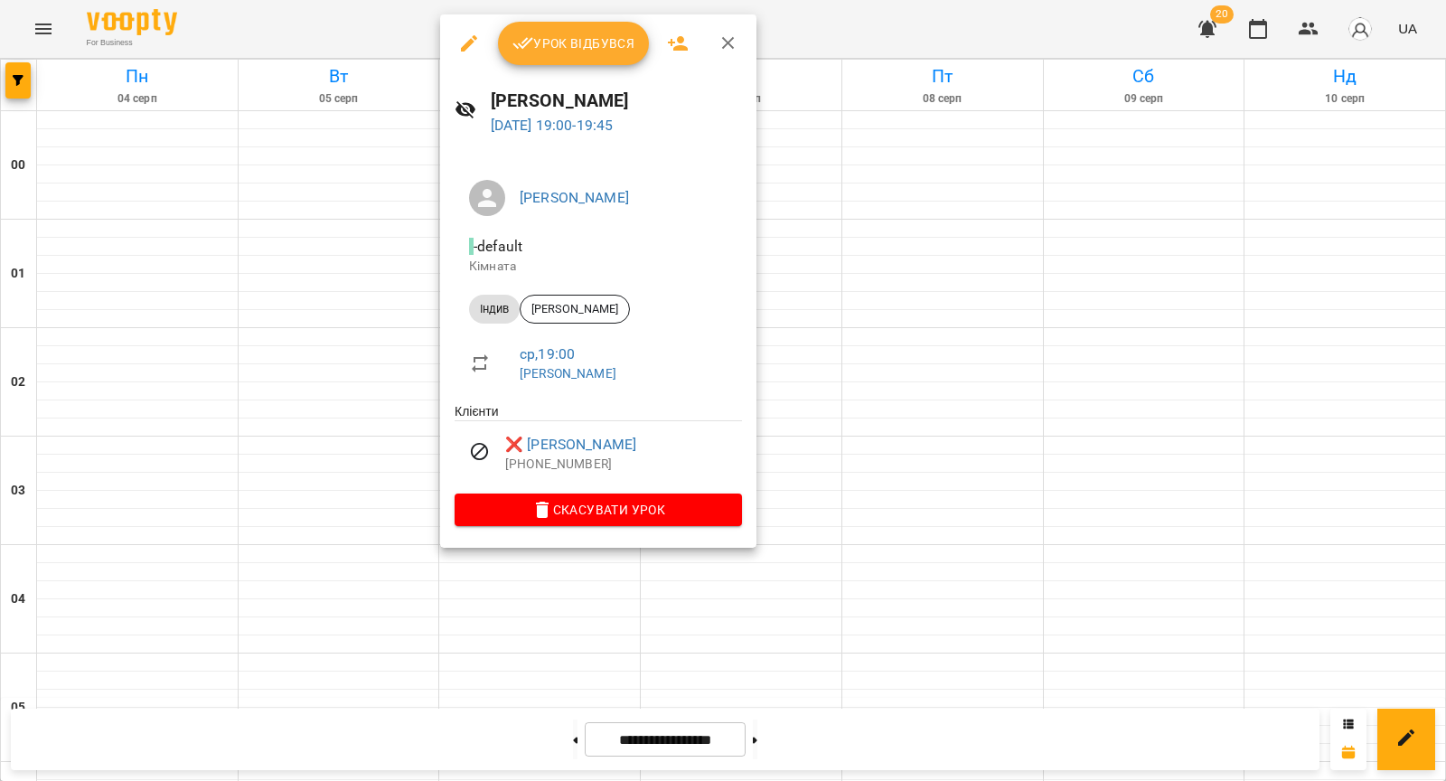
click at [380, 478] on div at bounding box center [723, 390] width 1446 height 781
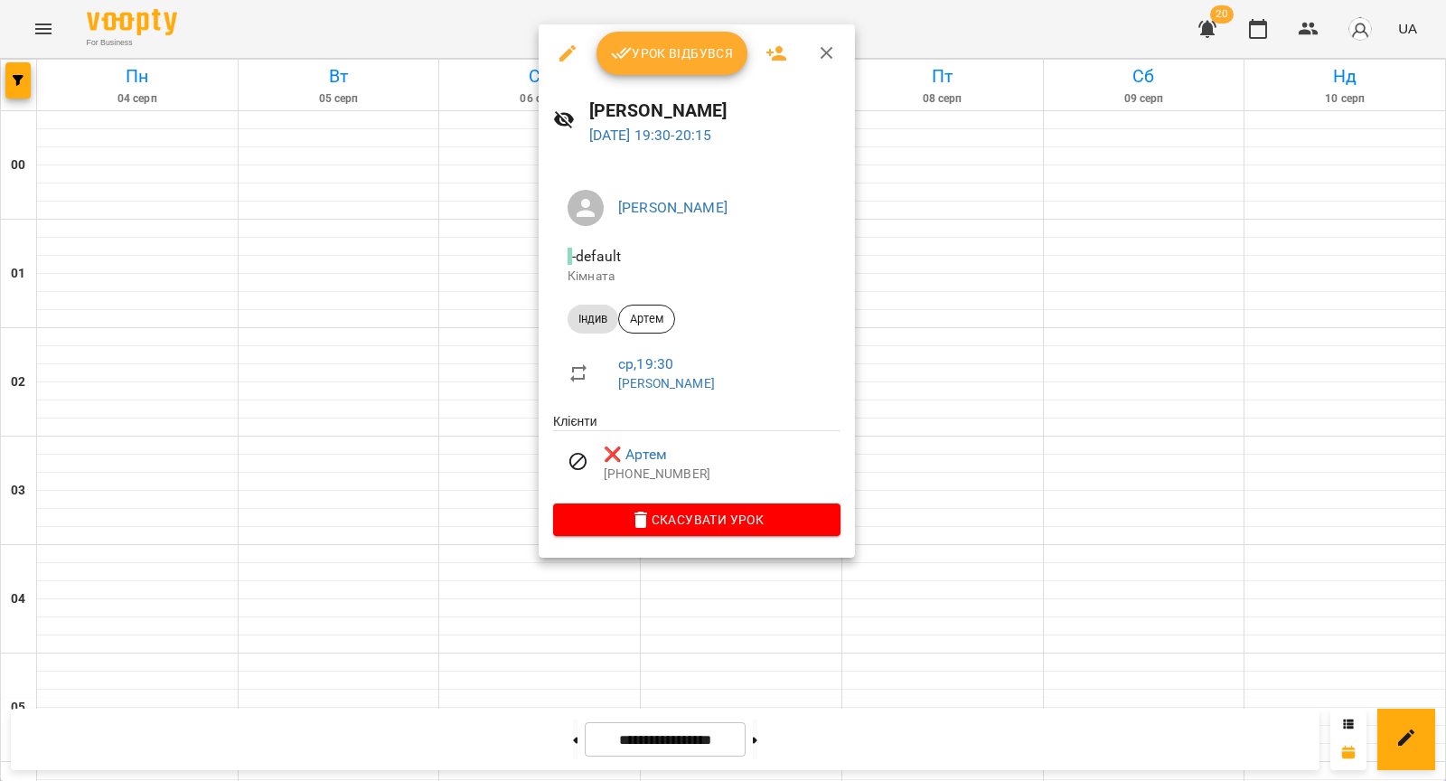
click at [408, 491] on div at bounding box center [723, 390] width 1446 height 781
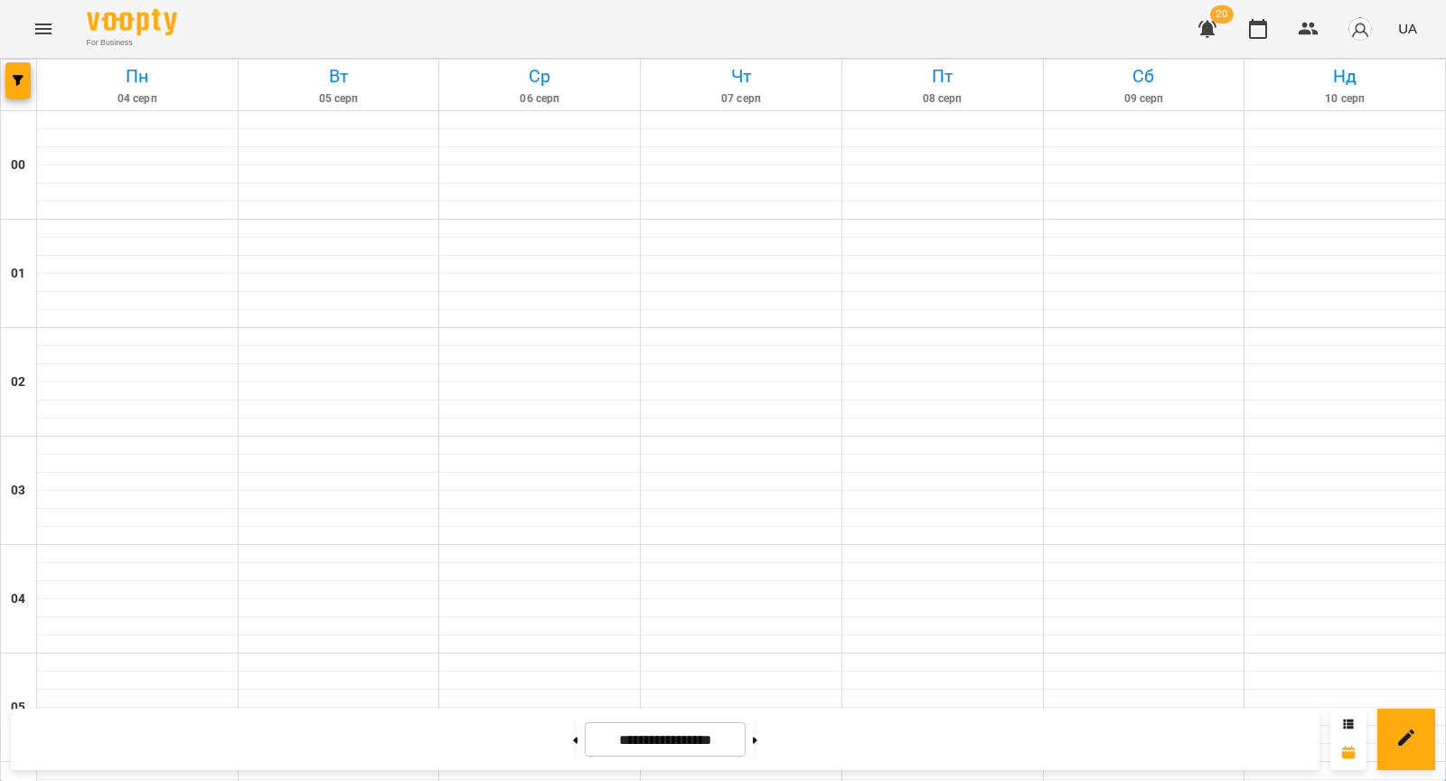
scroll to position [1703, 0]
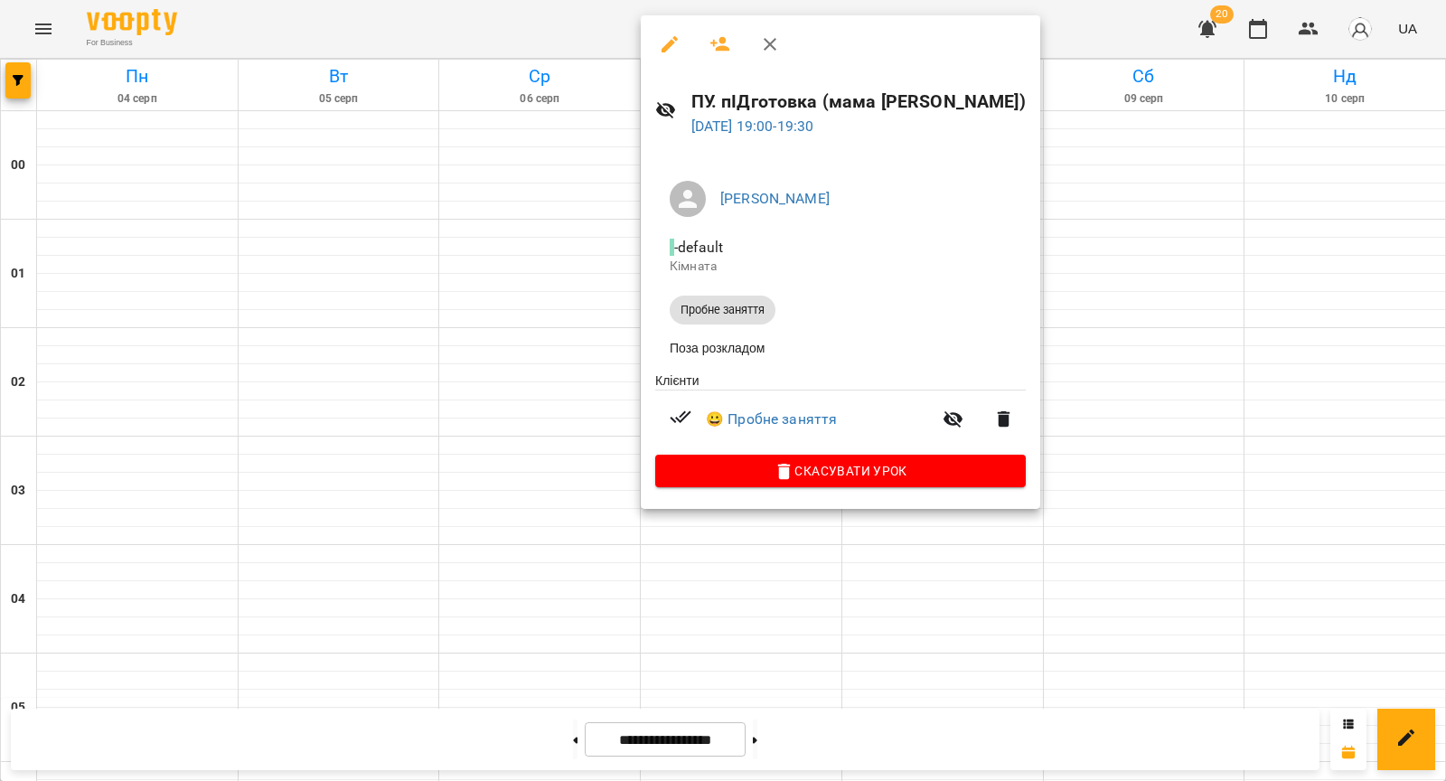
click at [571, 481] on div at bounding box center [723, 390] width 1446 height 781
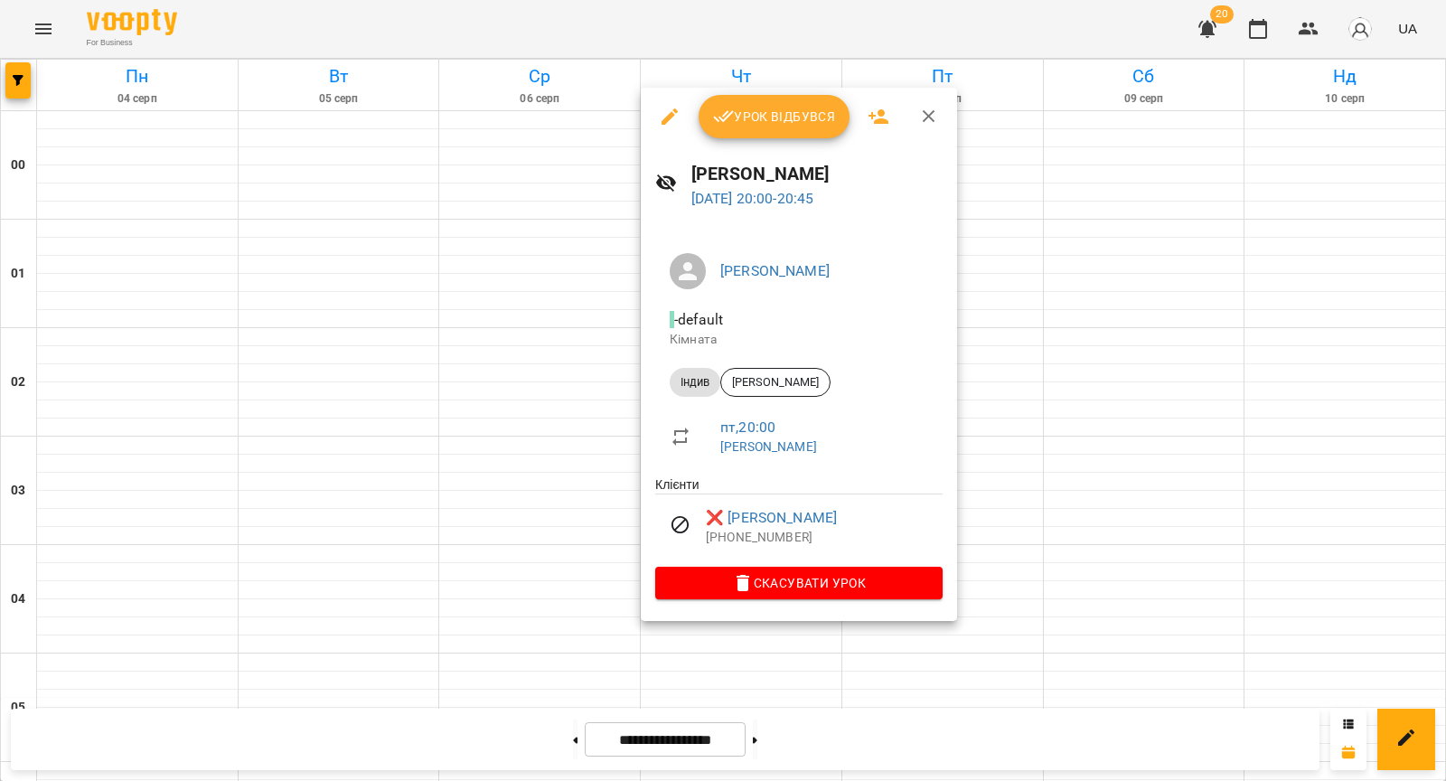
click at [569, 544] on div at bounding box center [723, 390] width 1446 height 781
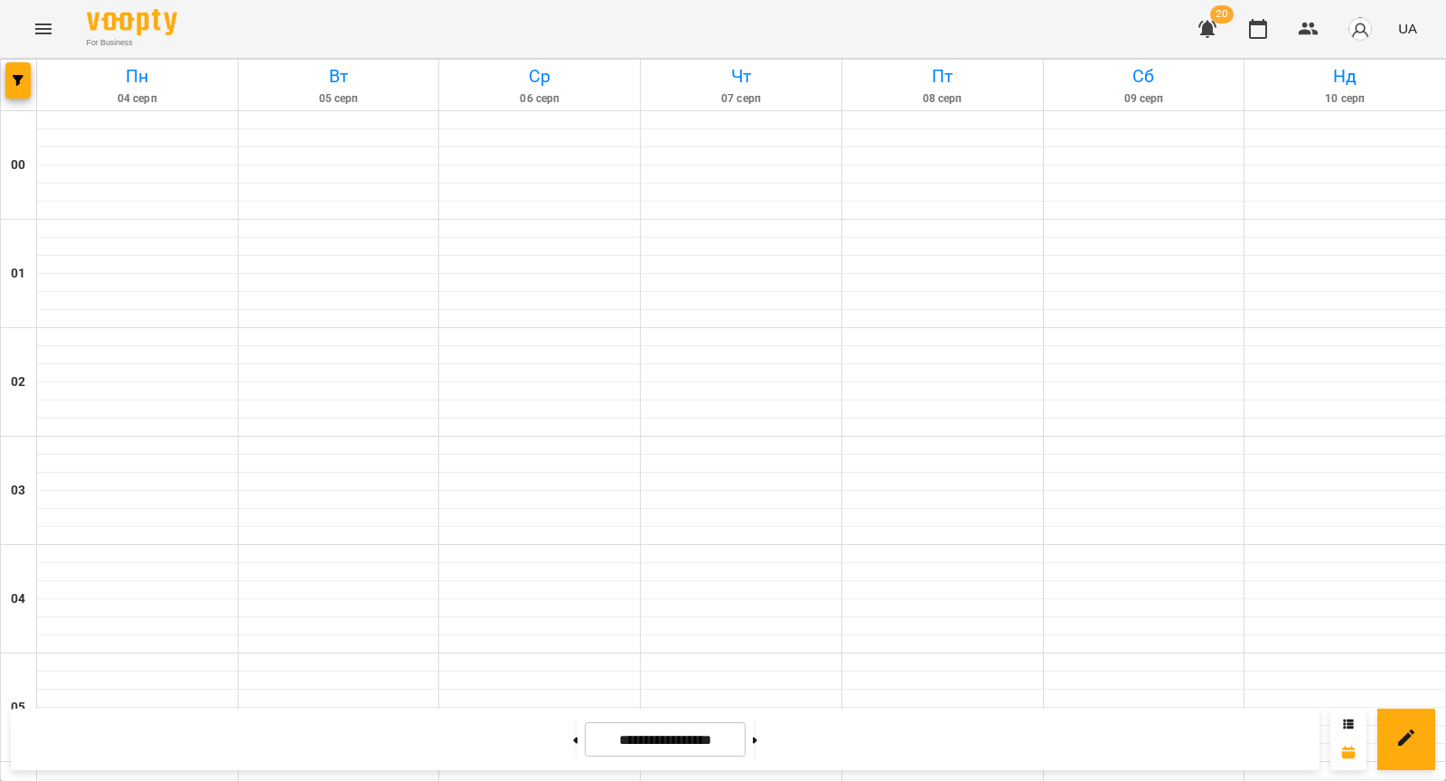
scroll to position [1628, 0]
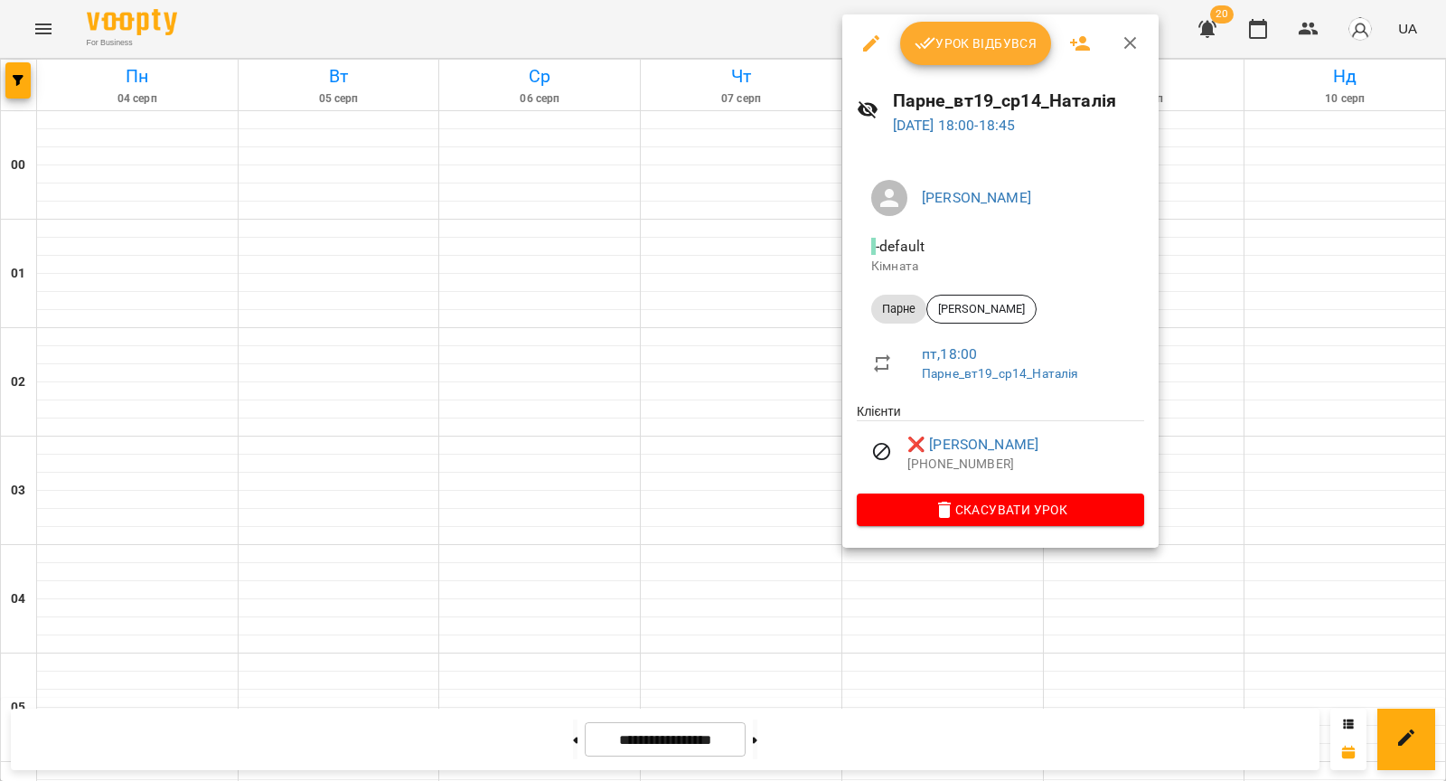
click at [726, 443] on div at bounding box center [723, 390] width 1446 height 781
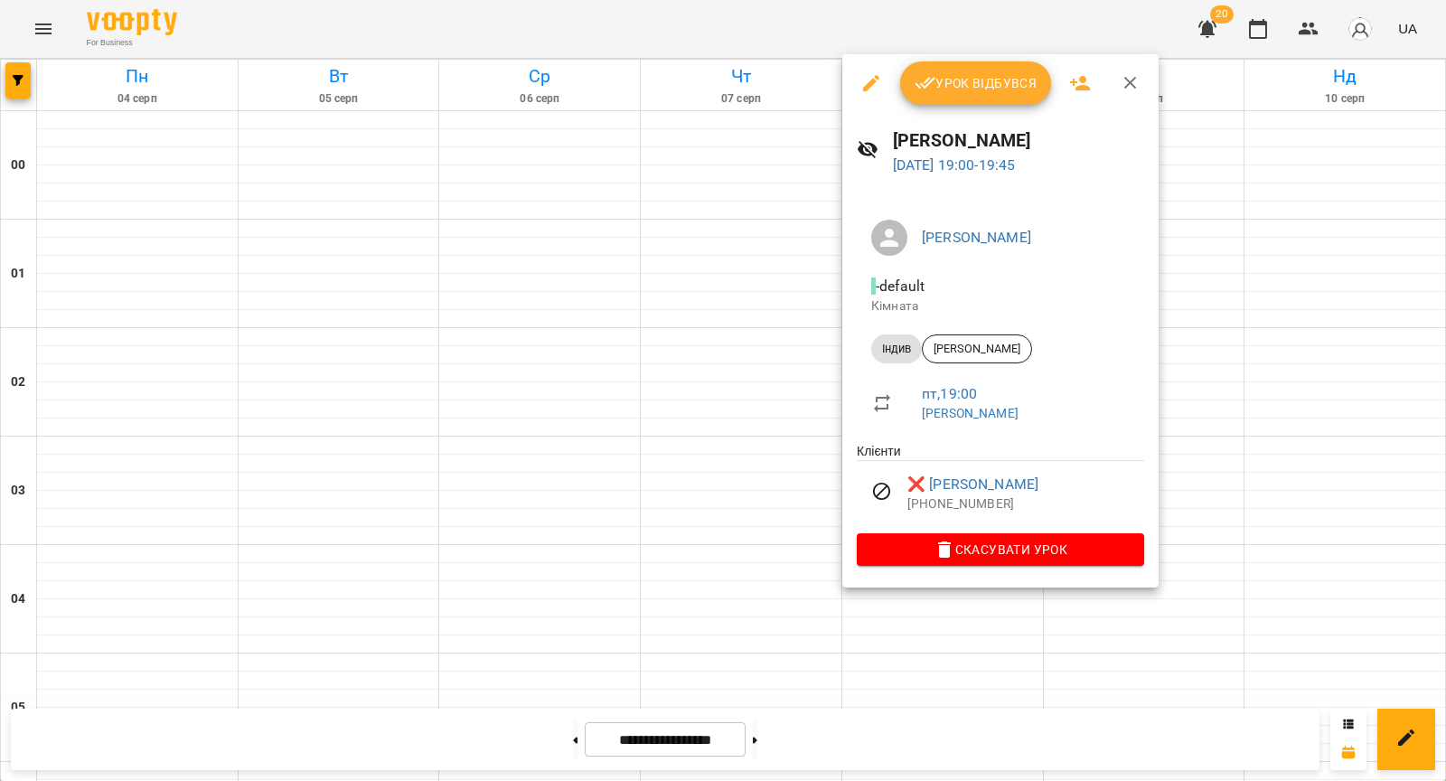
click at [741, 534] on div at bounding box center [723, 390] width 1446 height 781
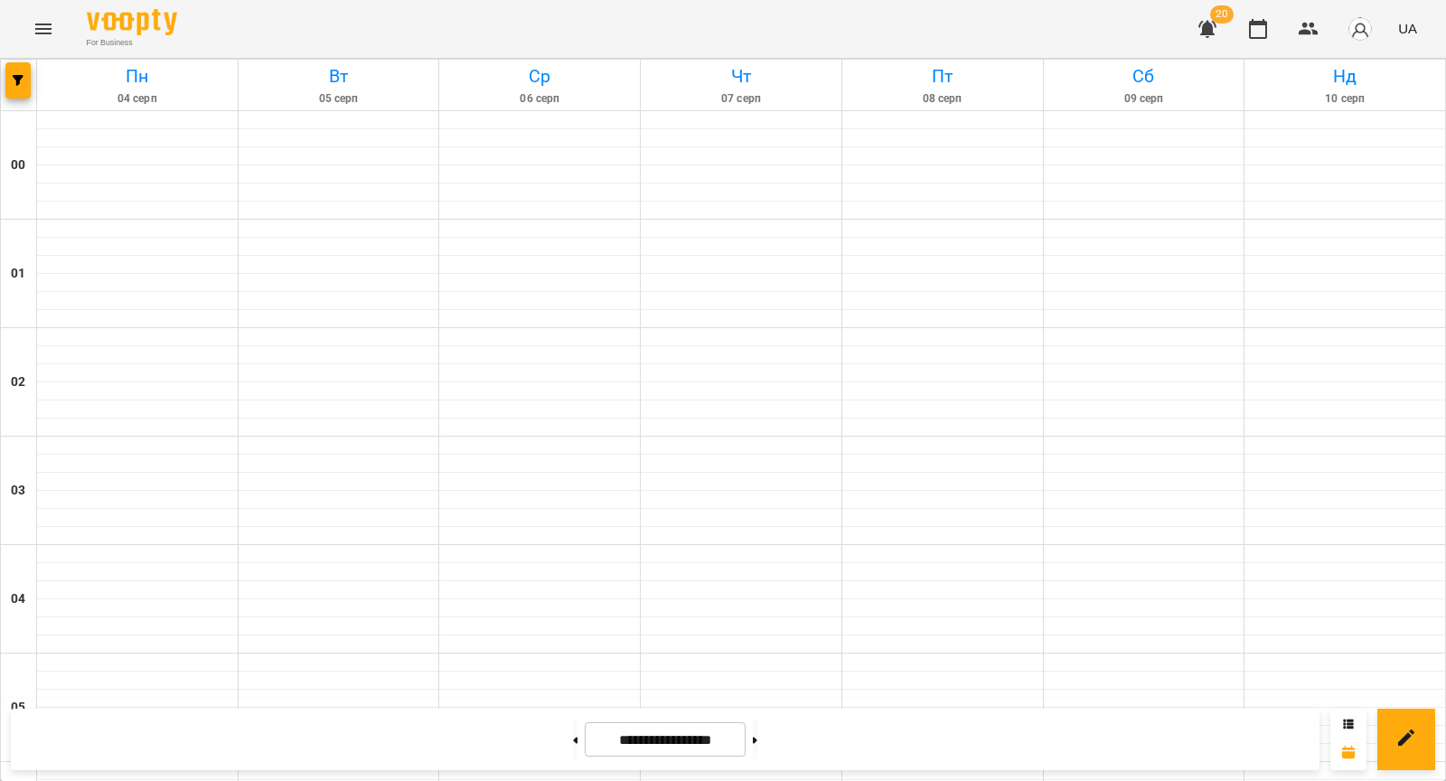
scroll to position [928, 0]
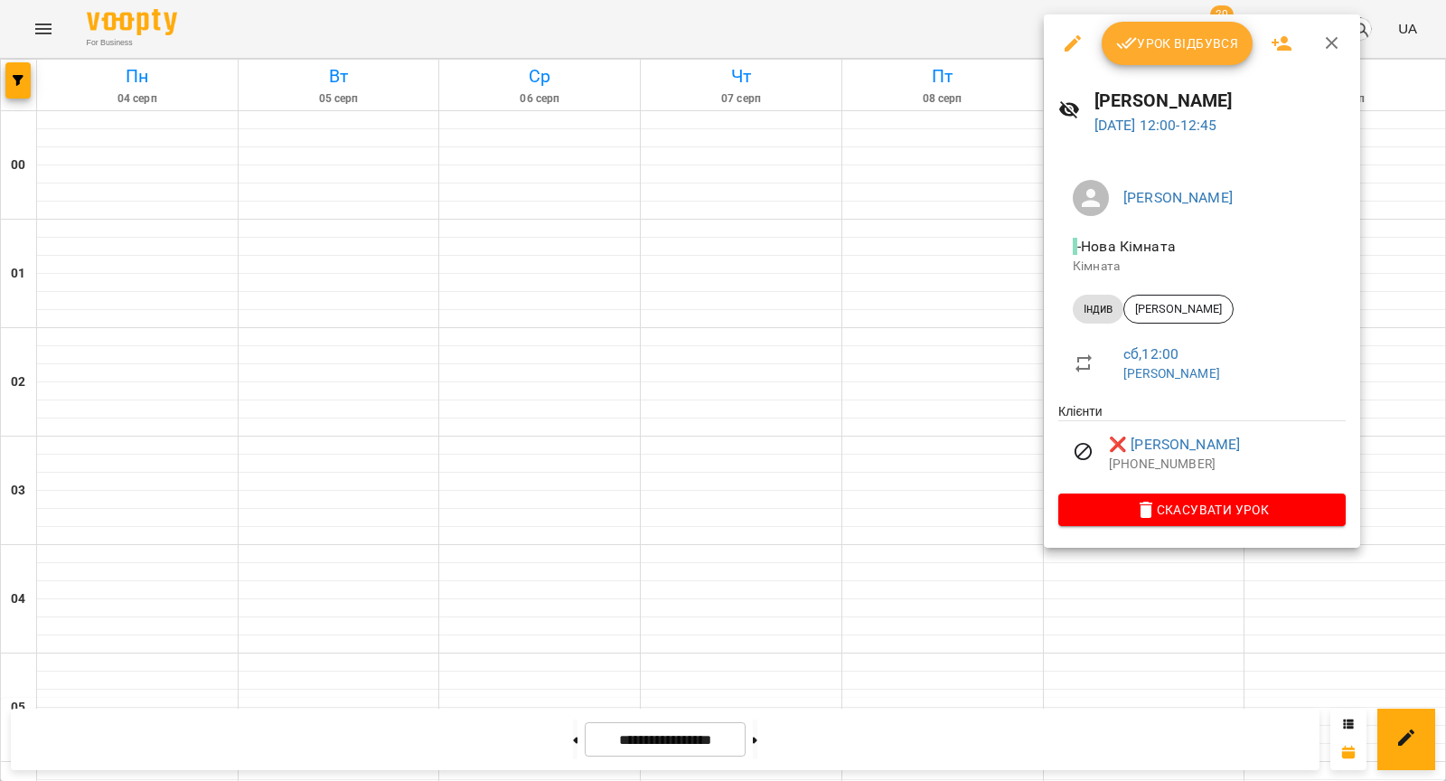
click at [912, 529] on div at bounding box center [723, 390] width 1446 height 781
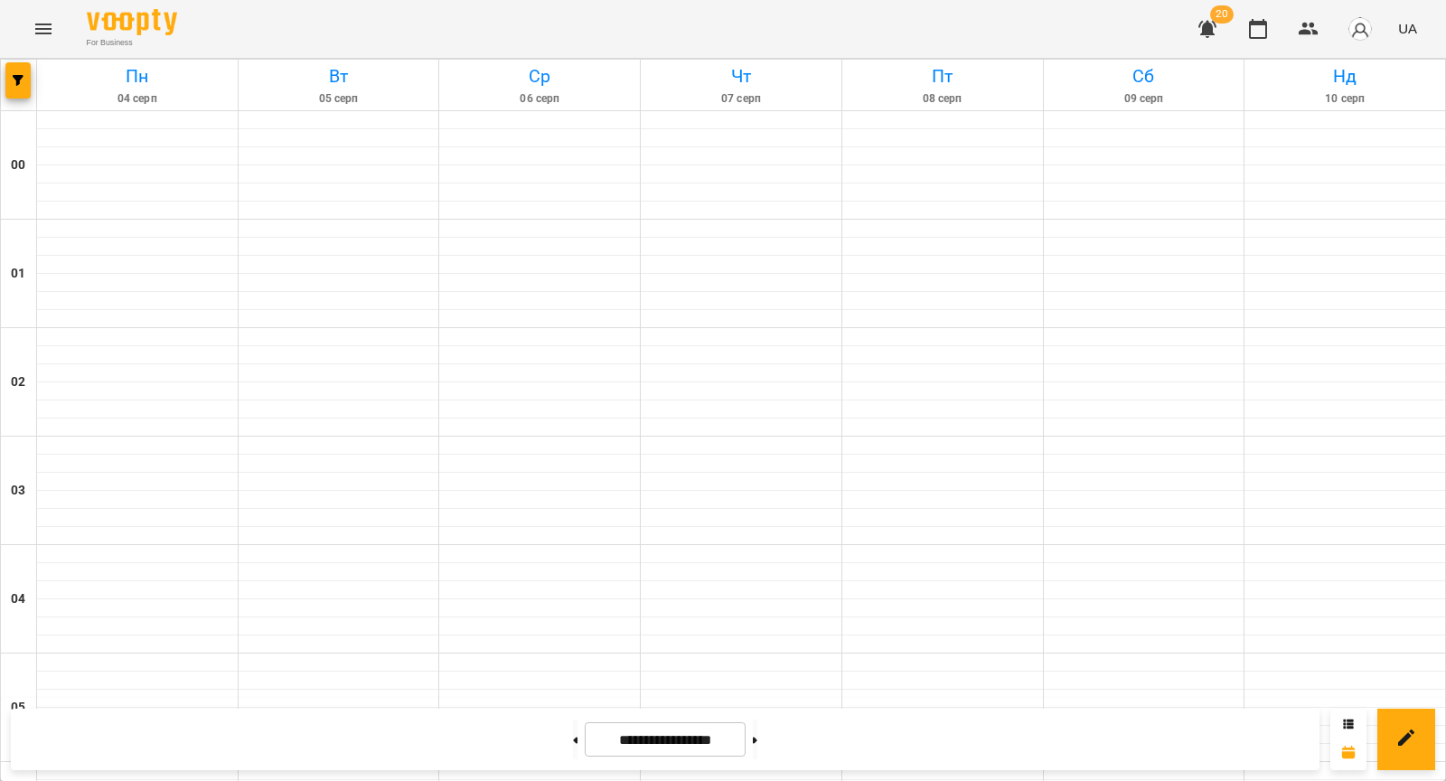
scroll to position [1904, 0]
click at [765, 724] on div at bounding box center [755, 739] width 19 height 40
click at [757, 748] on button at bounding box center [755, 739] width 5 height 40
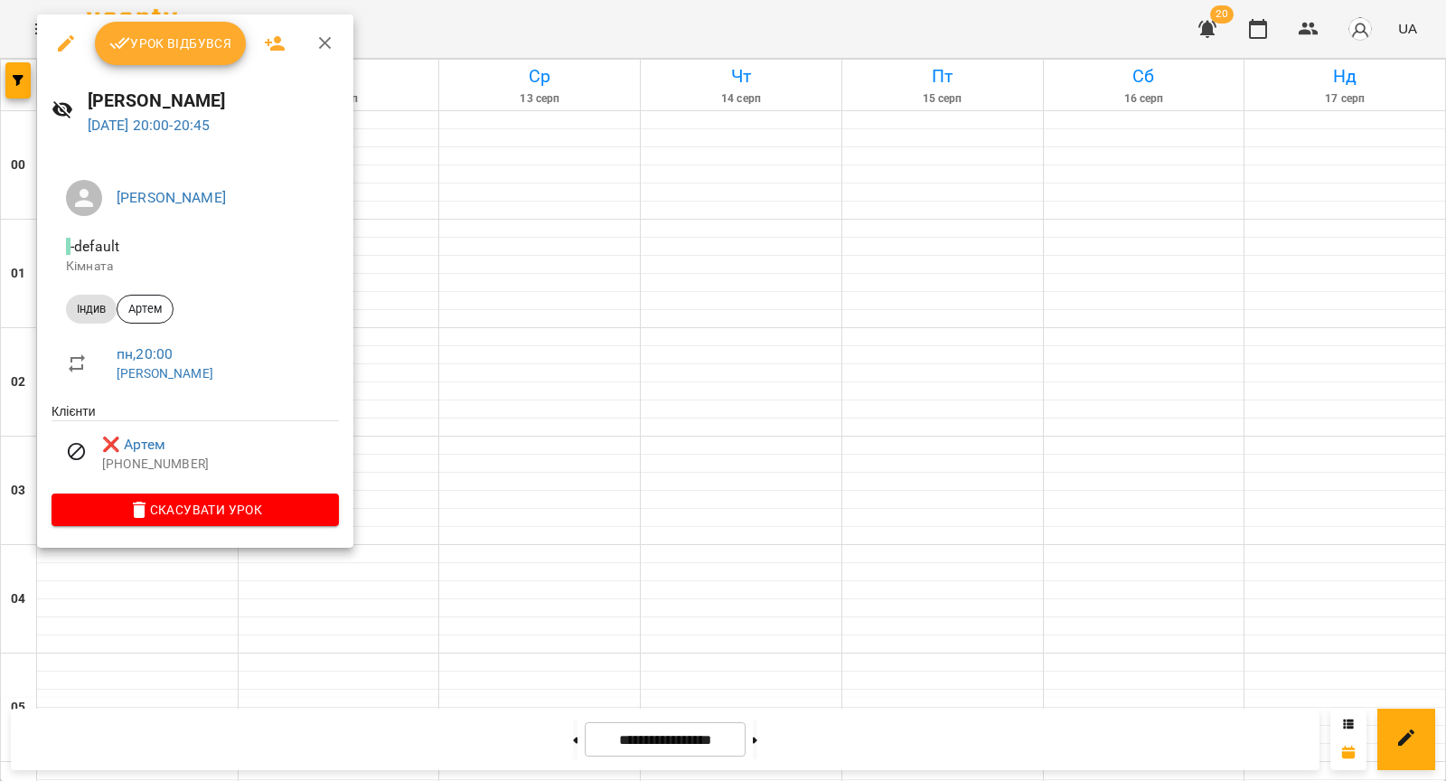
click at [414, 454] on div at bounding box center [723, 390] width 1446 height 781
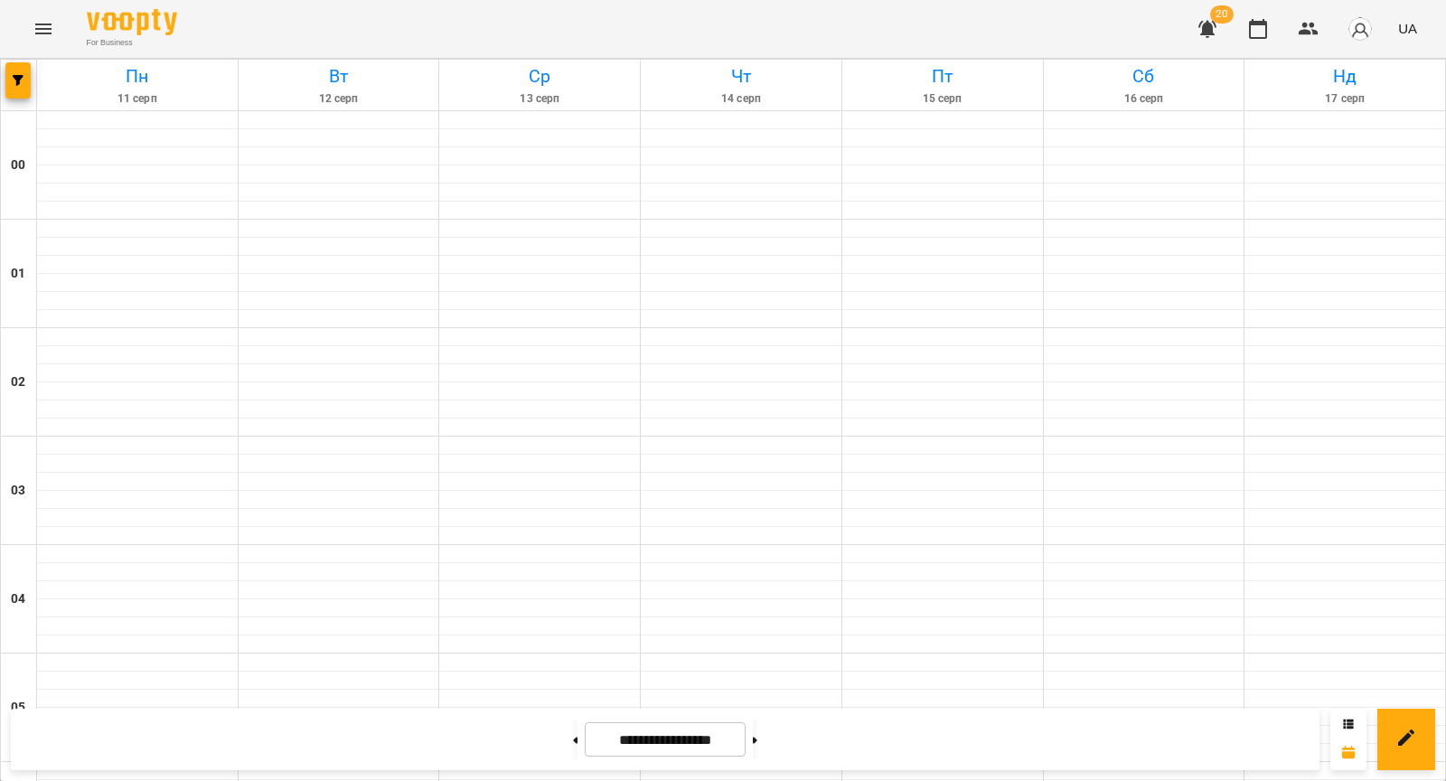
scroll to position [566, 0]
click at [573, 744] on button at bounding box center [575, 739] width 5 height 40
type input "**********"
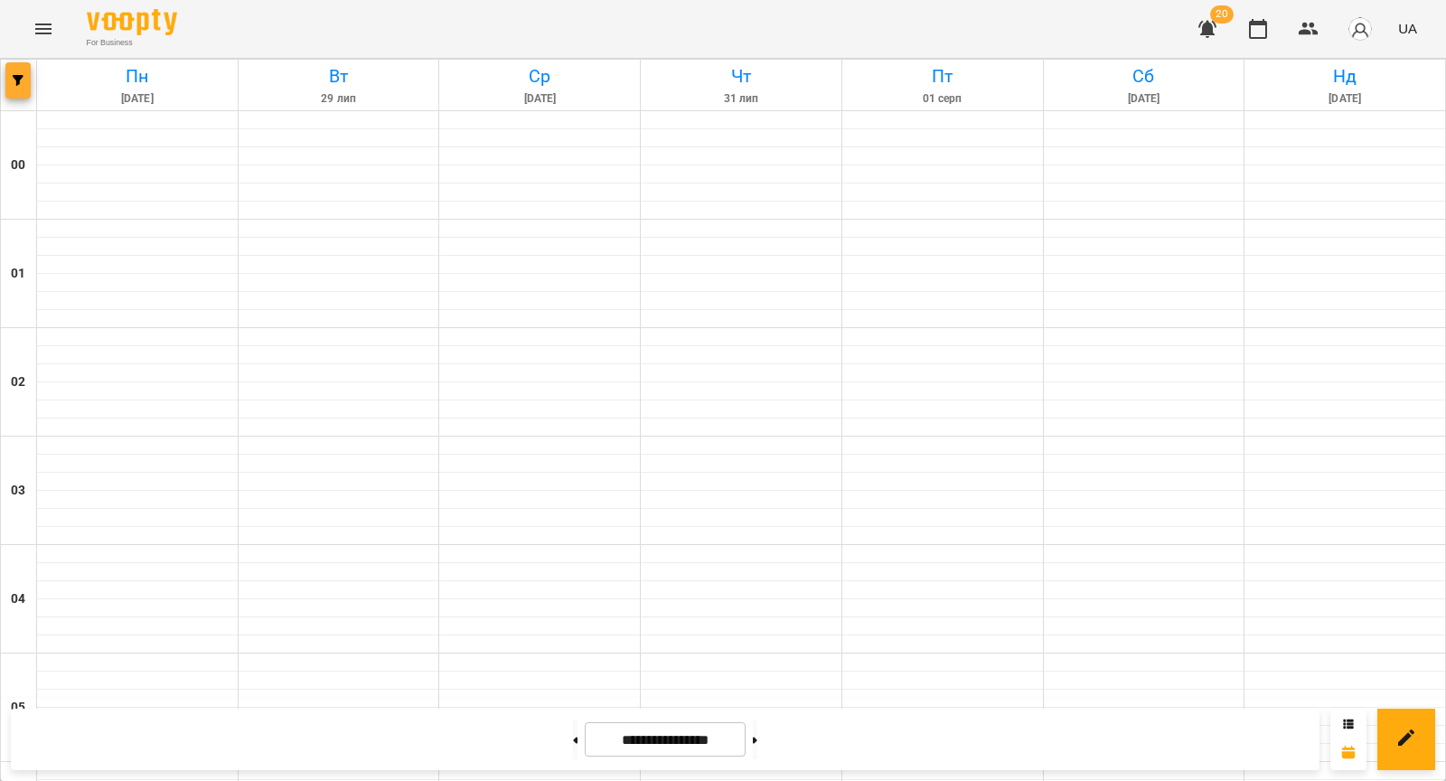
click at [9, 80] on span "button" at bounding box center [17, 80] width 25 height 11
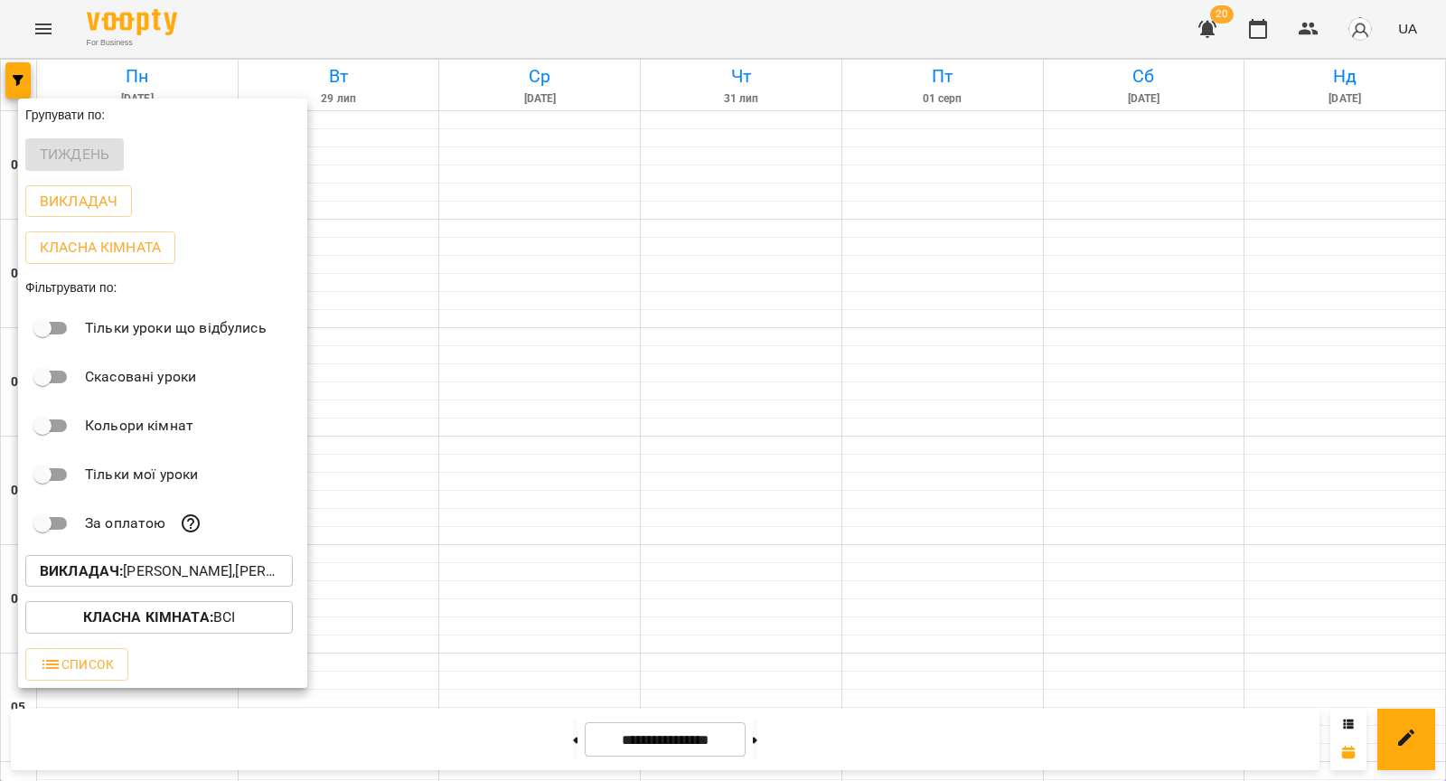
click at [162, 569] on p "Викладач : Валерія,Ірина,Ірина Килиба,Анна,Наталія,Олександра,Христина Брик" at bounding box center [159, 571] width 239 height 22
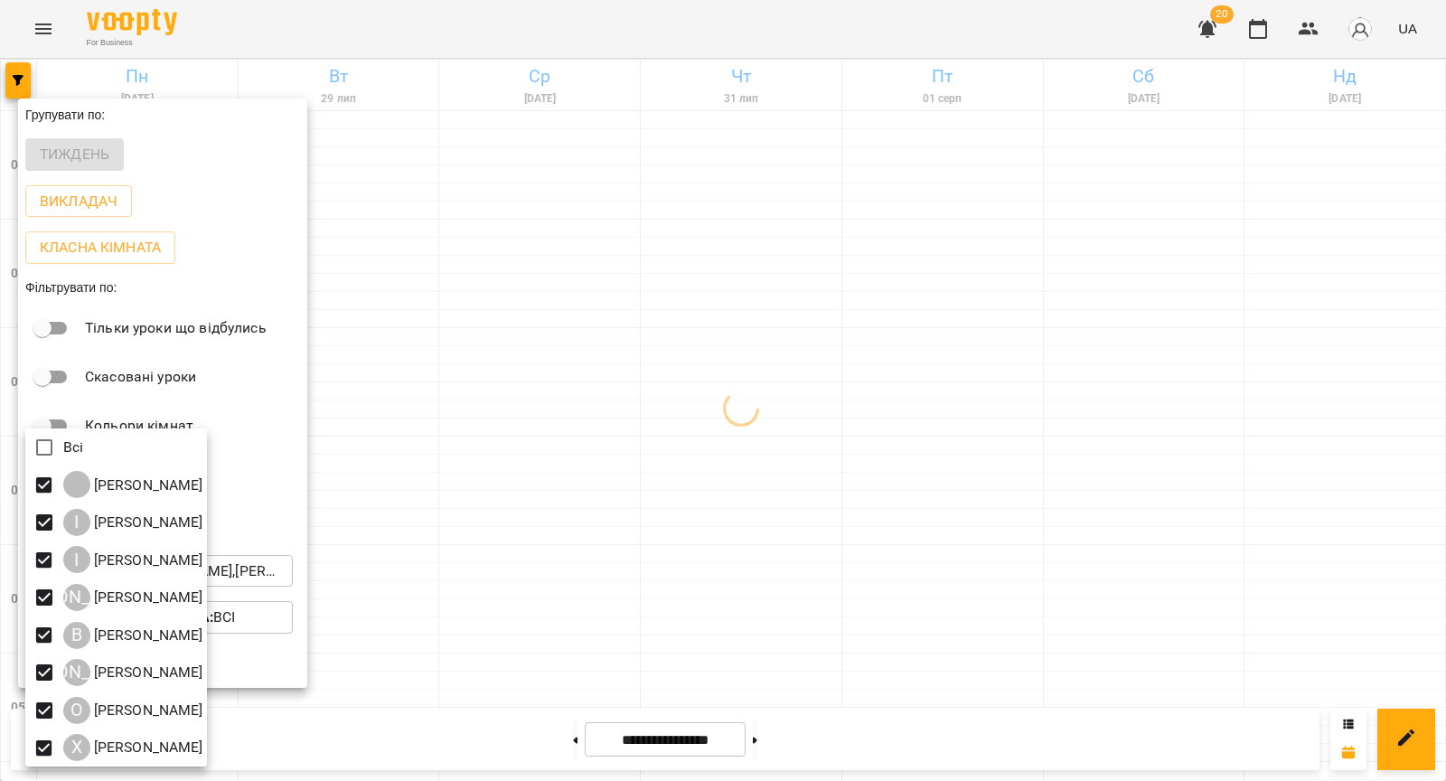
click at [488, 488] on div at bounding box center [723, 390] width 1446 height 781
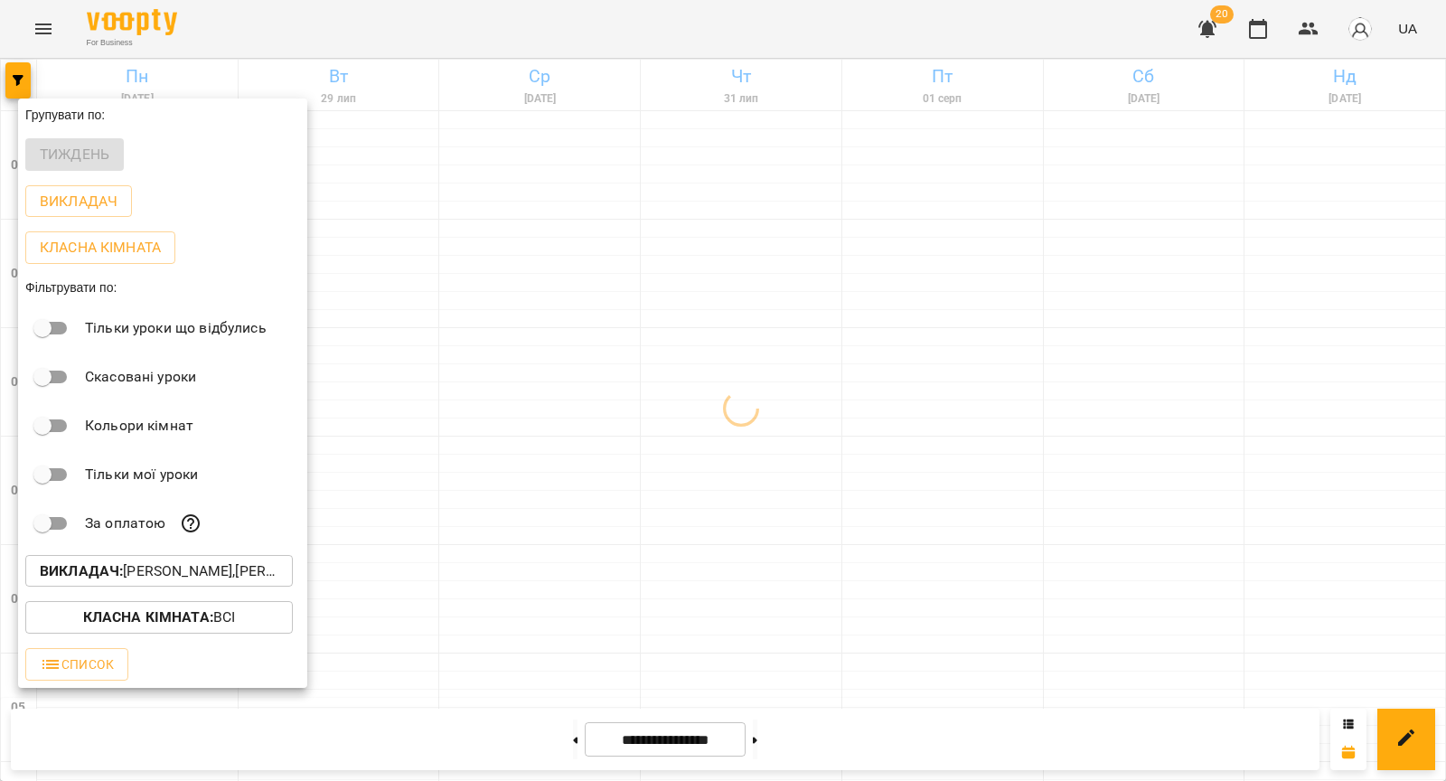
click at [450, 400] on div at bounding box center [723, 390] width 1446 height 781
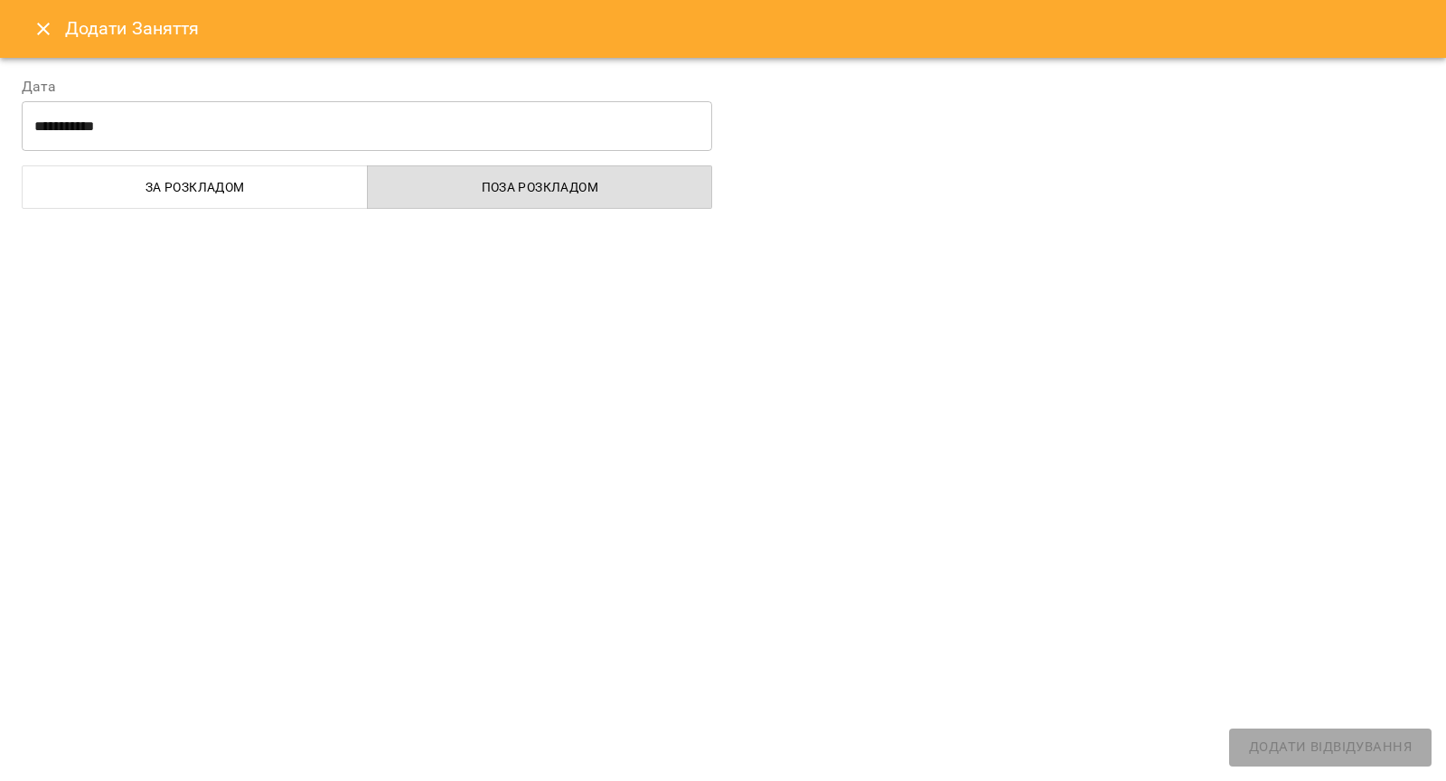
select select
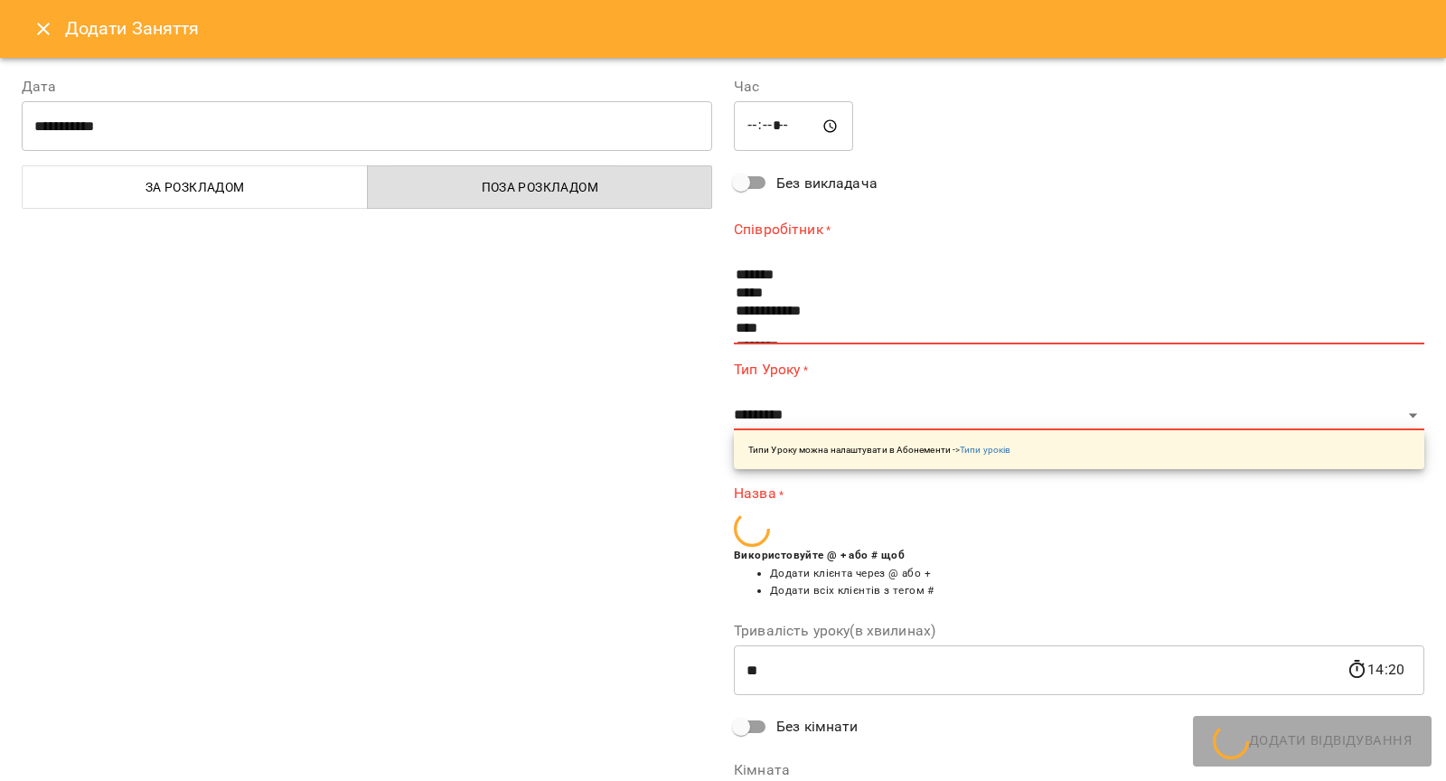
click at [46, 10] on button "Close" at bounding box center [43, 28] width 43 height 43
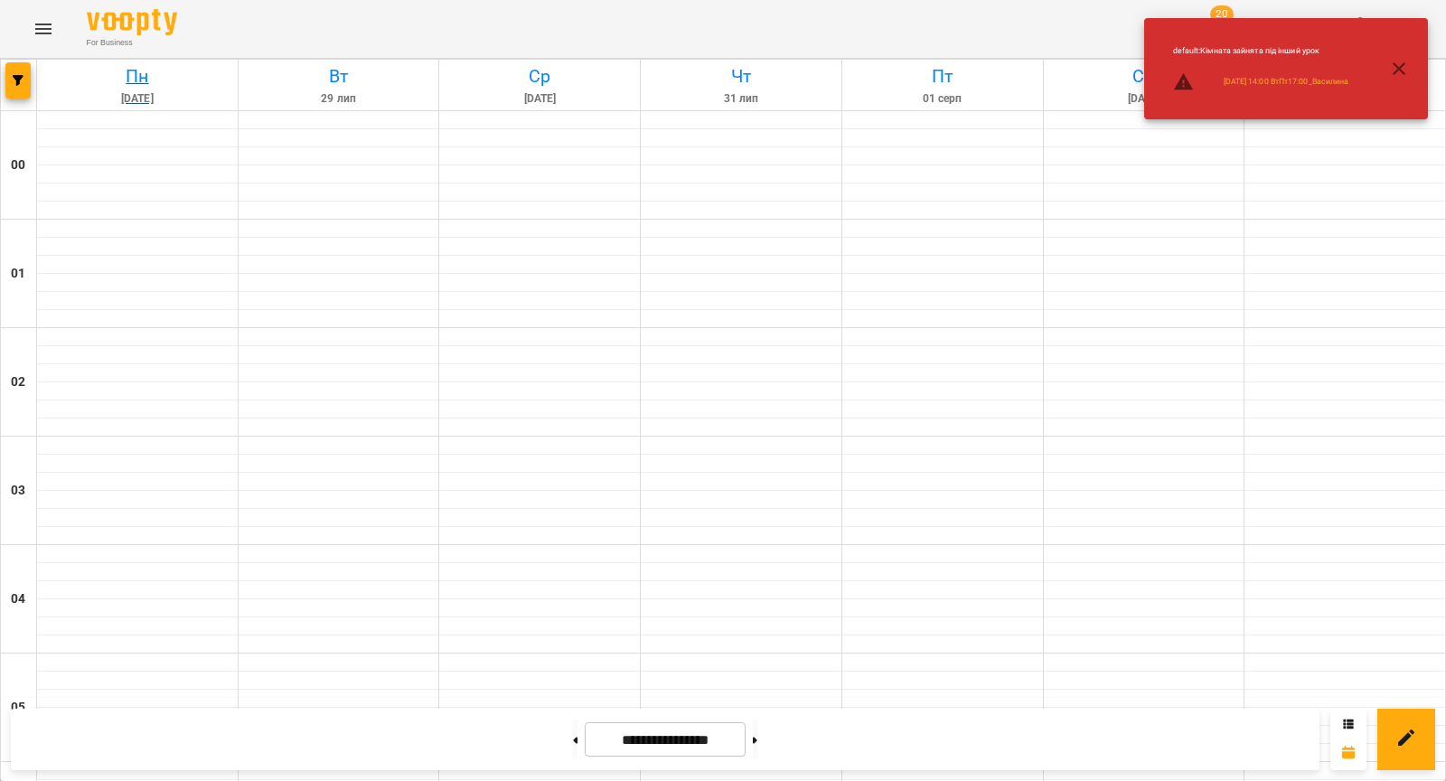
drag, startPoint x: 42, startPoint y: 28, endPoint x: 228, endPoint y: 80, distance: 193.4
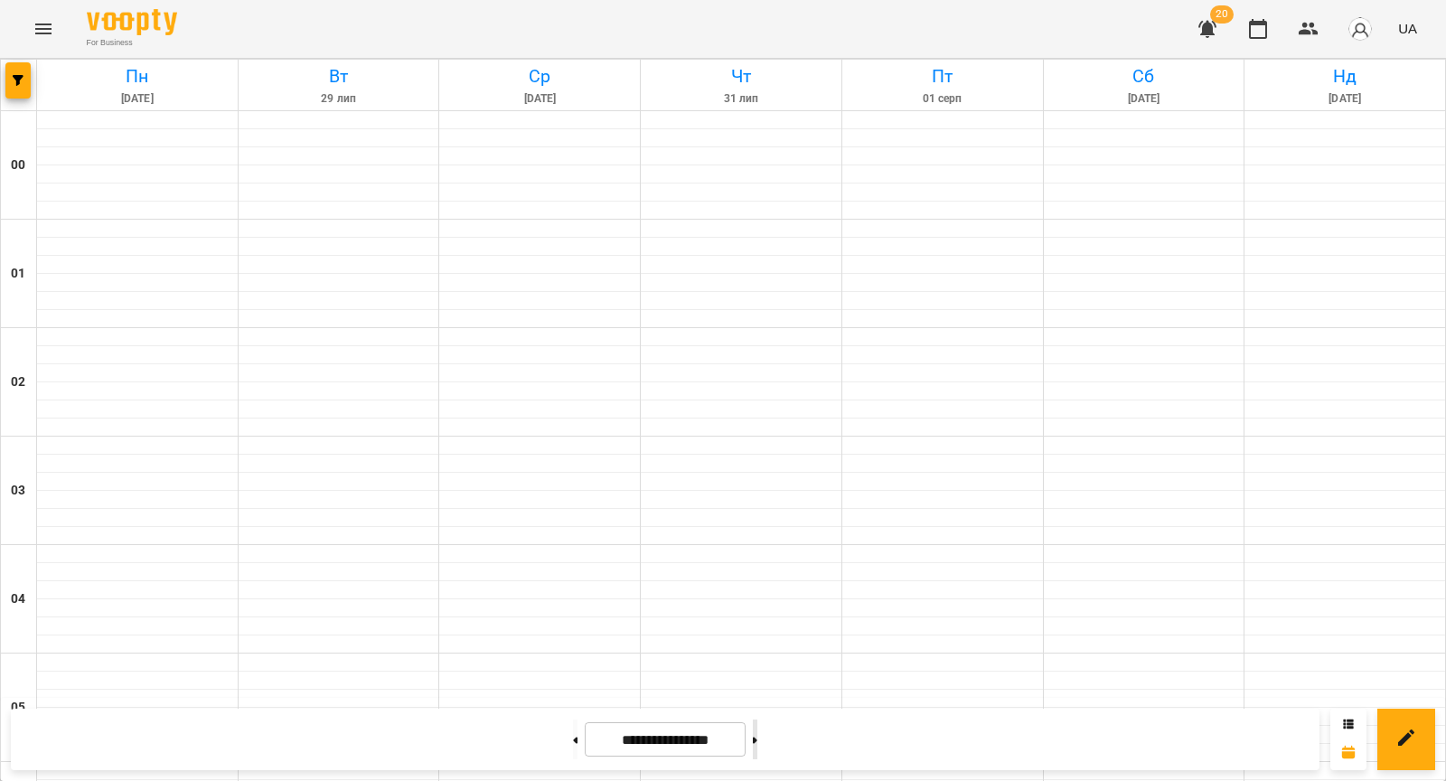
click at [757, 738] on icon at bounding box center [755, 740] width 5 height 7
type input "**********"
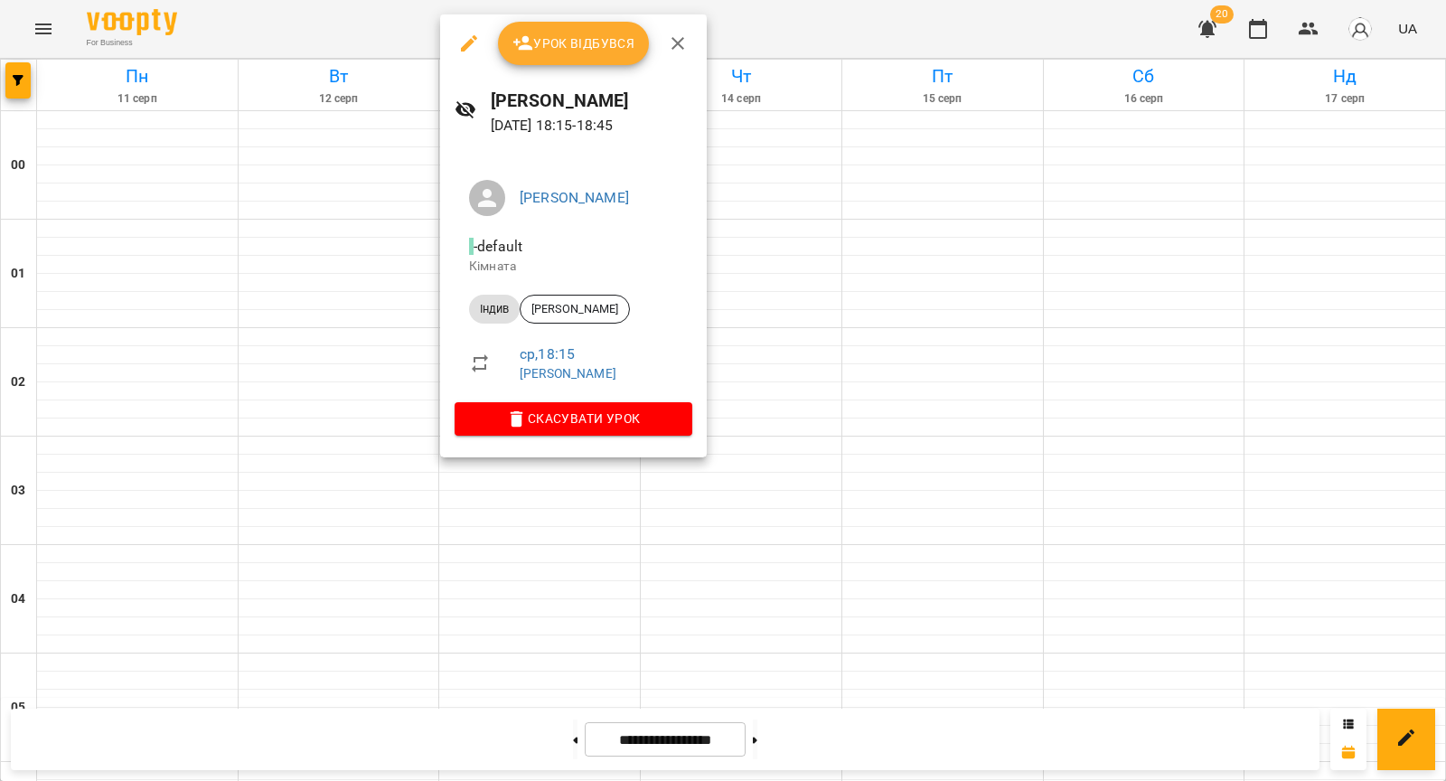
click at [375, 391] on div at bounding box center [723, 390] width 1446 height 781
